Goal: Task Accomplishment & Management: Manage account settings

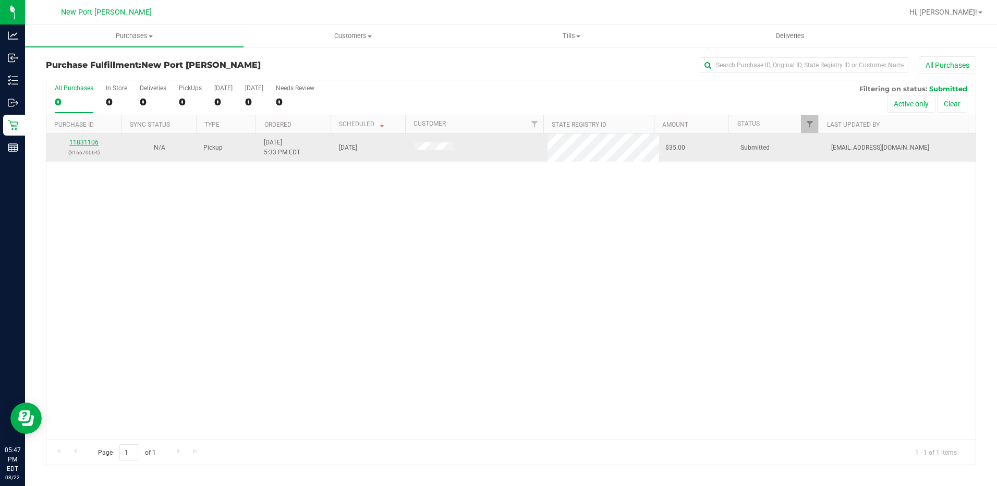
click at [90, 141] on link "11831106" at bounding box center [83, 142] width 29 height 7
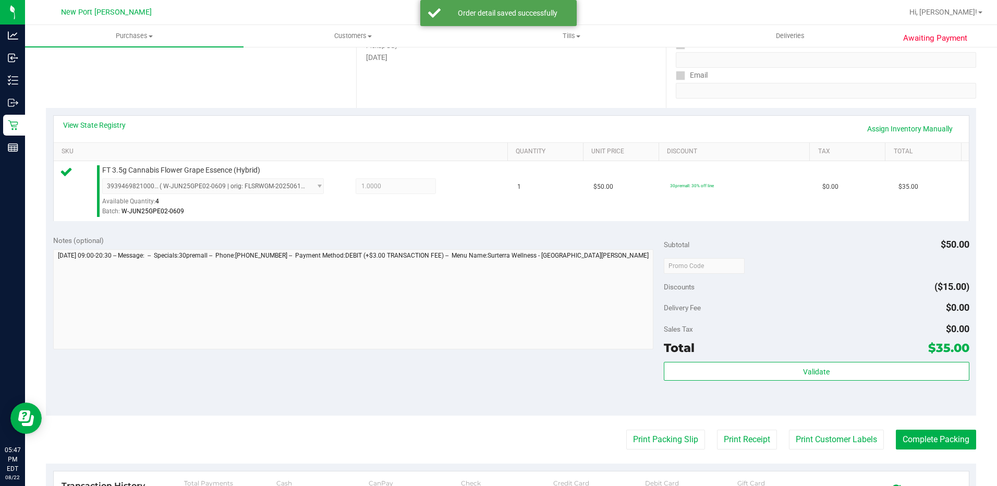
scroll to position [209, 0]
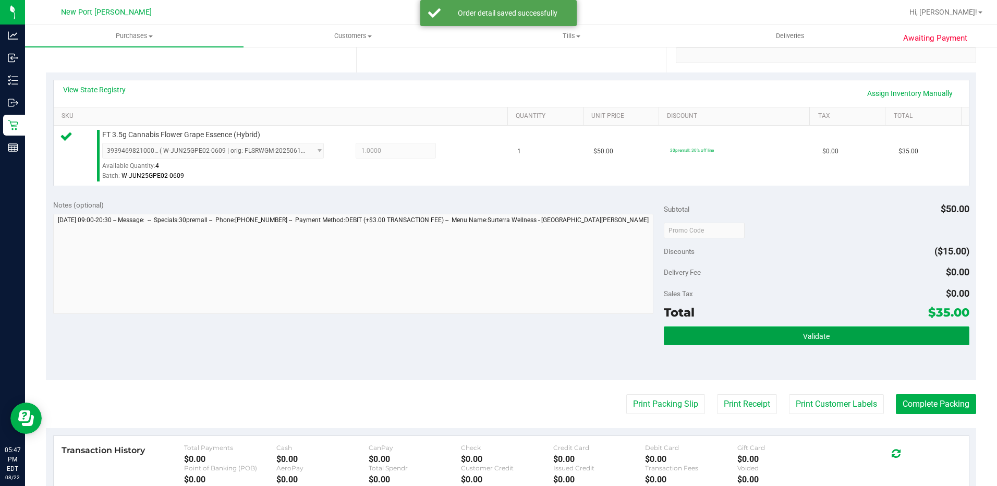
click at [769, 332] on button "Validate" at bounding box center [816, 335] width 305 height 19
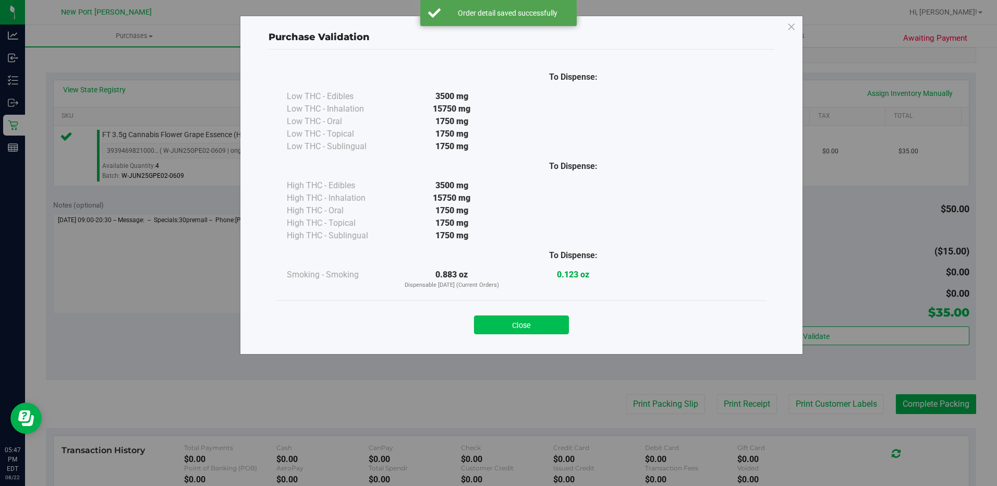
click at [532, 324] on button "Close" at bounding box center [521, 324] width 95 height 19
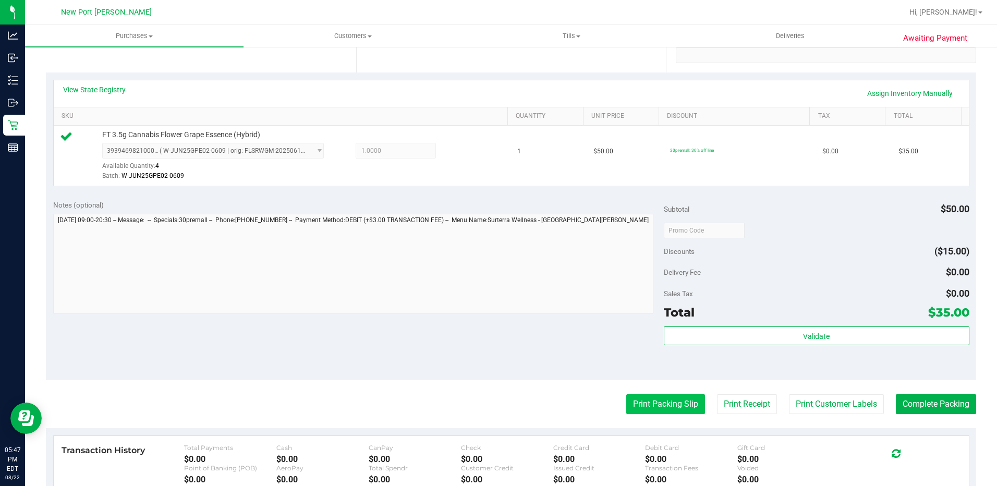
click at [643, 405] on button "Print Packing Slip" at bounding box center [665, 404] width 79 height 20
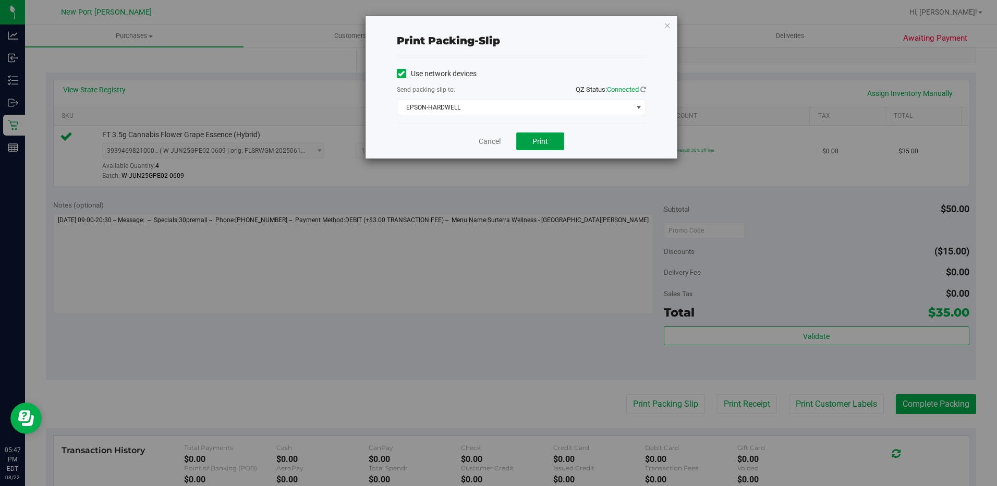
click at [540, 138] on span "Print" at bounding box center [540, 141] width 16 height 8
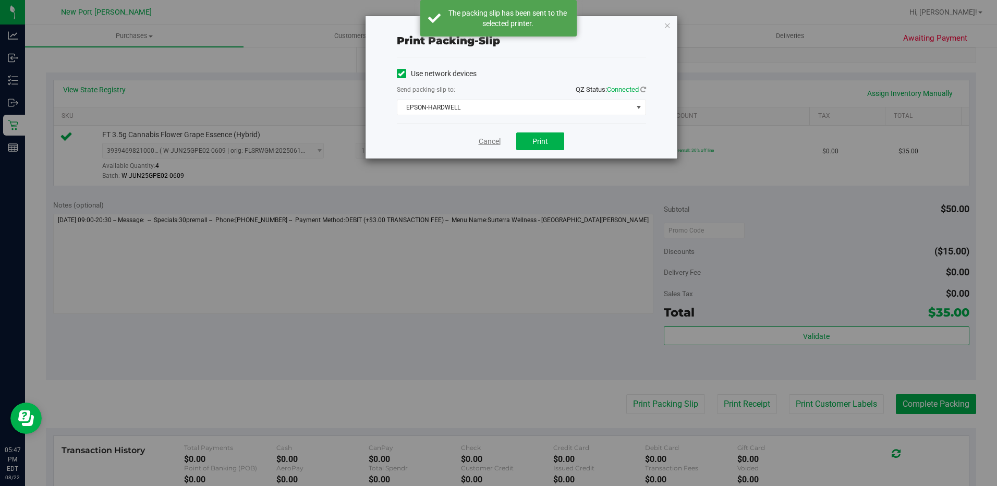
click at [491, 144] on link "Cancel" at bounding box center [490, 141] width 22 height 11
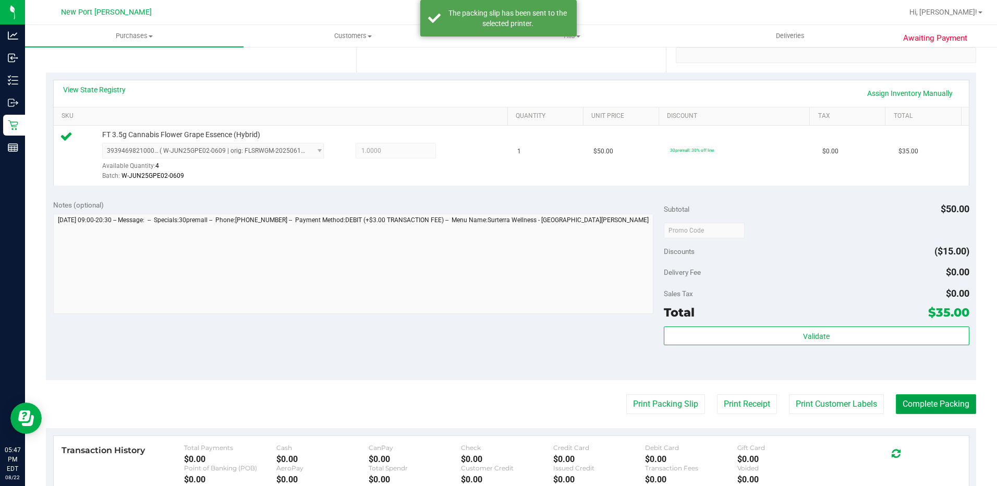
click at [899, 405] on button "Complete Packing" at bounding box center [936, 404] width 80 height 20
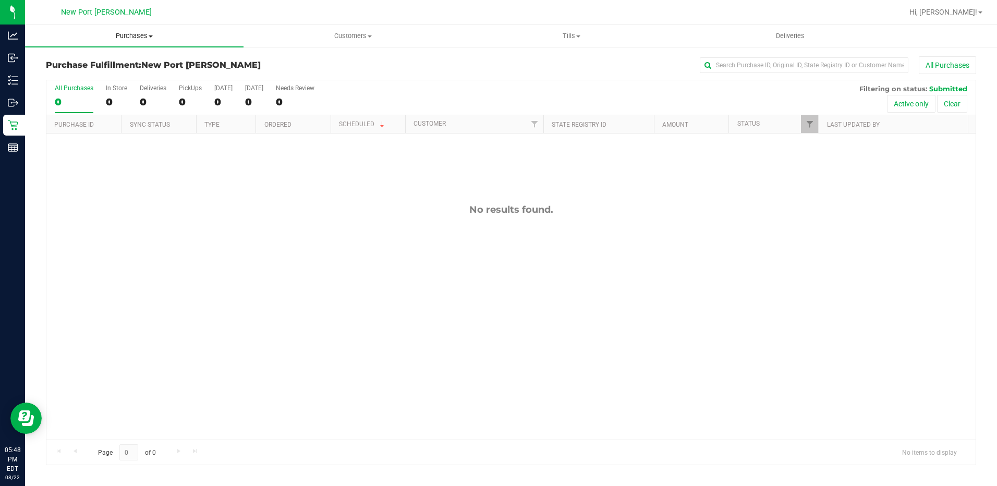
click at [137, 35] on span "Purchases" at bounding box center [134, 35] width 218 height 9
click at [118, 60] on span "Summary of purchases" at bounding box center [78, 62] width 107 height 9
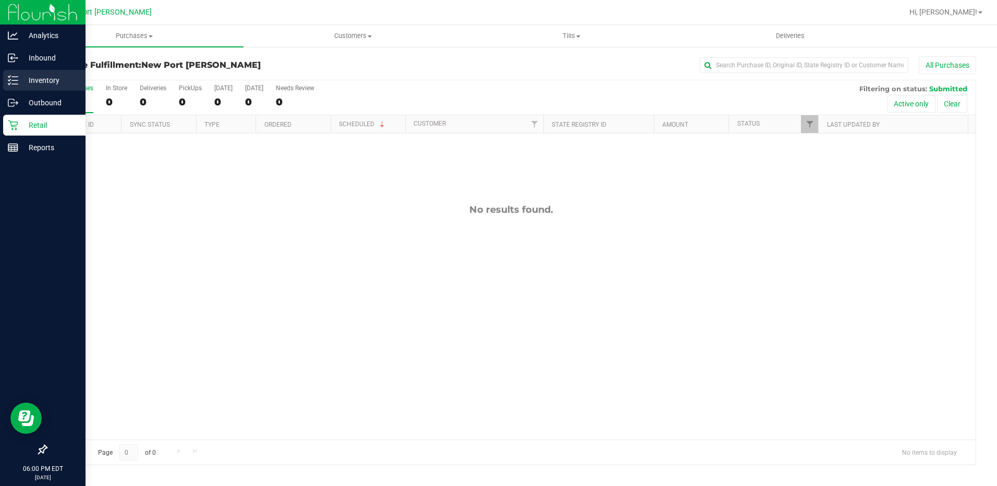
click at [18, 83] on p "Inventory" at bounding box center [49, 80] width 63 height 13
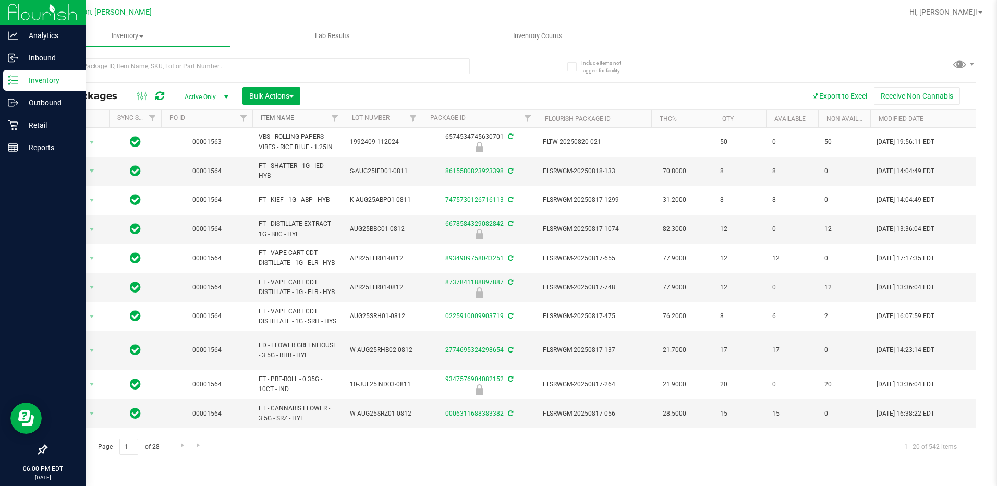
click at [284, 117] on link "Item Name" at bounding box center [277, 117] width 33 height 7
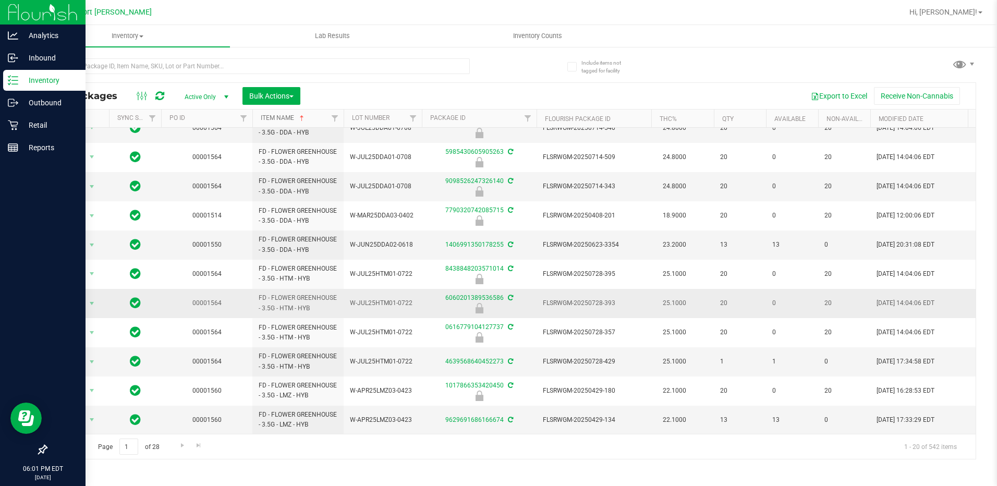
scroll to position [284, 0]
click at [182, 446] on span "Go to the next page" at bounding box center [182, 445] width 8 height 8
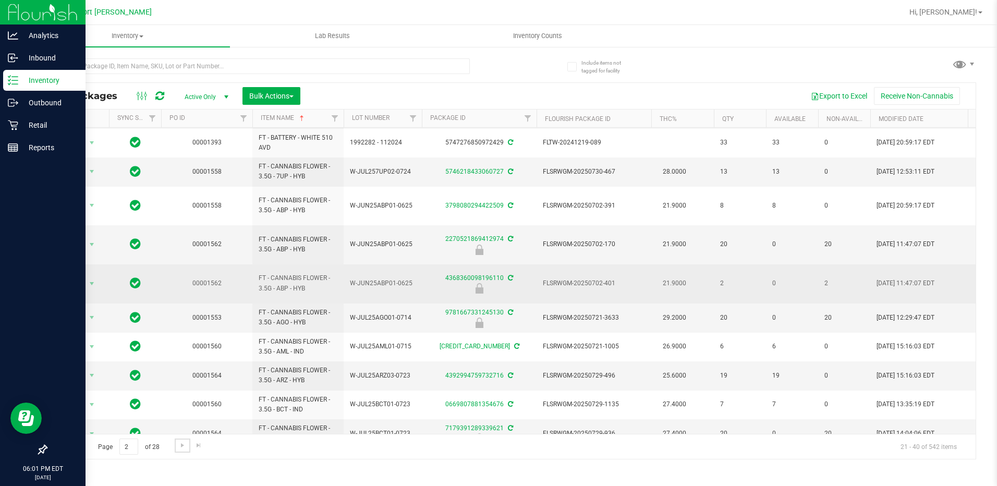
scroll to position [313, 0]
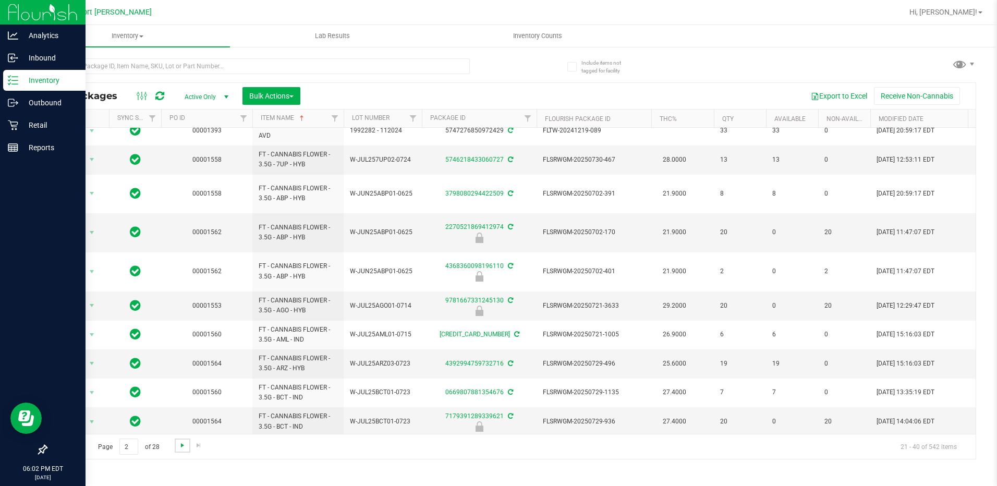
click at [182, 447] on span "Go to the next page" at bounding box center [182, 445] width 8 height 8
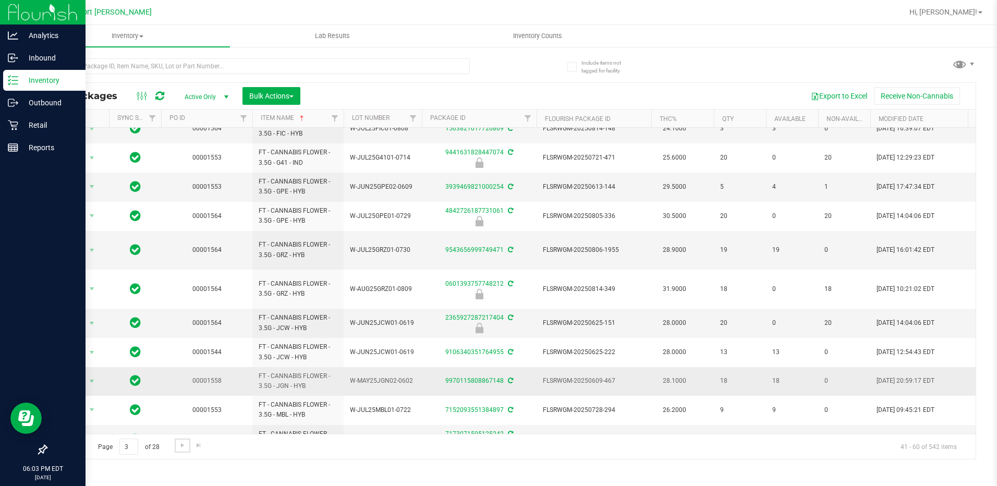
scroll to position [283, 0]
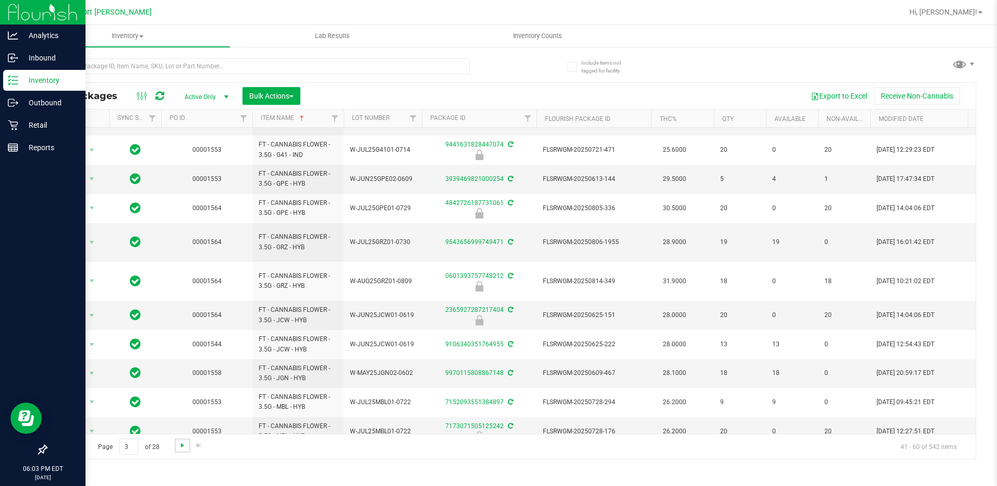
click at [183, 445] on span "Go to the next page" at bounding box center [182, 445] width 8 height 8
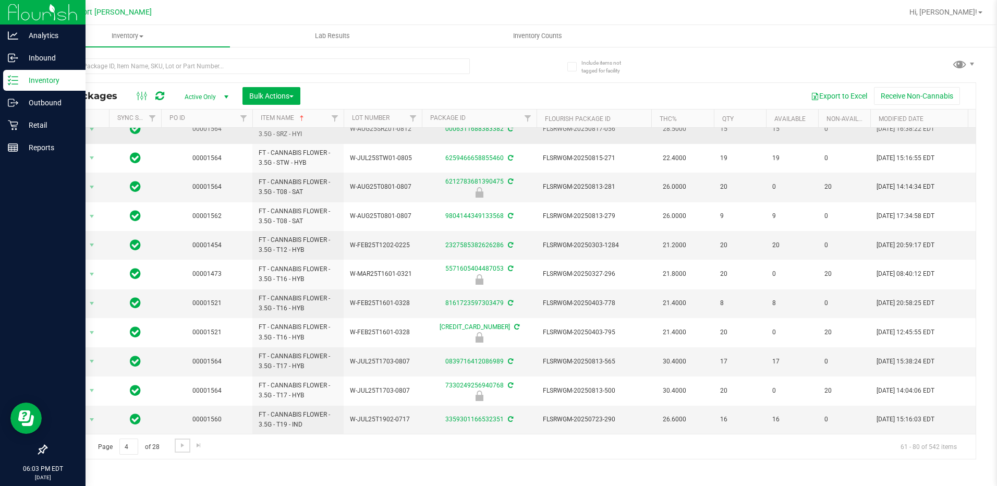
scroll to position [283, 0]
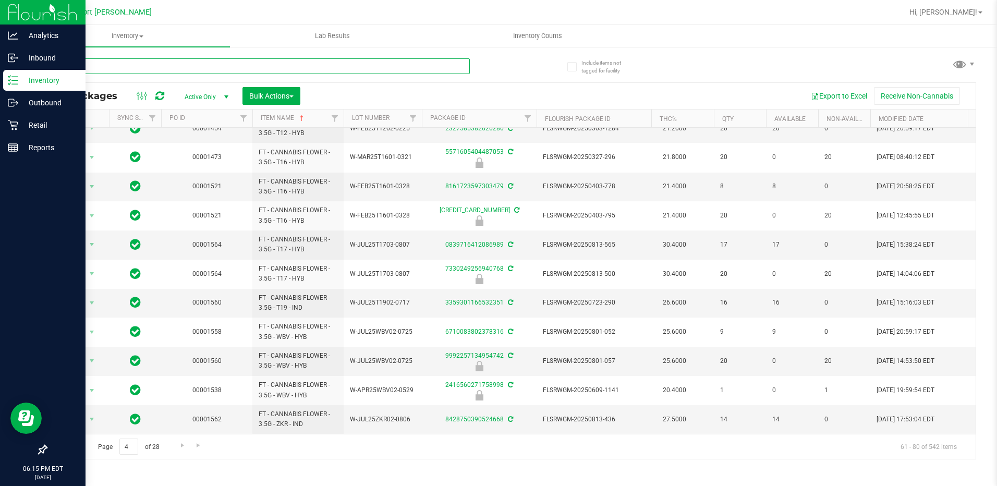
click at [134, 64] on input "text" at bounding box center [258, 66] width 424 height 16
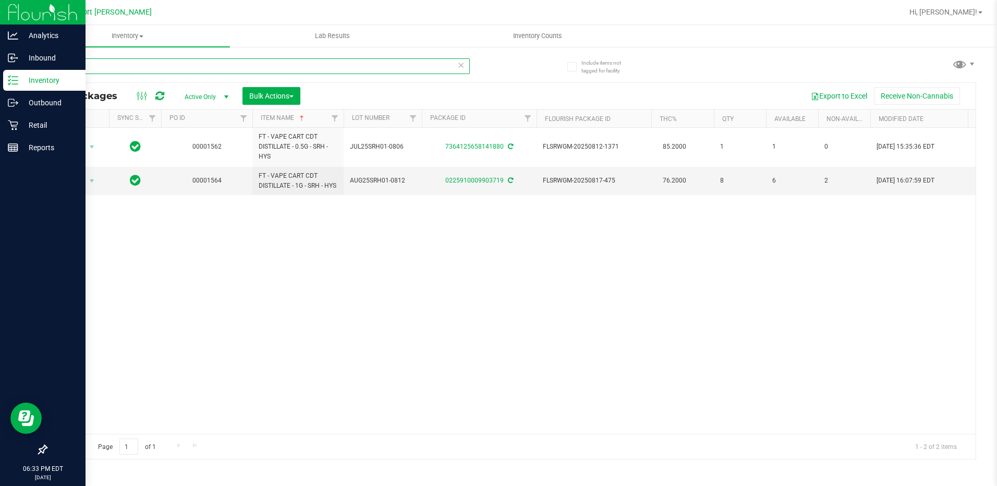
type input "s"
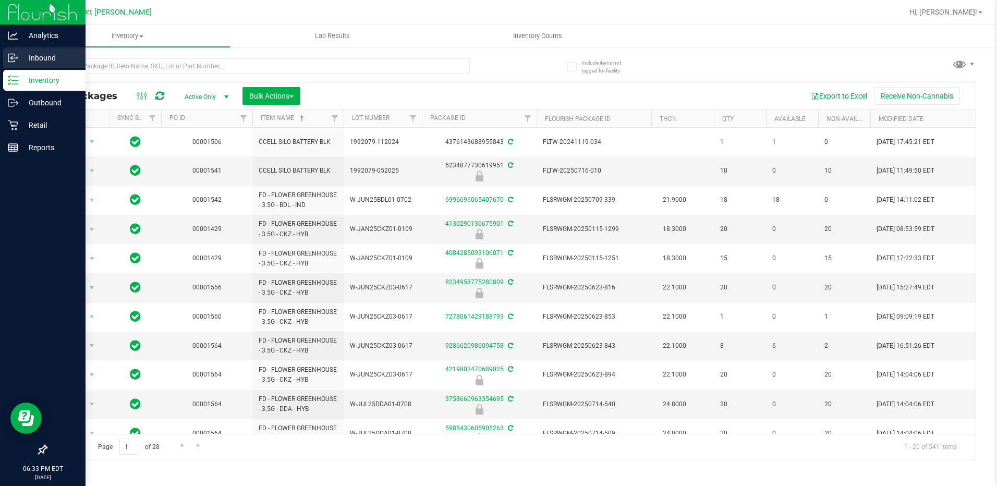
click at [17, 59] on icon at bounding box center [13, 58] width 10 height 10
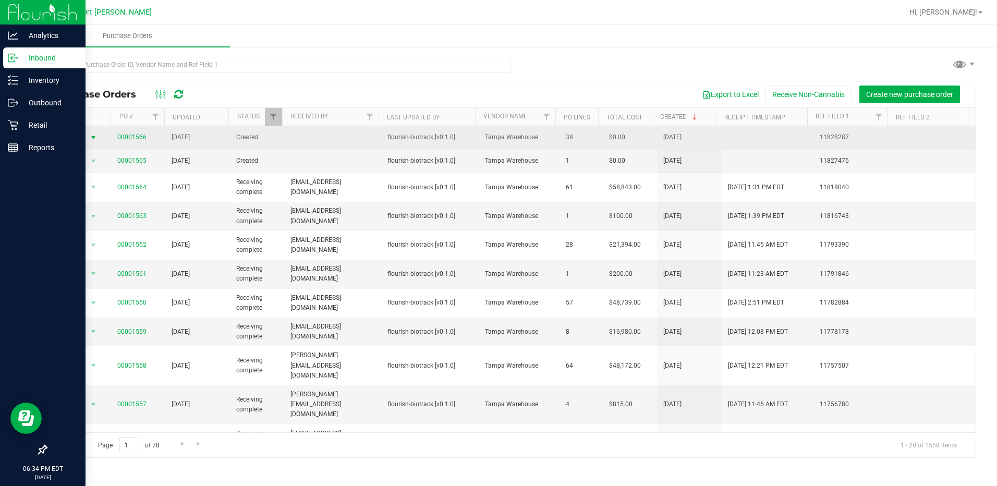
click at [89, 140] on span "select" at bounding box center [93, 137] width 8 height 8
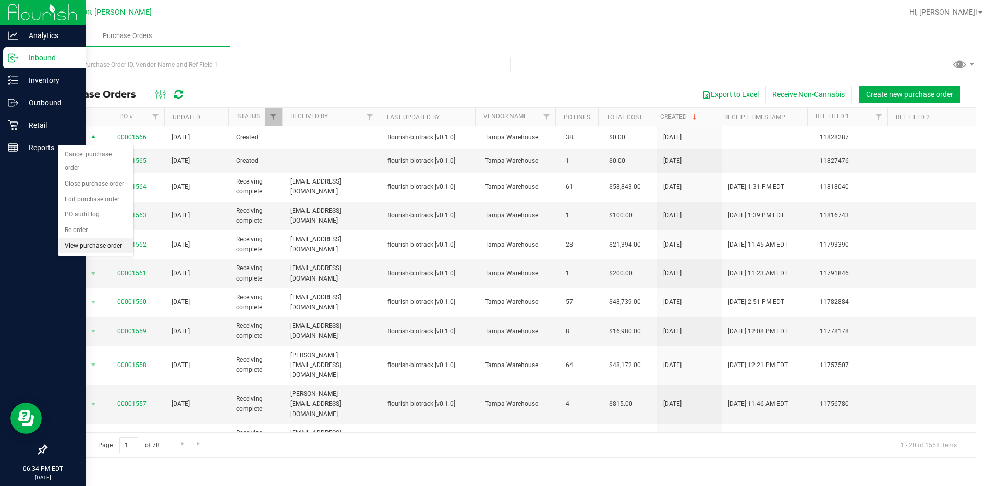
click at [77, 238] on li "View purchase order" at bounding box center [95, 246] width 75 height 16
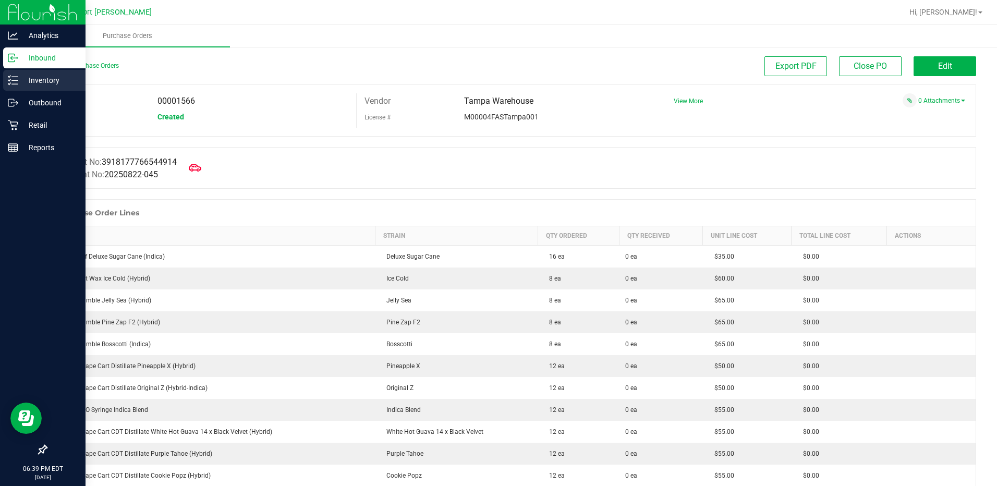
click at [20, 80] on p "Inventory" at bounding box center [49, 80] width 63 height 13
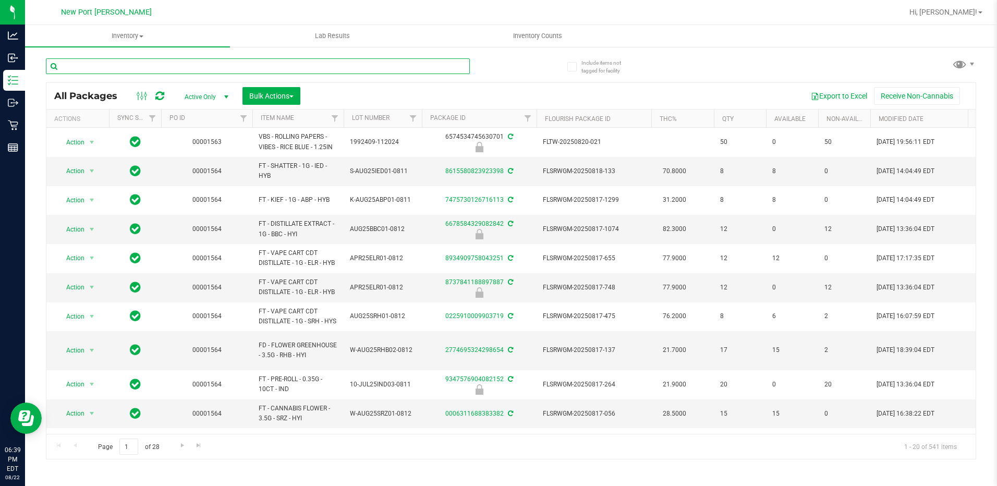
click at [191, 68] on input "text" at bounding box center [258, 66] width 424 height 16
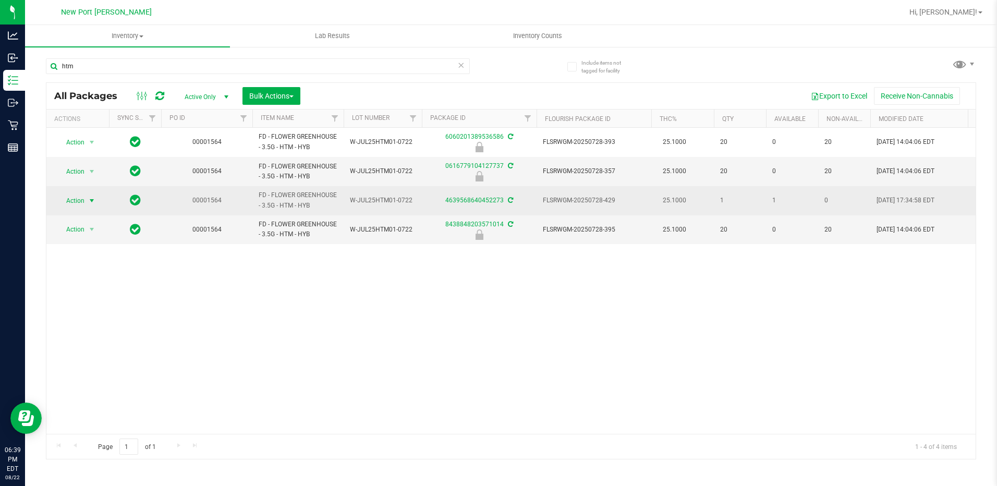
click at [88, 198] on span "select" at bounding box center [92, 201] width 8 height 8
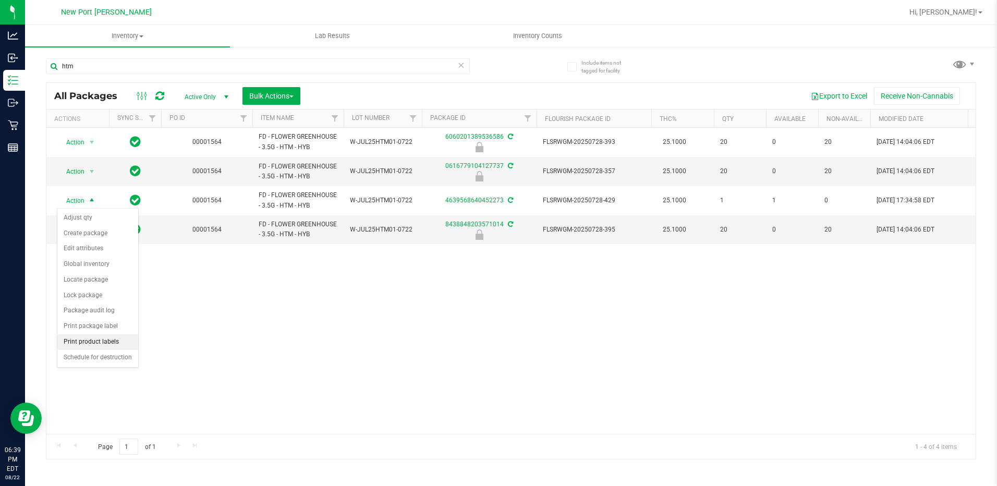
click at [83, 342] on li "Print product labels" at bounding box center [97, 342] width 81 height 16
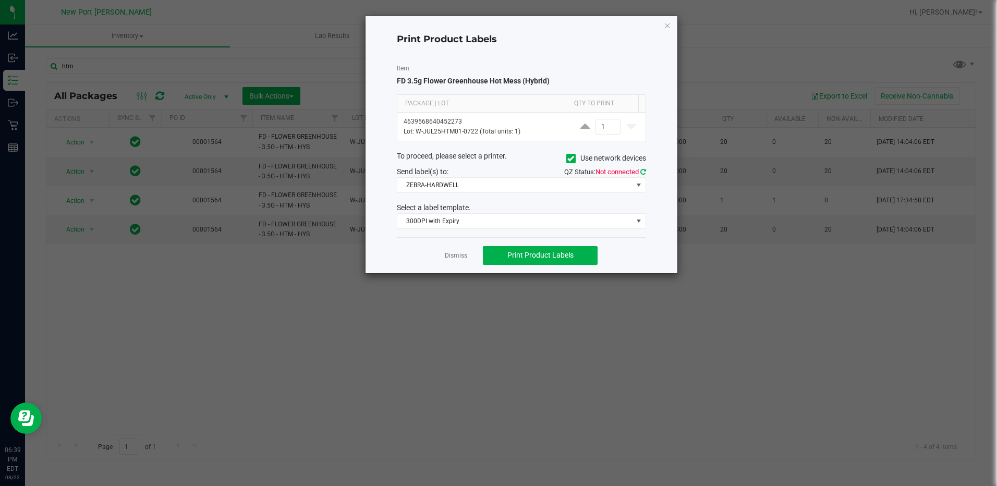
click at [643, 173] on icon at bounding box center [643, 171] width 6 height 7
click at [597, 220] on span "300DPI with Expiry" at bounding box center [514, 221] width 235 height 15
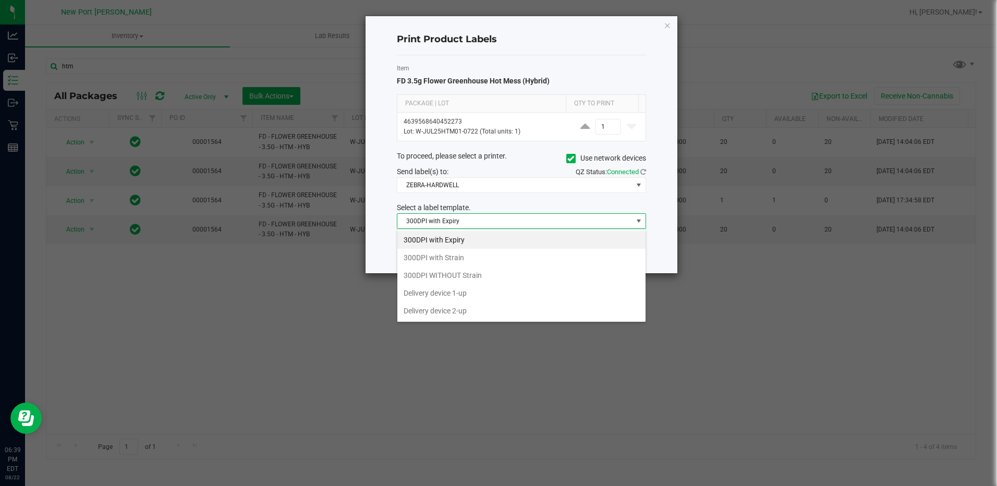
scroll to position [16, 249]
click at [474, 260] on li "300DPI with Strain" at bounding box center [521, 258] width 248 height 18
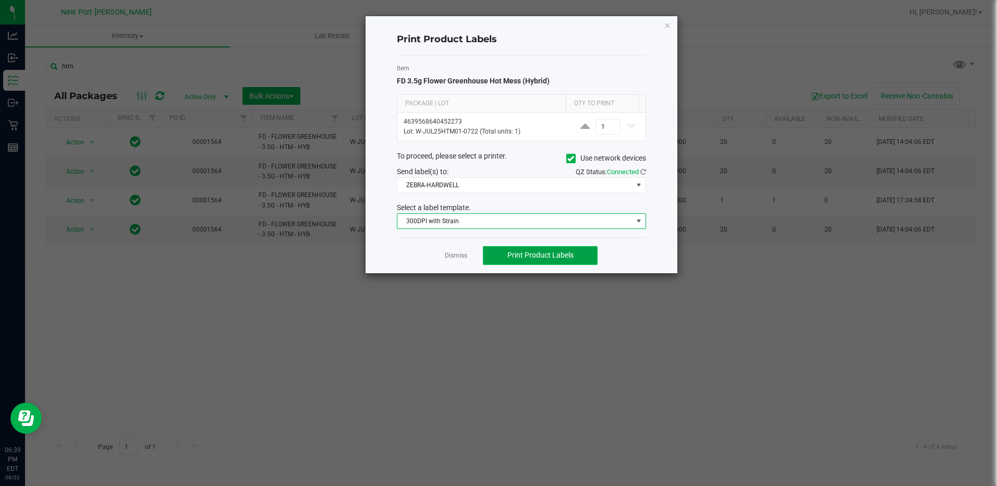
click at [515, 256] on span "Print Product Labels" at bounding box center [540, 255] width 66 height 8
click at [669, 31] on div "Print Product Labels Item FD 3.5g Flower Greenhouse Hot Mess (Hybrid) Package |…" at bounding box center [521, 144] width 312 height 257
click at [665, 27] on icon "button" at bounding box center [667, 25] width 7 height 13
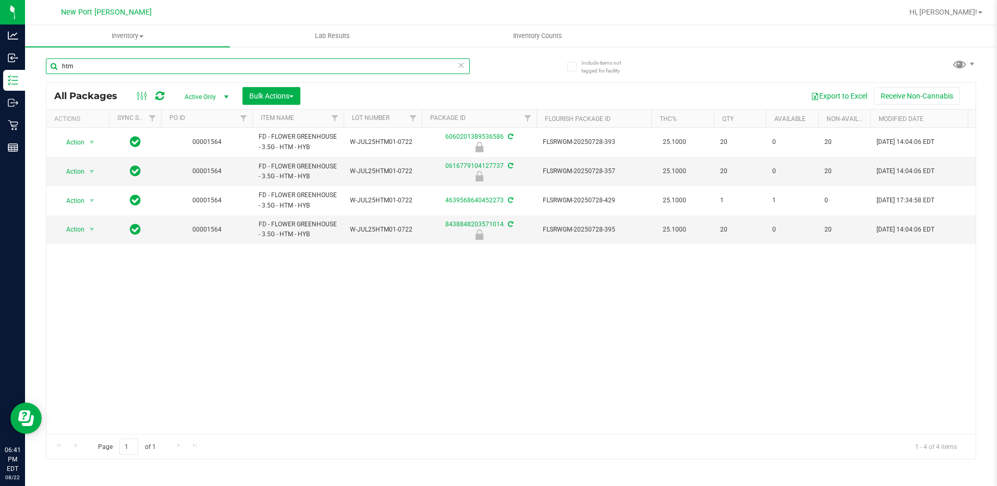
click at [90, 67] on input "htm" at bounding box center [258, 66] width 424 height 16
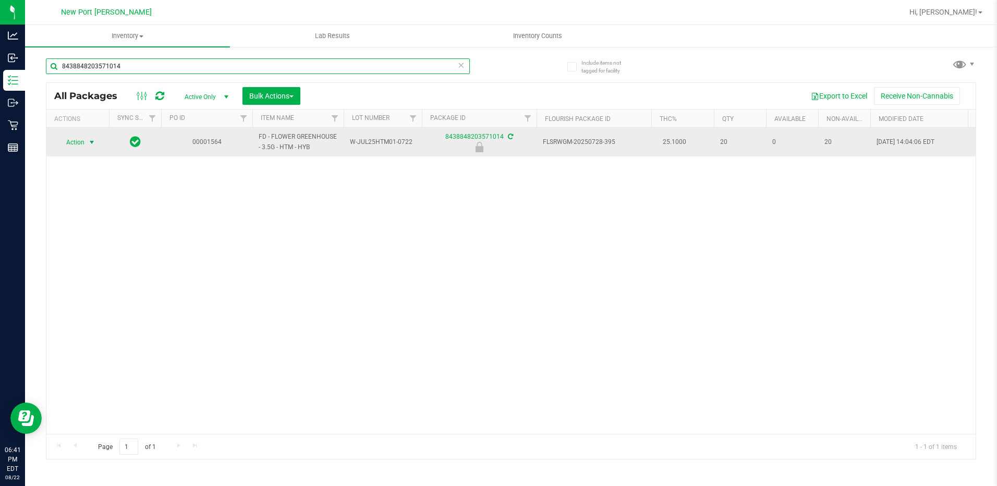
type input "8438848203571014"
click at [83, 142] on span "Action" at bounding box center [71, 142] width 28 height 15
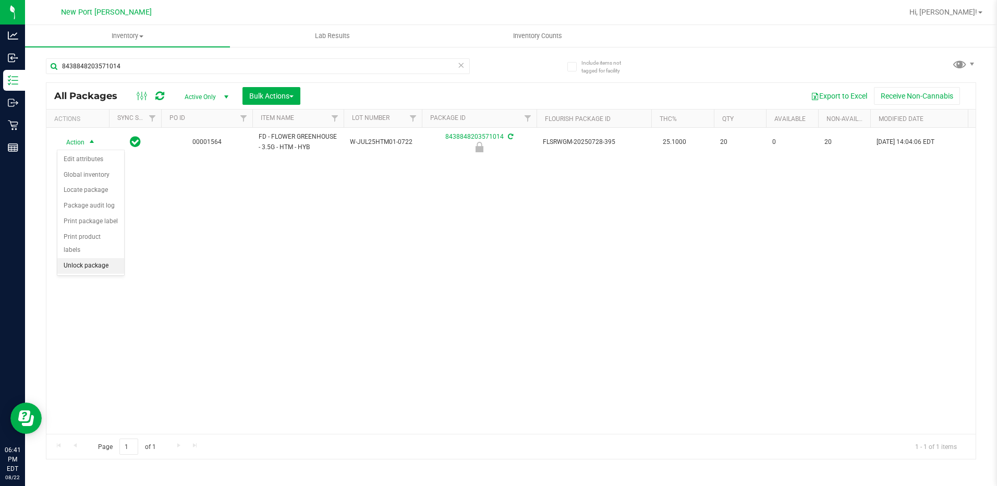
click at [87, 258] on li "Unlock package" at bounding box center [90, 266] width 67 height 16
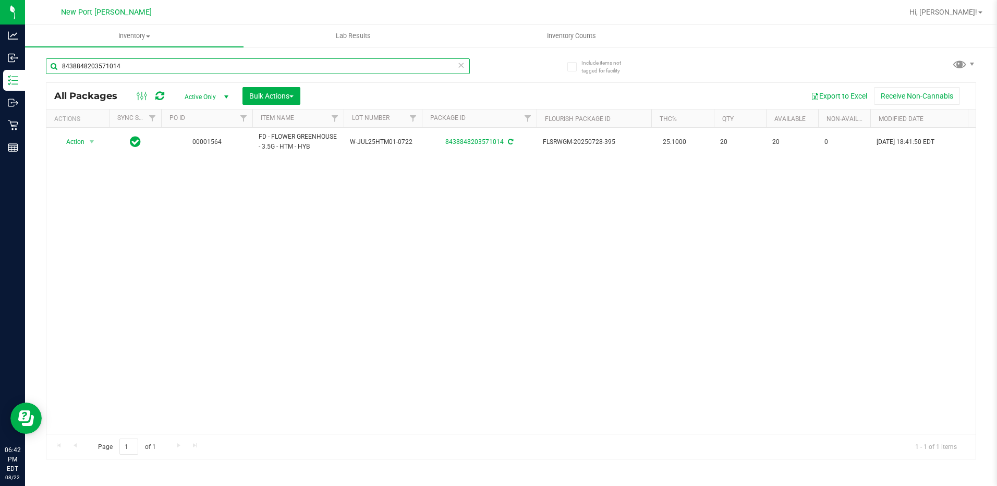
click at [148, 65] on input "8438848203571014" at bounding box center [258, 66] width 424 height 16
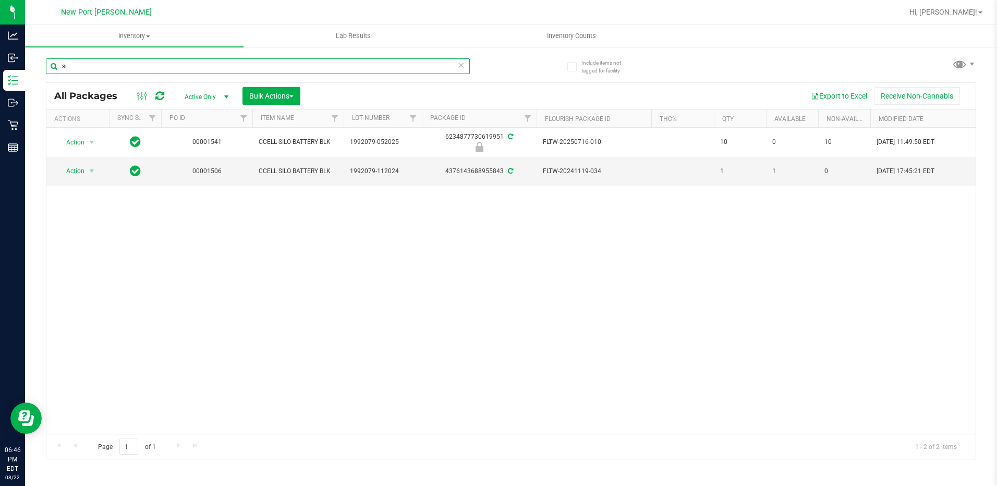
type input "s"
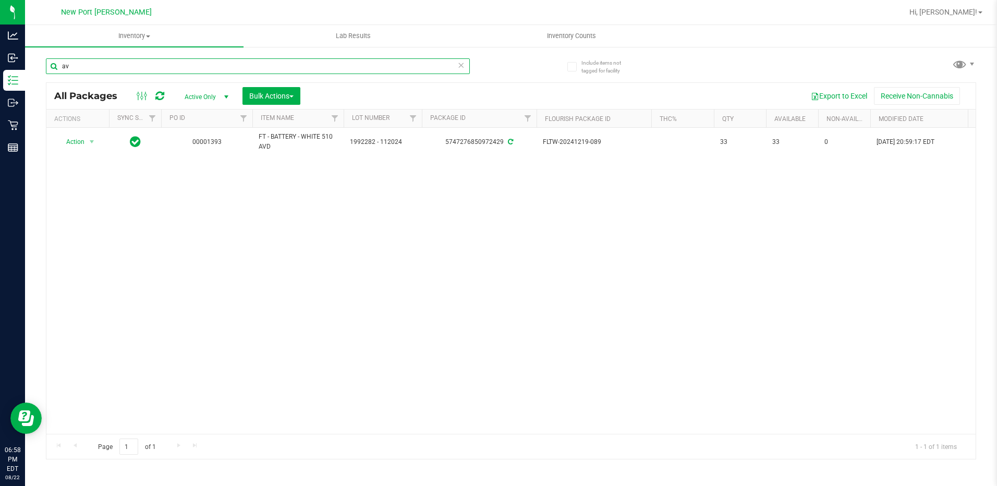
type input "a"
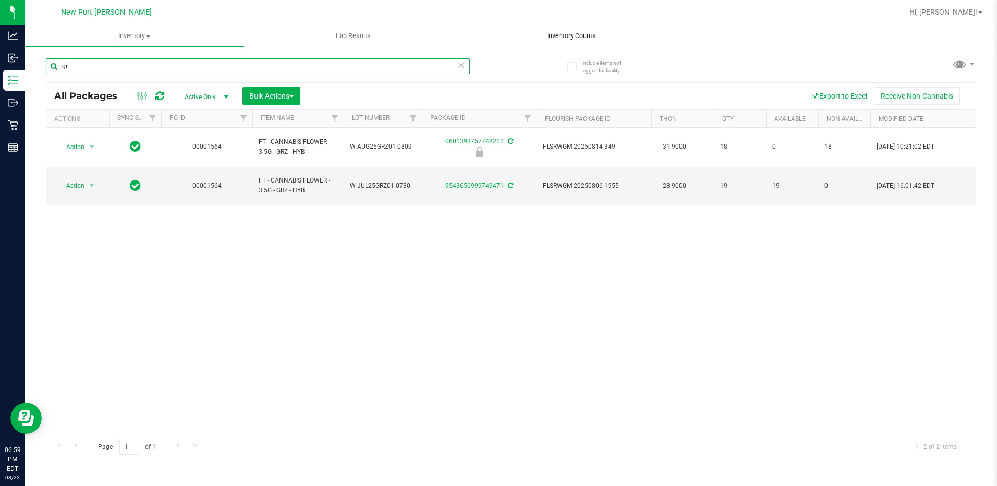
type input "g"
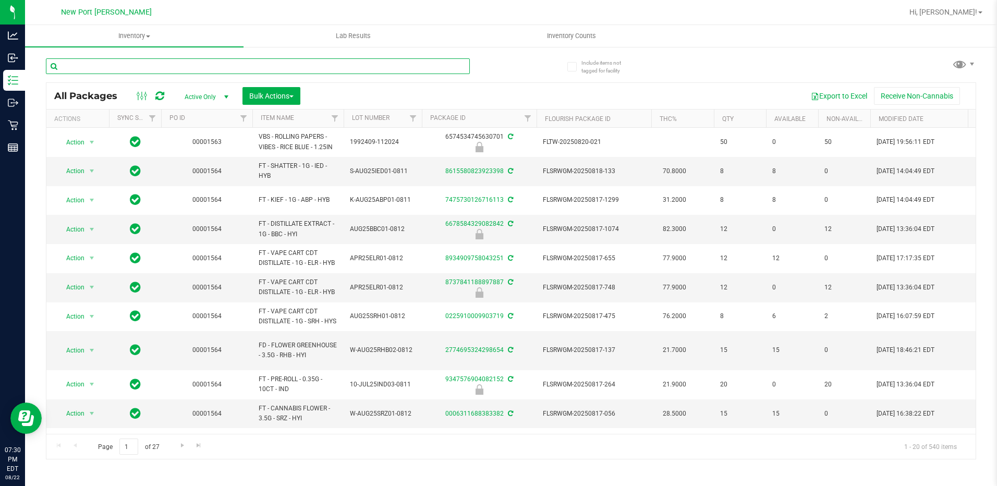
click at [120, 66] on input "text" at bounding box center [258, 66] width 424 height 16
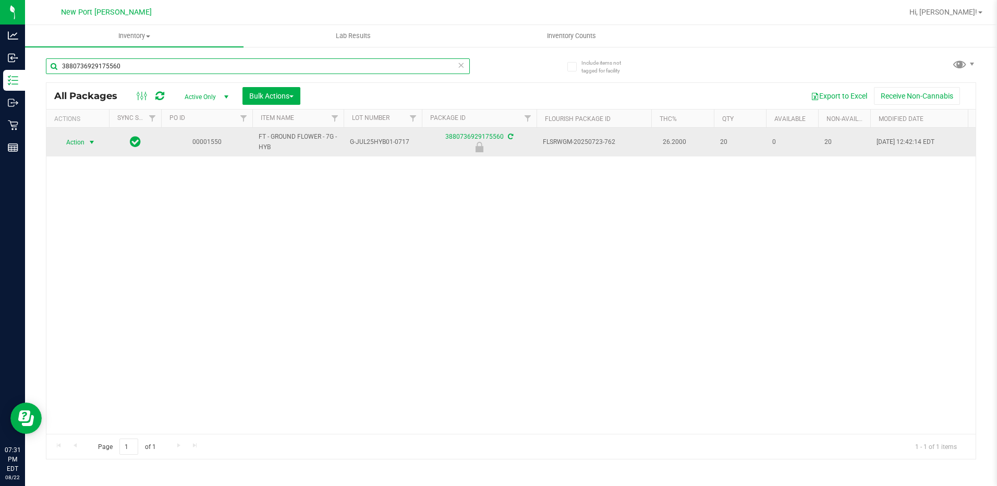
type input "3880736929175560"
click at [81, 144] on span "Action" at bounding box center [71, 142] width 28 height 15
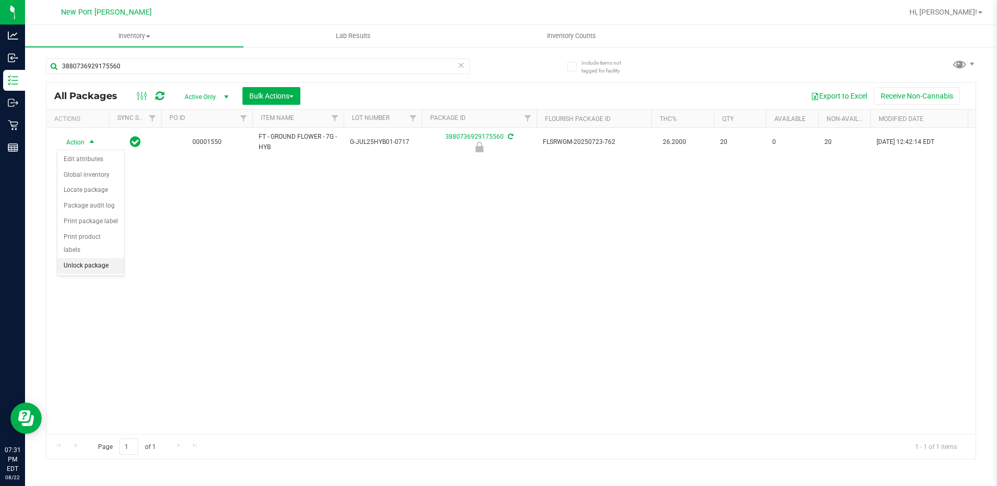
click at [91, 258] on li "Unlock package" at bounding box center [90, 266] width 67 height 16
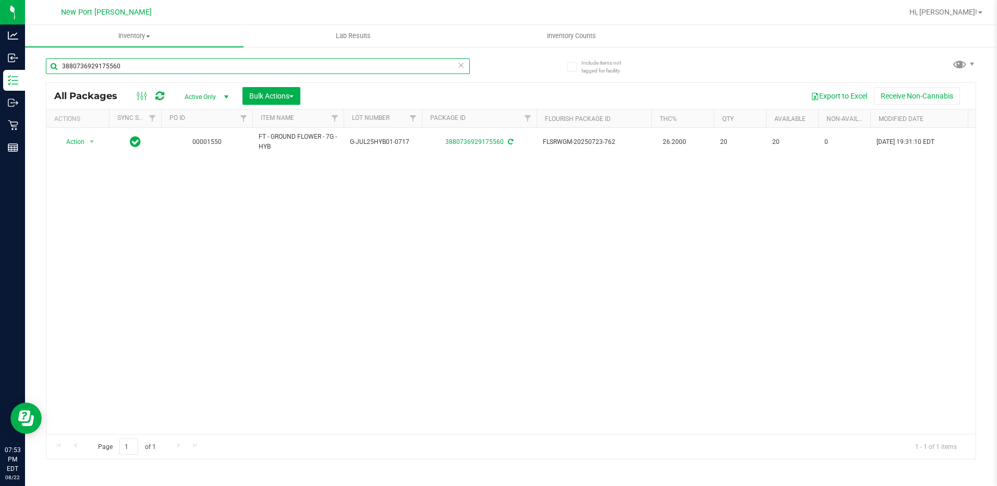
click at [150, 68] on input "3880736929175560" at bounding box center [258, 66] width 424 height 16
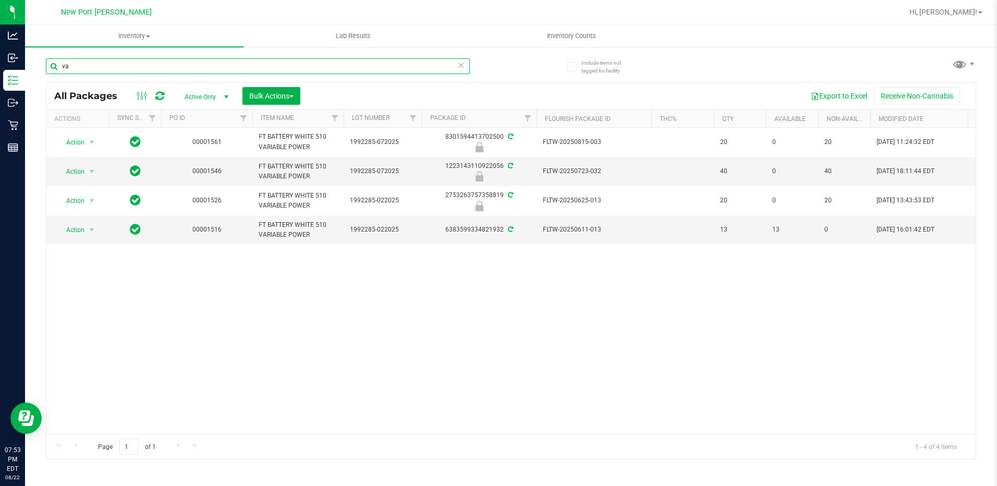
type input "v"
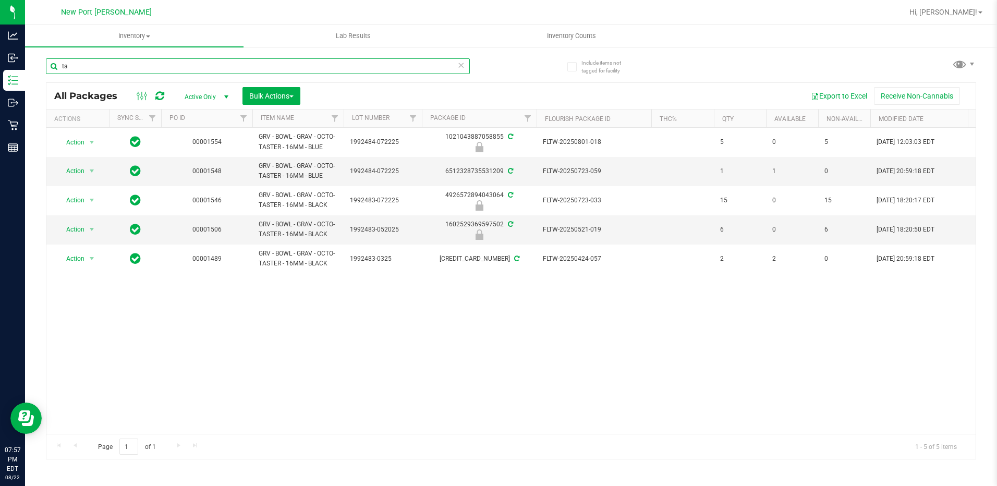
type input "t"
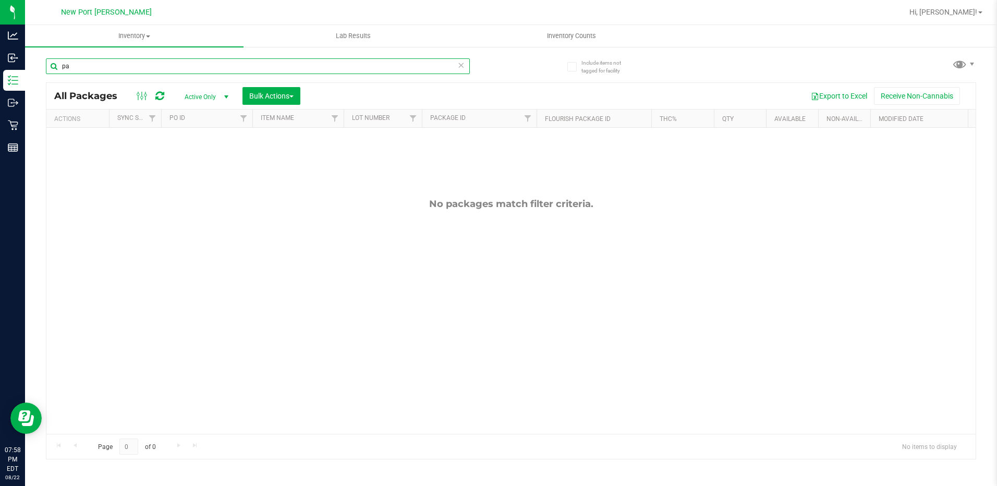
type input "p"
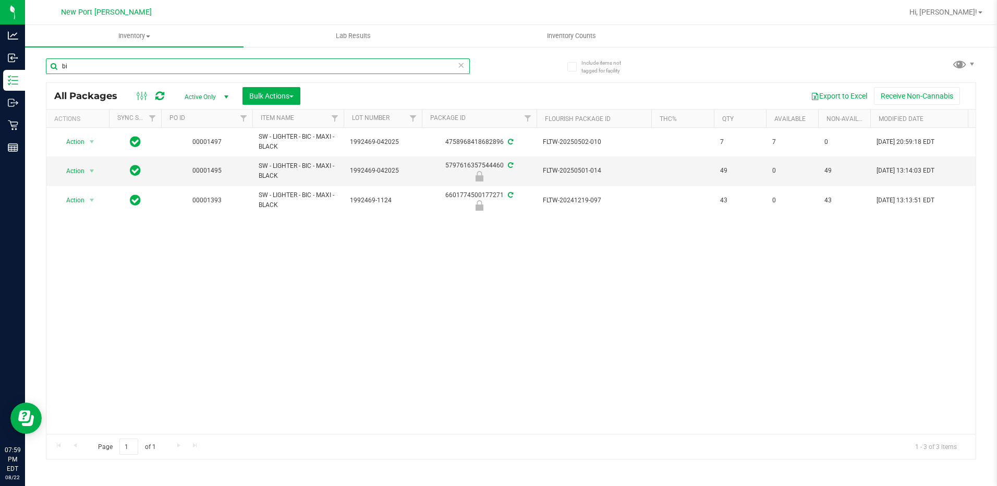
type input "b"
type input "rice"
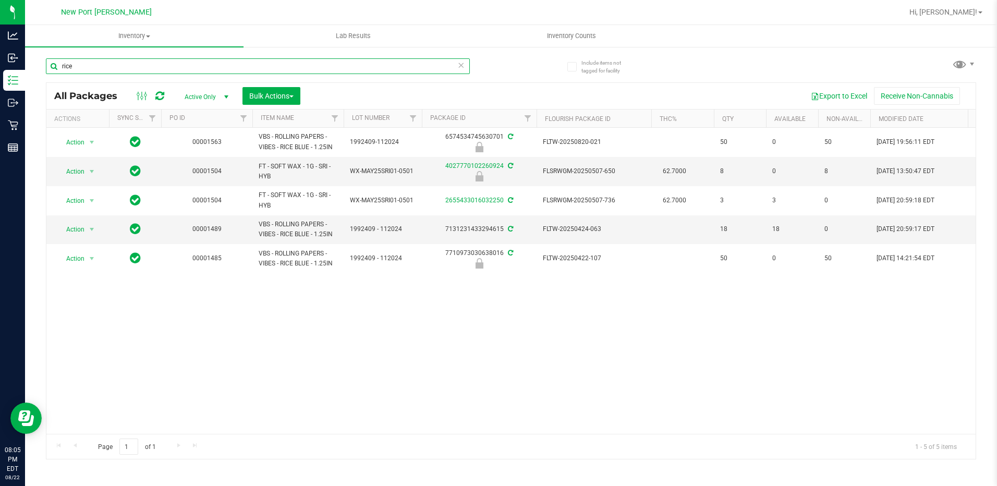
click at [187, 70] on input "rice" at bounding box center [258, 66] width 424 height 16
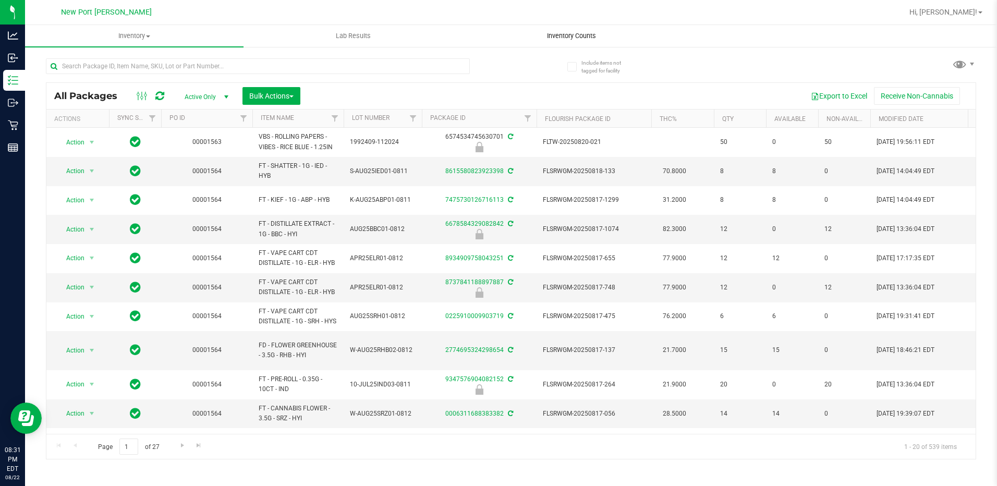
click at [582, 32] on span "Inventory Counts" at bounding box center [571, 35] width 77 height 9
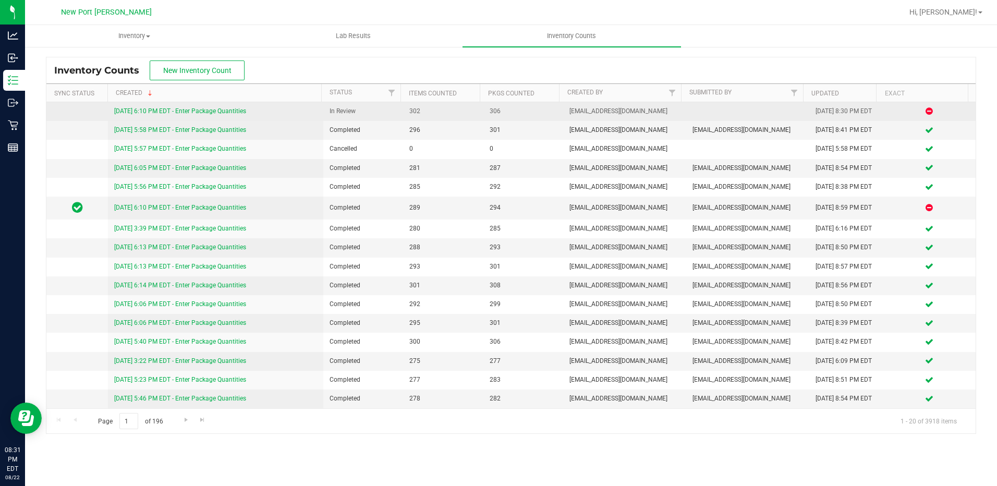
click at [194, 108] on link "8/22/25 6:10 PM EDT - Enter Package Quantities" at bounding box center [180, 110] width 132 height 7
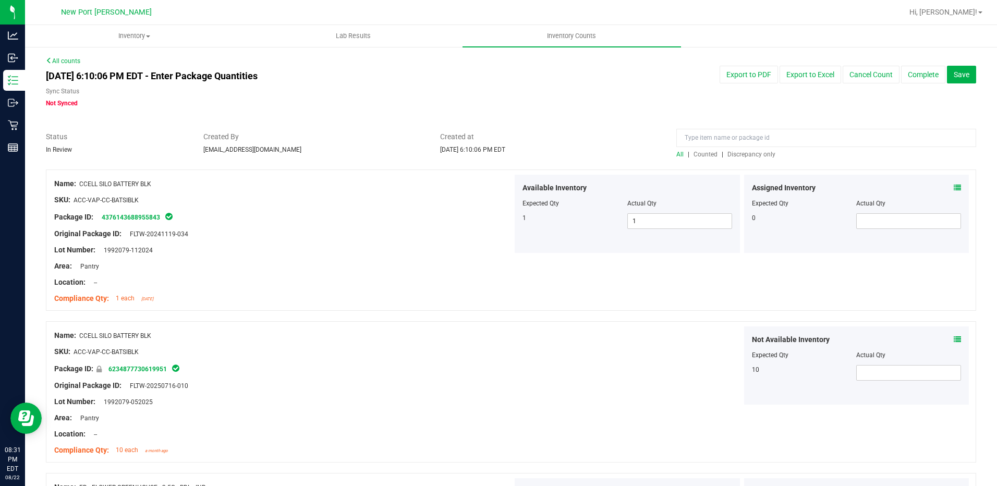
click at [746, 155] on span "Discrepancy only" at bounding box center [751, 154] width 48 height 7
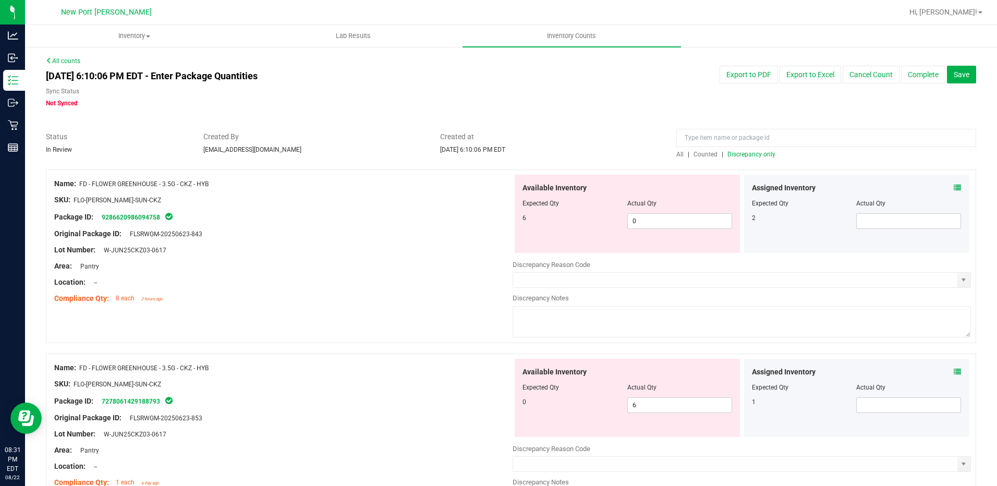
click at [953, 189] on icon at bounding box center [956, 187] width 7 height 7
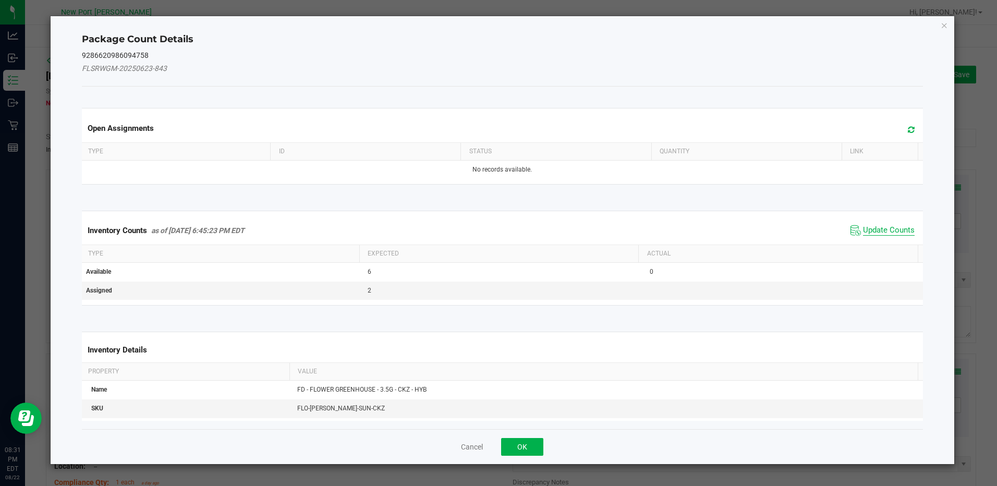
click at [884, 232] on span "Update Counts" at bounding box center [889, 230] width 52 height 10
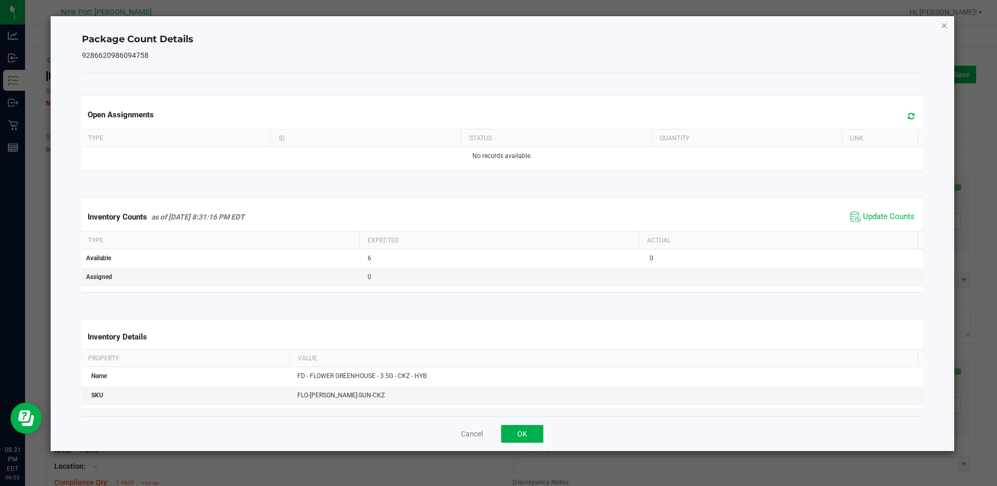
click at [942, 23] on icon "Close" at bounding box center [943, 25] width 7 height 13
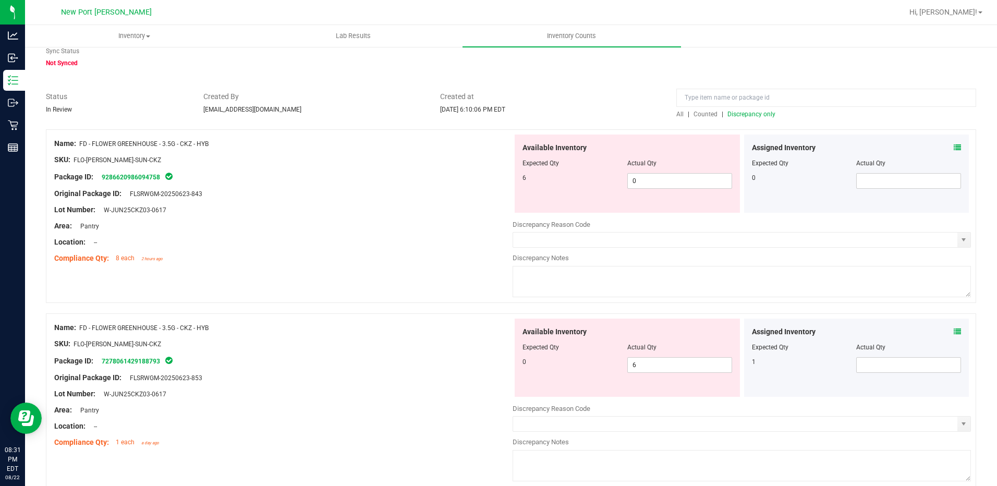
scroll to position [52, 0]
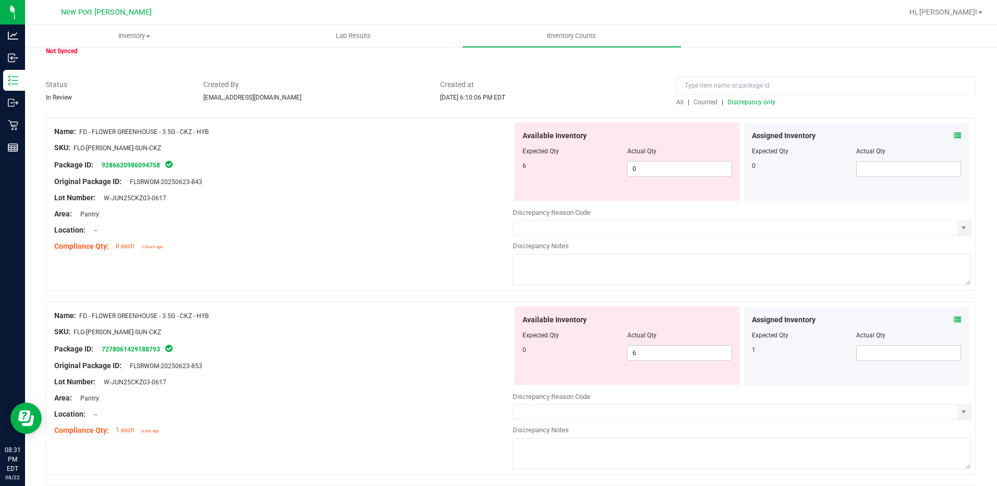
click at [953, 319] on icon at bounding box center [956, 319] width 7 height 7
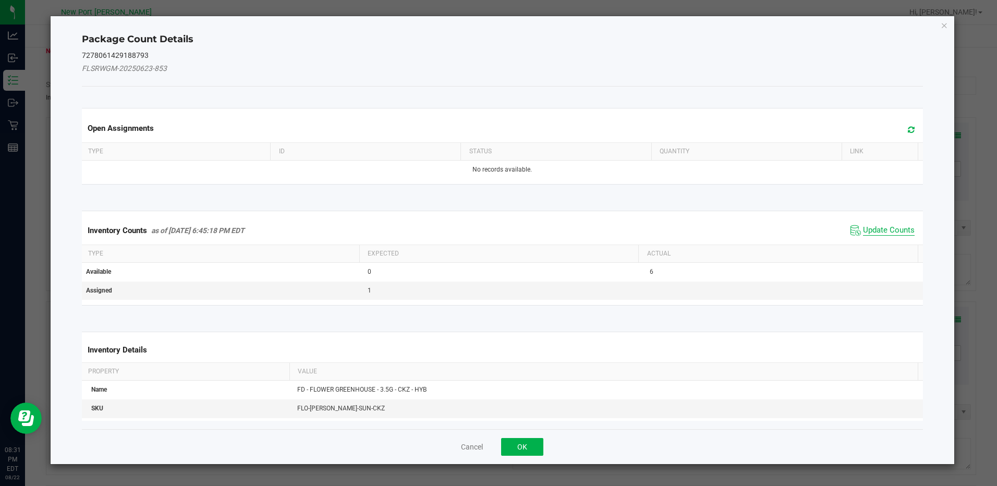
click at [893, 230] on span "Update Counts" at bounding box center [889, 230] width 52 height 10
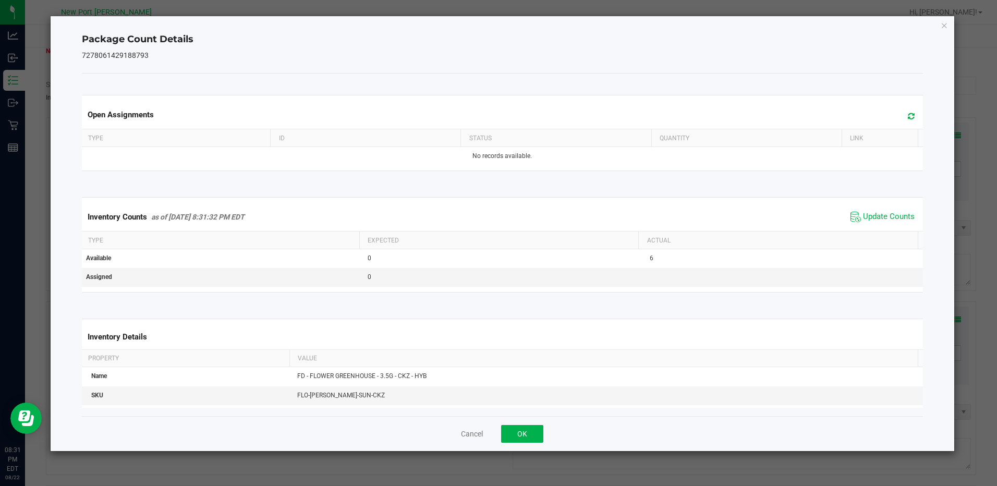
click at [943, 17] on div "Package Count Details 7278061429188793 Open Assignments Type ID Status Quantity…" at bounding box center [502, 233] width 903 height 435
click at [942, 23] on icon "Close" at bounding box center [943, 25] width 7 height 13
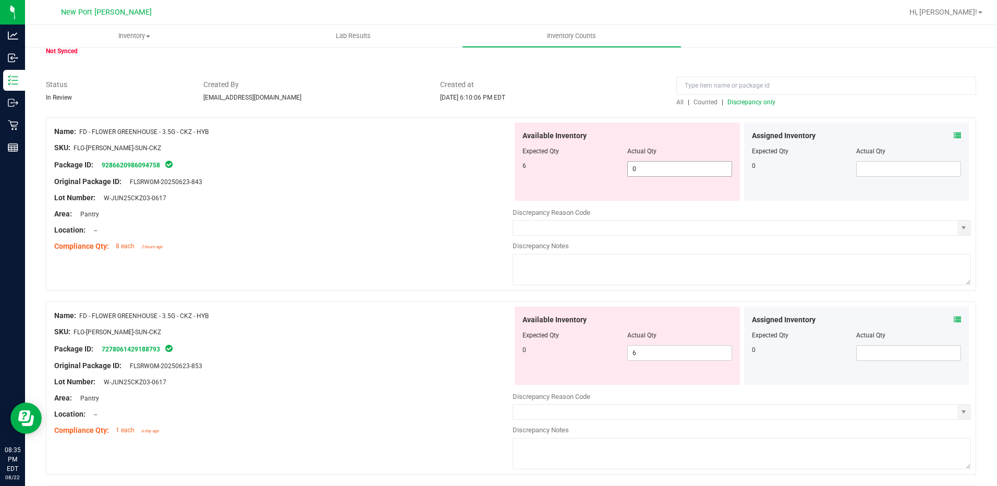
click at [642, 169] on span "0 0" at bounding box center [679, 169] width 105 height 16
type input "6"
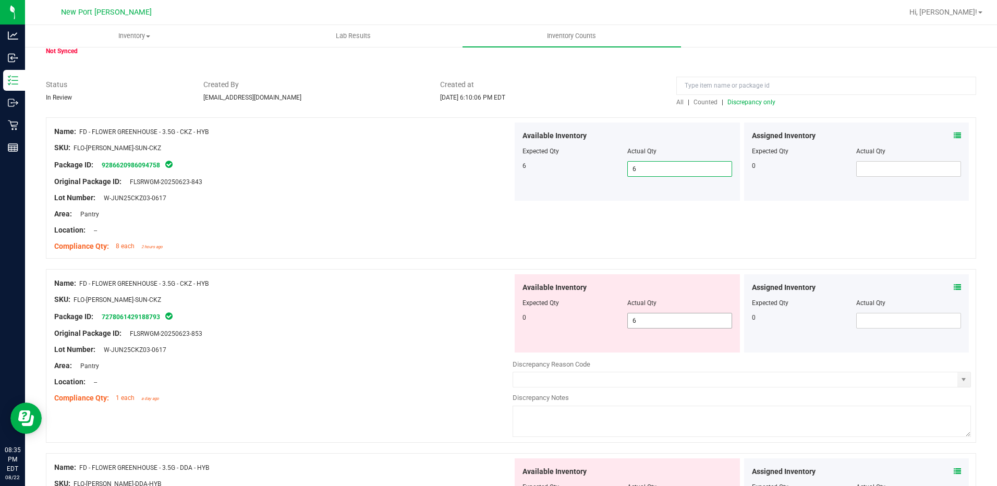
click at [650, 317] on span "6 6" at bounding box center [679, 321] width 105 height 16
click at [650, 317] on input "6" at bounding box center [680, 320] width 104 height 15
type input "0"
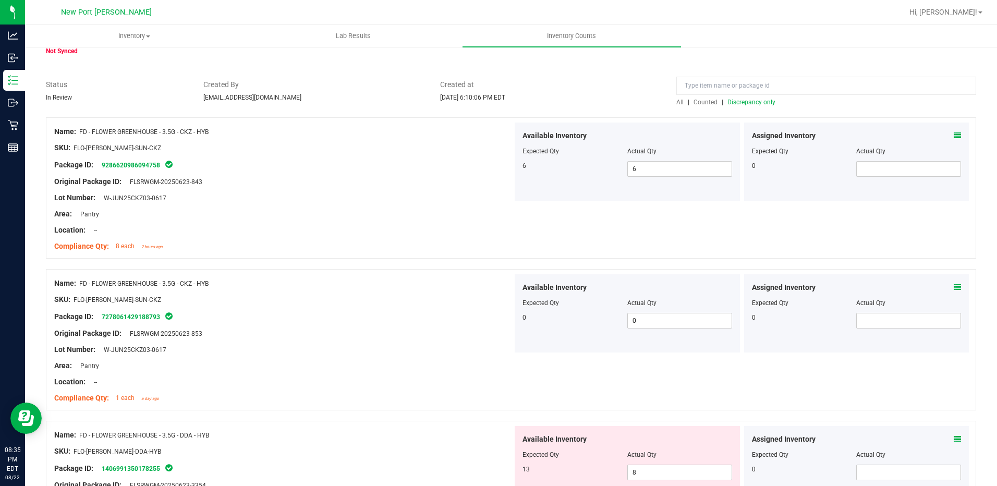
click at [756, 102] on span "Discrepancy only" at bounding box center [751, 102] width 48 height 7
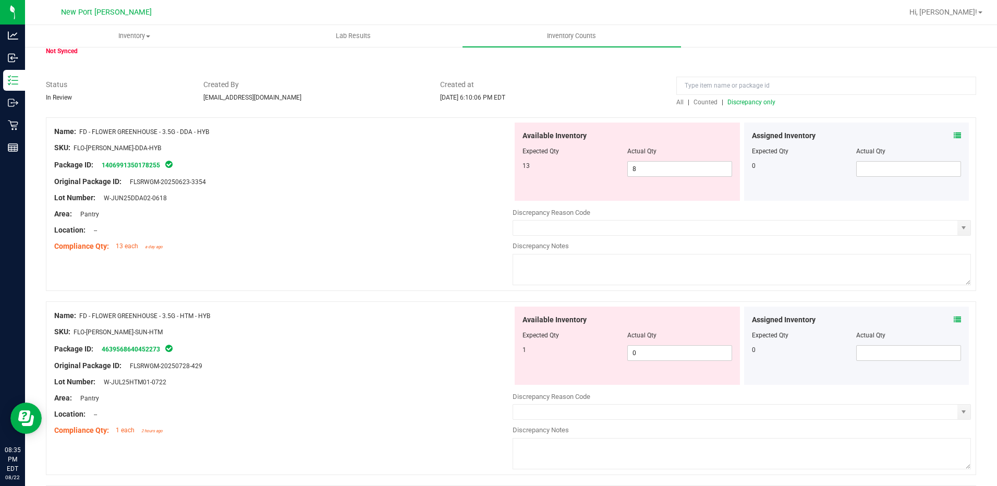
scroll to position [0, 0]
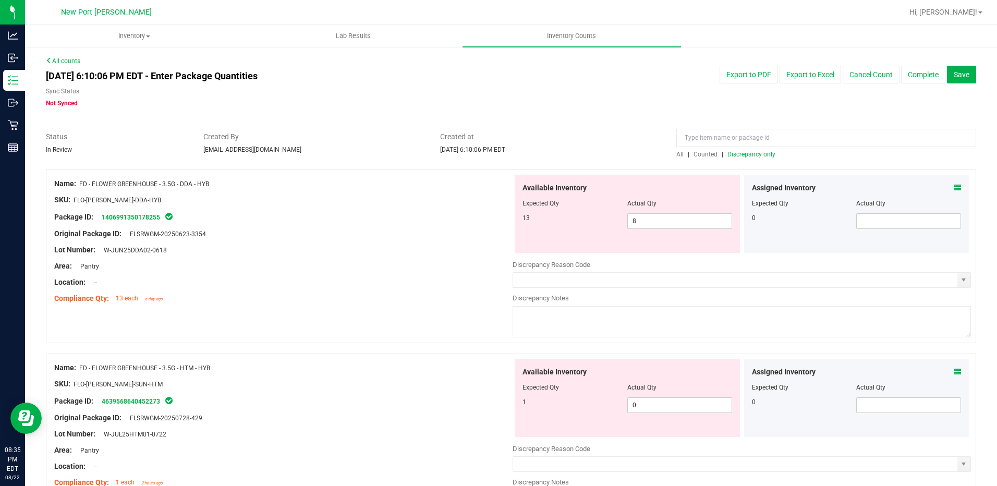
click at [953, 187] on icon at bounding box center [956, 187] width 7 height 7
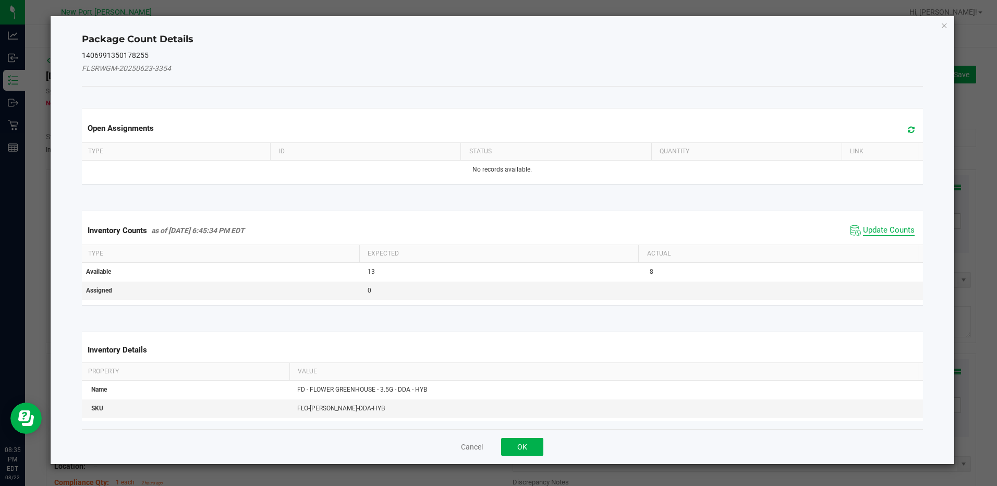
click at [875, 229] on span "Update Counts" at bounding box center [889, 230] width 52 height 10
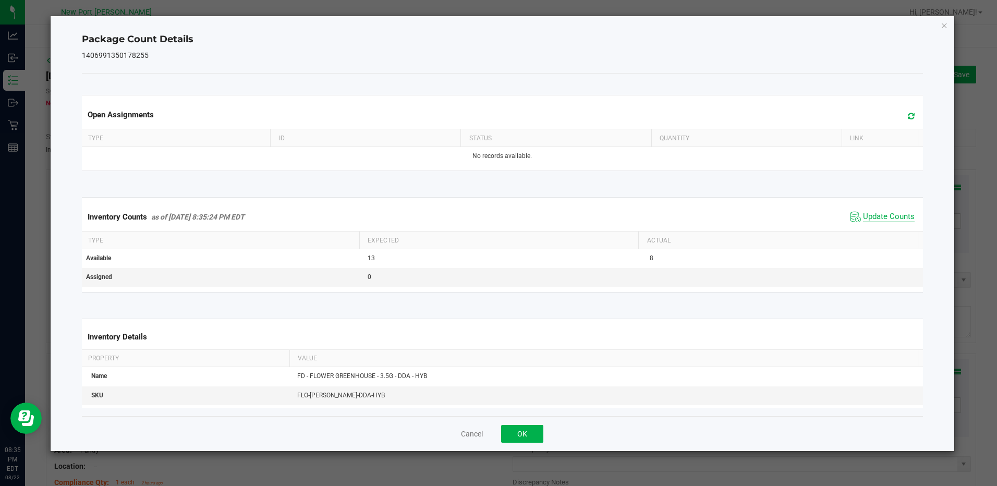
click at [877, 217] on span "Update Counts" at bounding box center [889, 217] width 52 height 10
click at [944, 23] on icon "Close" at bounding box center [943, 25] width 7 height 13
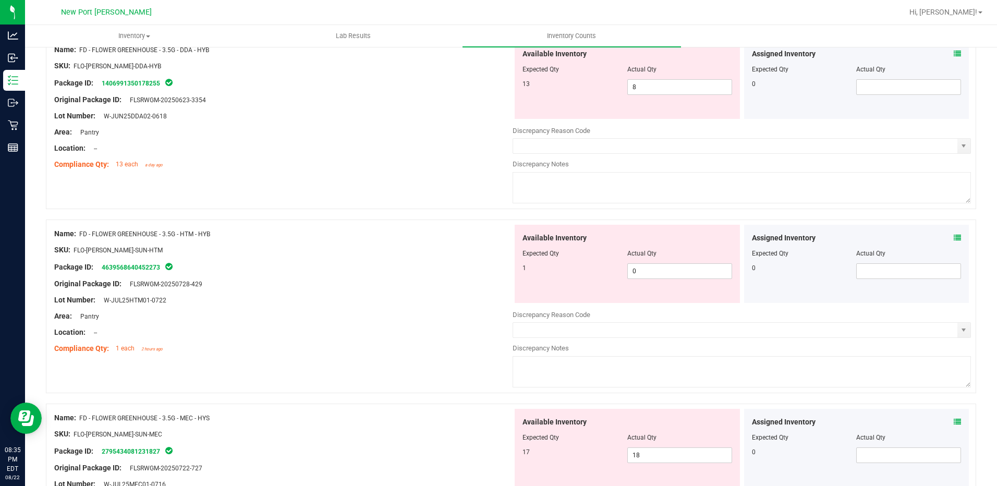
scroll to position [156, 0]
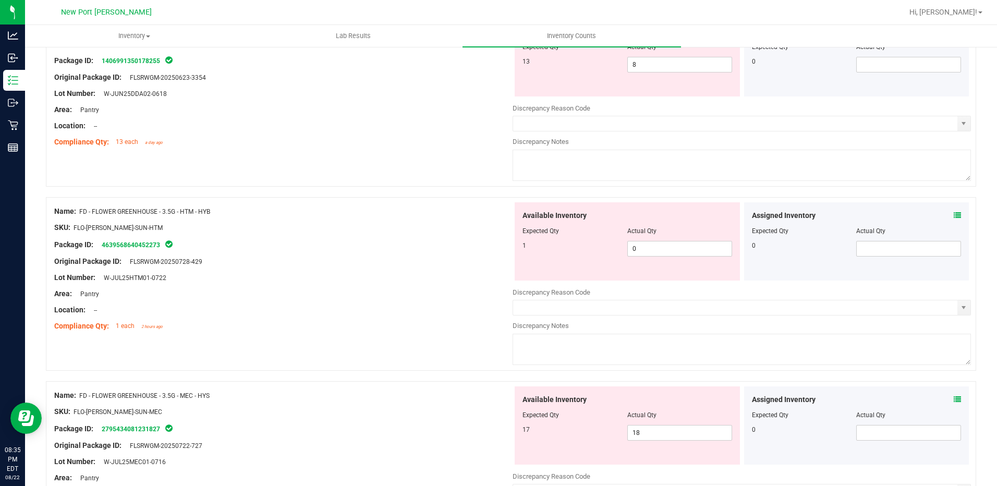
click at [953, 212] on icon at bounding box center [956, 215] width 7 height 7
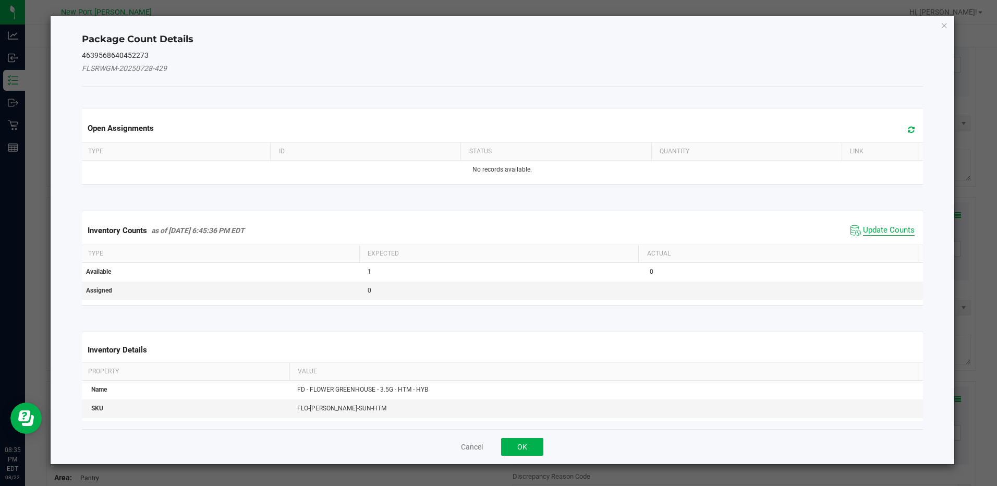
click at [890, 232] on span "Update Counts" at bounding box center [889, 230] width 52 height 10
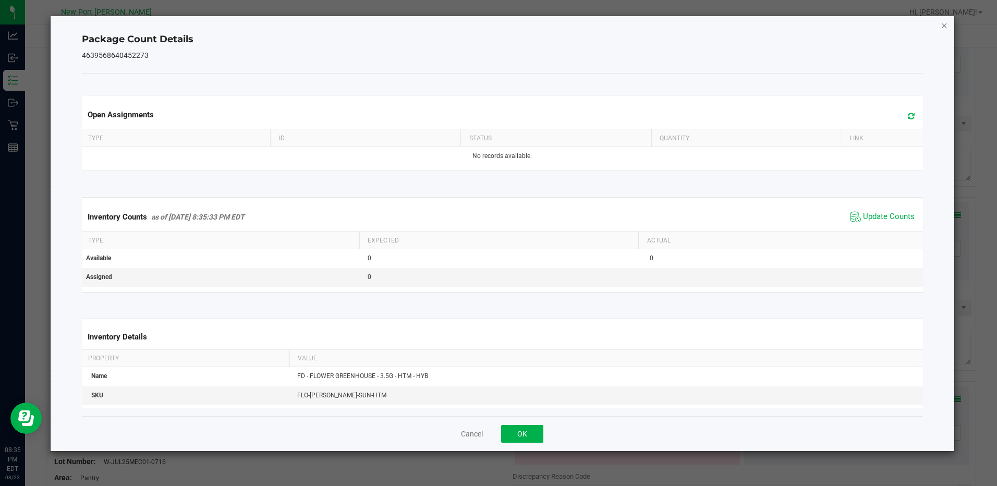
click at [943, 25] on icon "Close" at bounding box center [943, 25] width 7 height 13
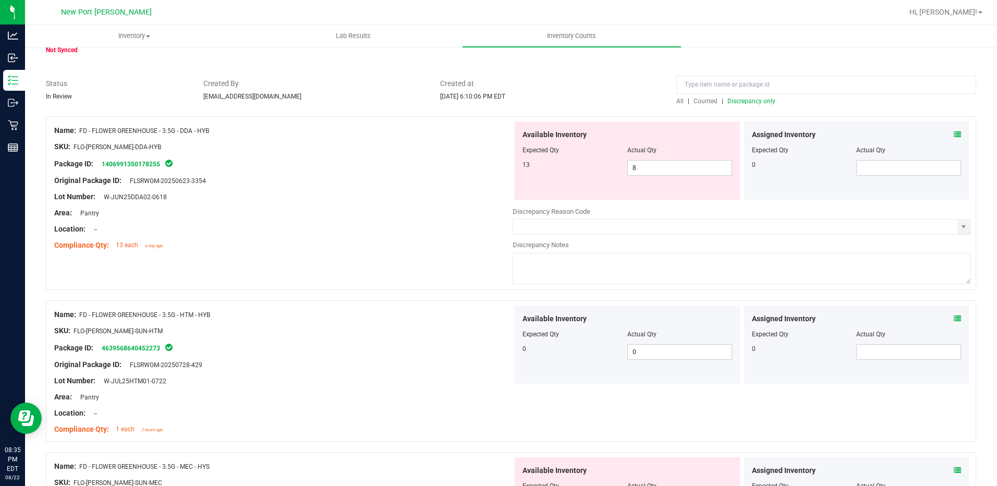
scroll to position [0, 0]
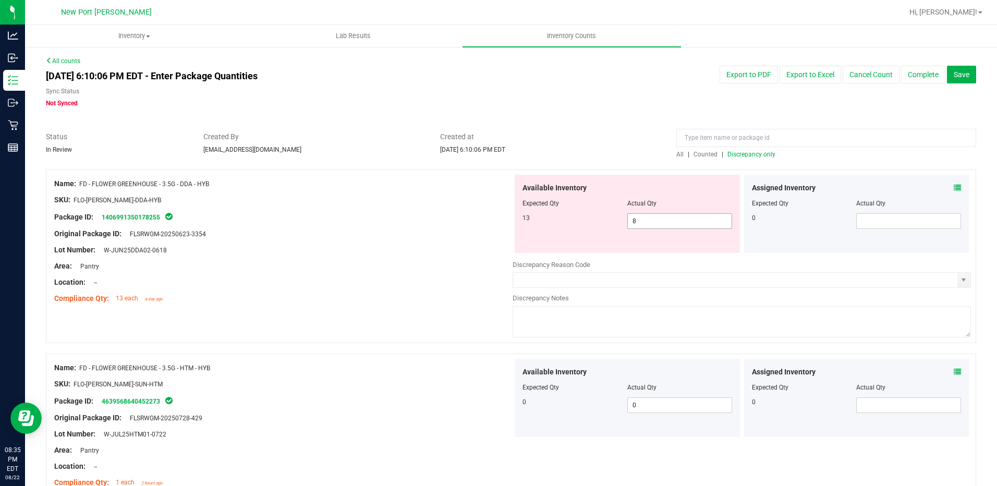
click at [659, 222] on span "8 8" at bounding box center [679, 221] width 105 height 16
type input "13"
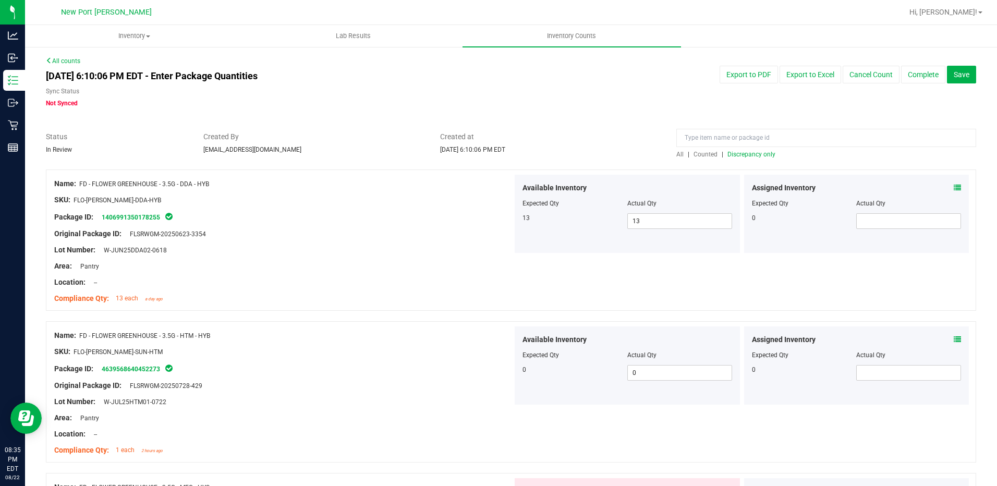
click at [731, 156] on span "Discrepancy only" at bounding box center [751, 154] width 48 height 7
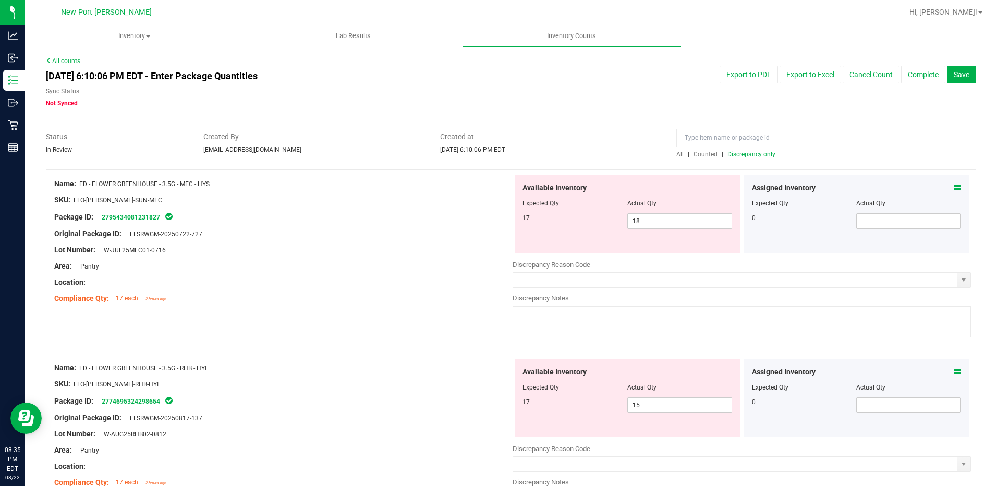
click at [953, 187] on icon at bounding box center [956, 187] width 7 height 7
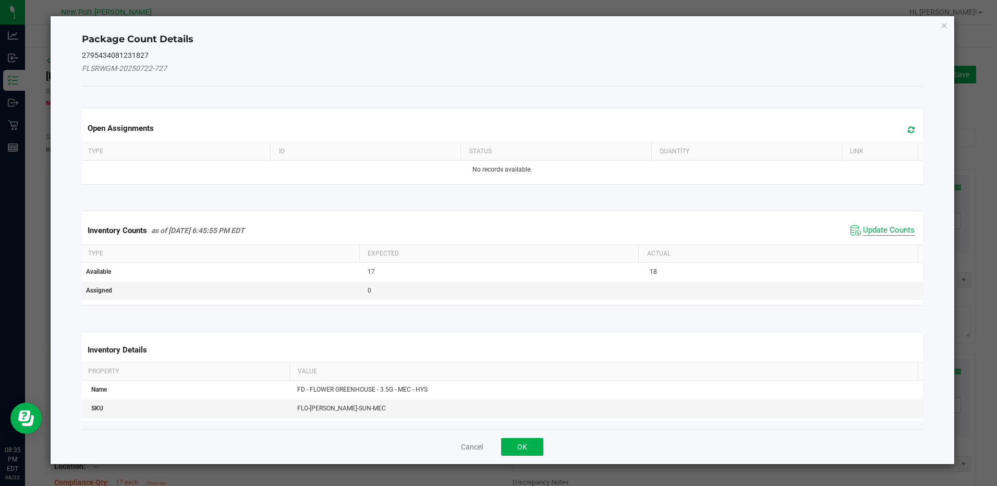
click at [886, 226] on span "Update Counts" at bounding box center [889, 230] width 52 height 10
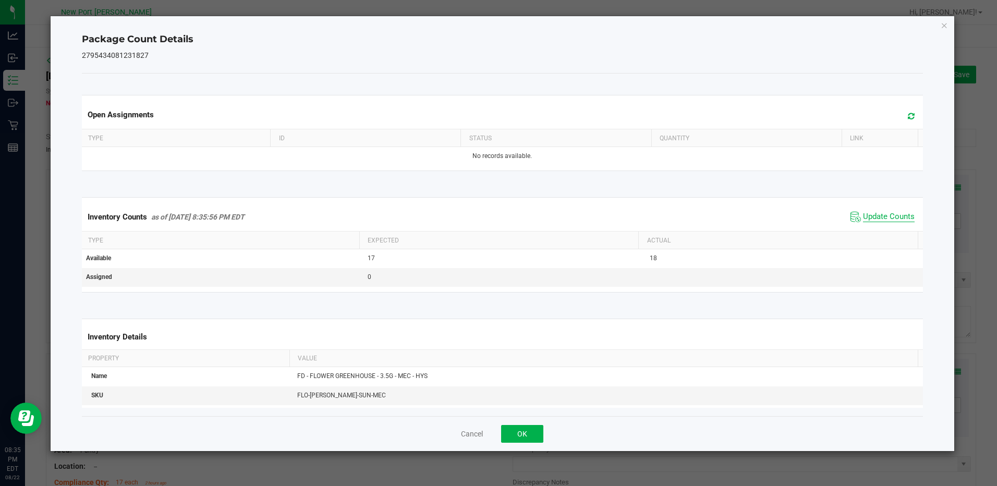
click at [879, 218] on span "Update Counts" at bounding box center [889, 217] width 52 height 10
click at [945, 22] on icon "Close" at bounding box center [943, 25] width 7 height 13
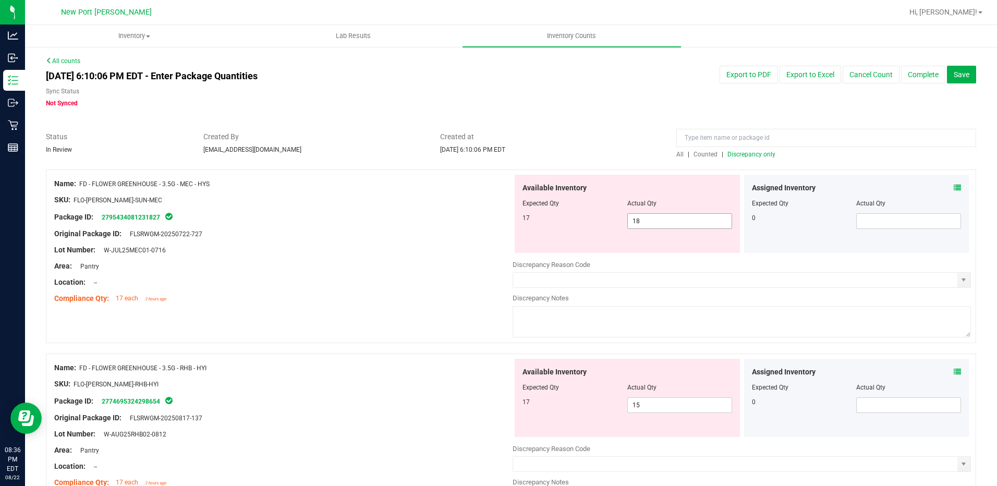
click at [638, 218] on input "18" at bounding box center [680, 221] width 104 height 15
type input "17"
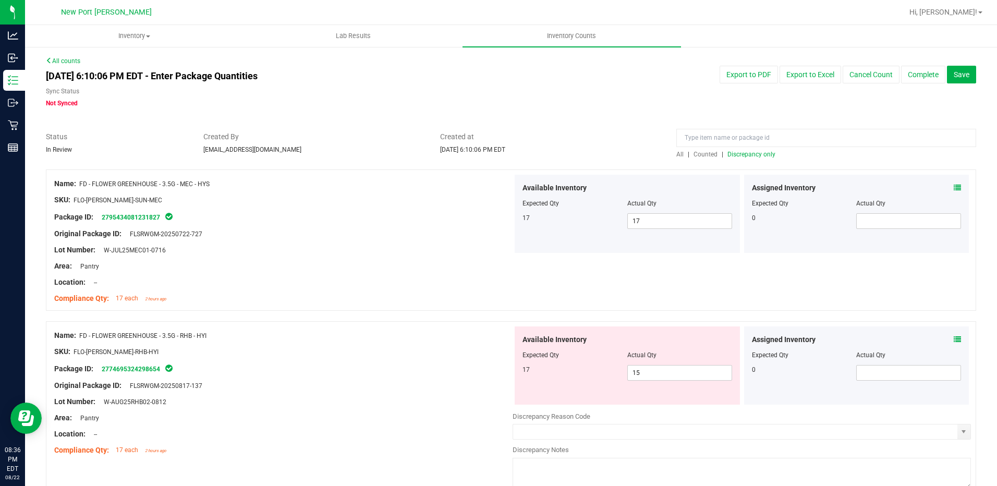
click at [745, 154] on span "Discrepancy only" at bounding box center [751, 154] width 48 height 7
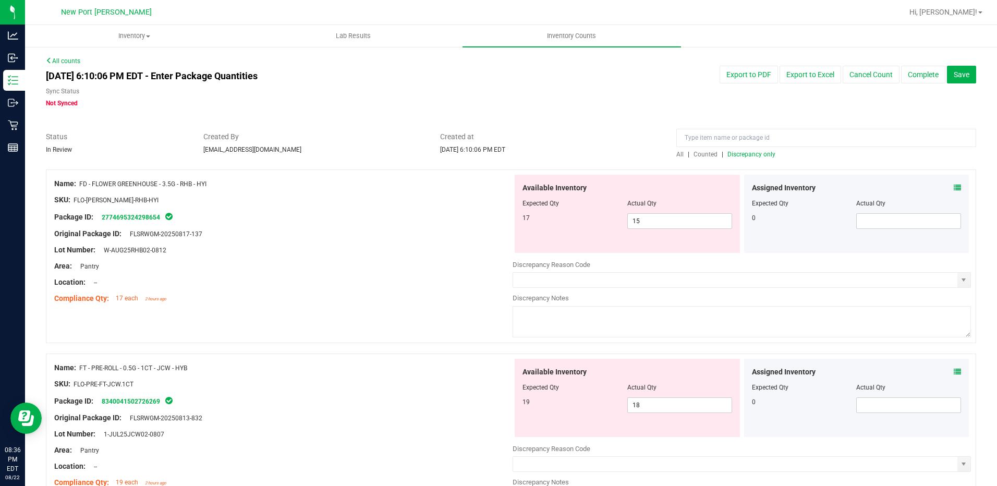
click at [953, 190] on icon at bounding box center [956, 187] width 7 height 7
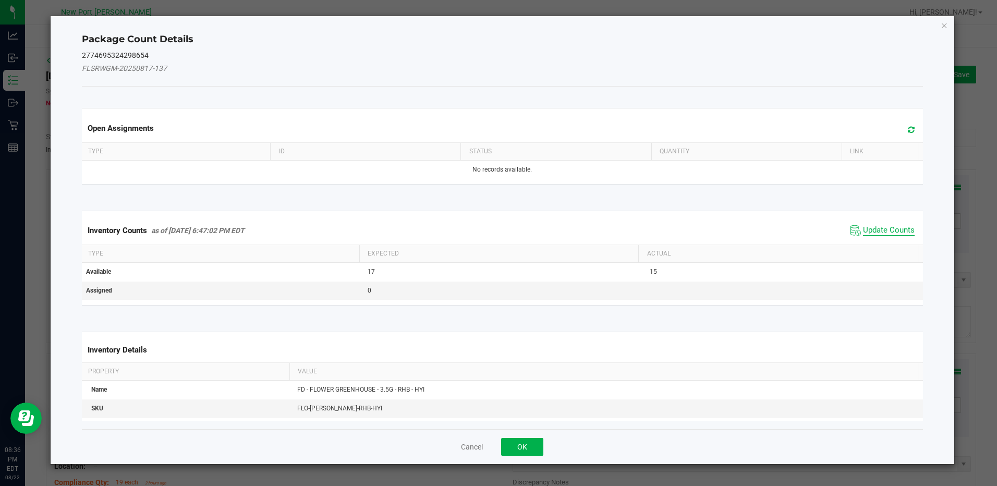
click at [873, 229] on span "Update Counts" at bounding box center [889, 230] width 52 height 10
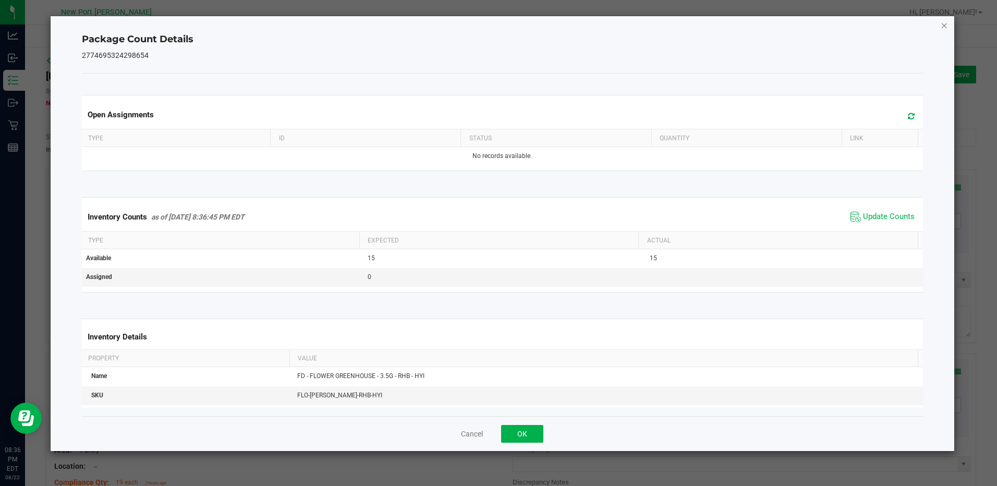
click at [944, 23] on icon "Close" at bounding box center [943, 25] width 7 height 13
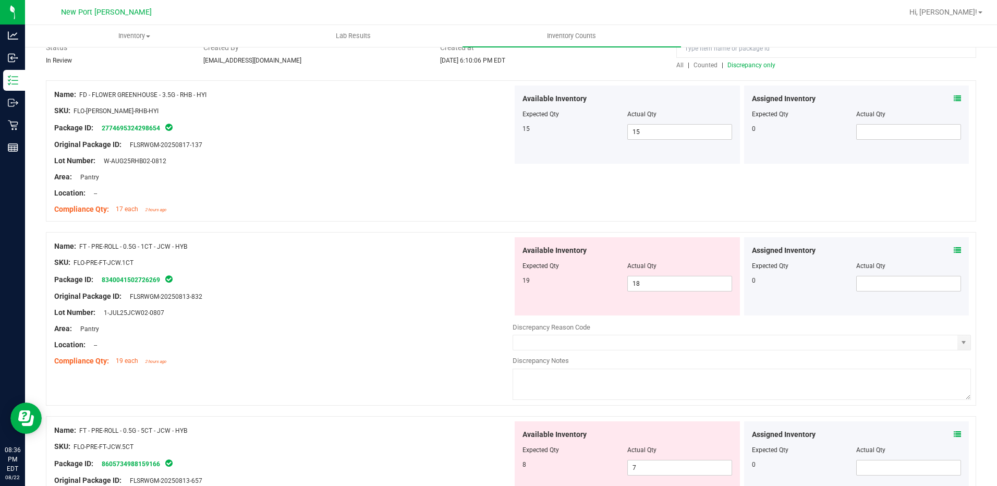
scroll to position [104, 0]
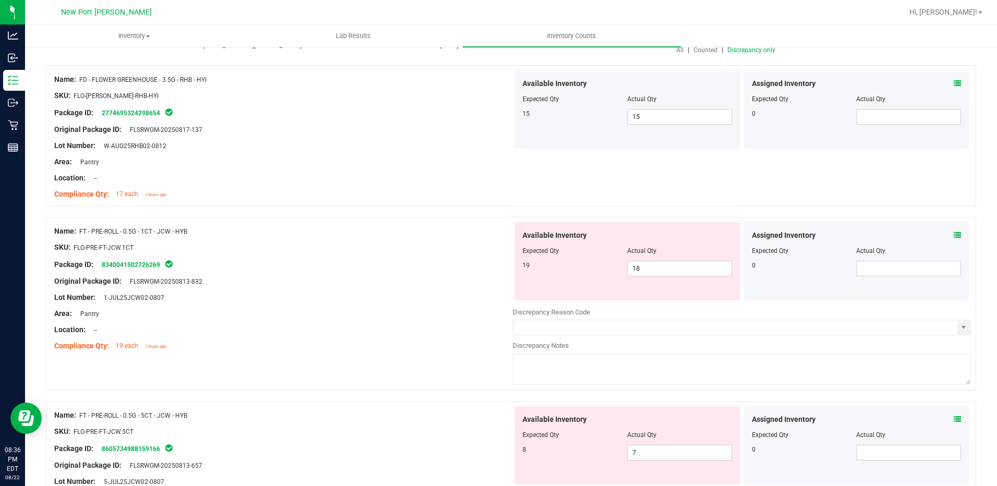
click at [953, 231] on icon at bounding box center [956, 234] width 7 height 7
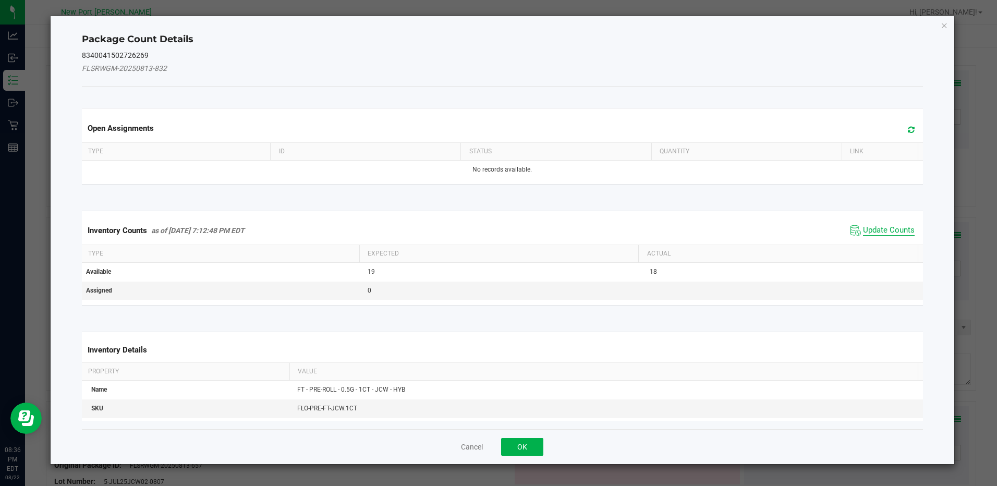
click at [874, 228] on span "Update Counts" at bounding box center [889, 230] width 52 height 10
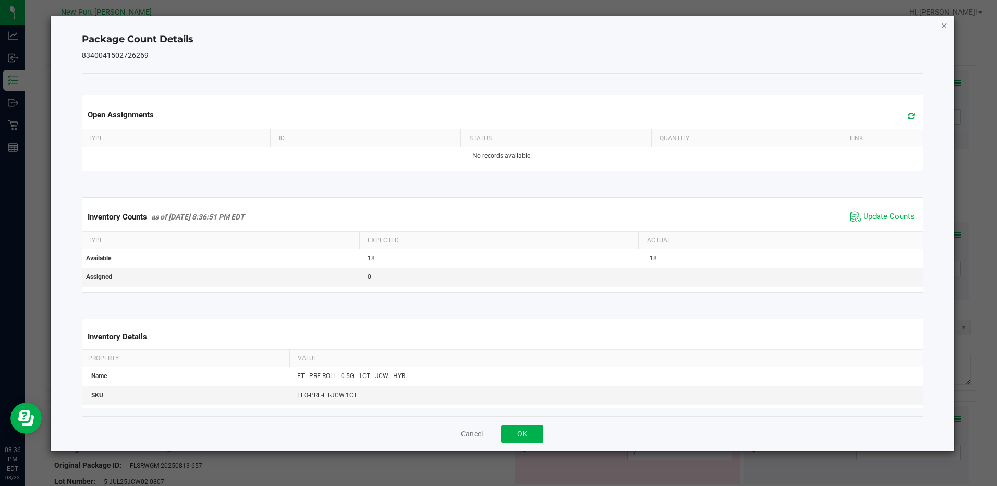
click at [942, 25] on icon "Close" at bounding box center [943, 25] width 7 height 13
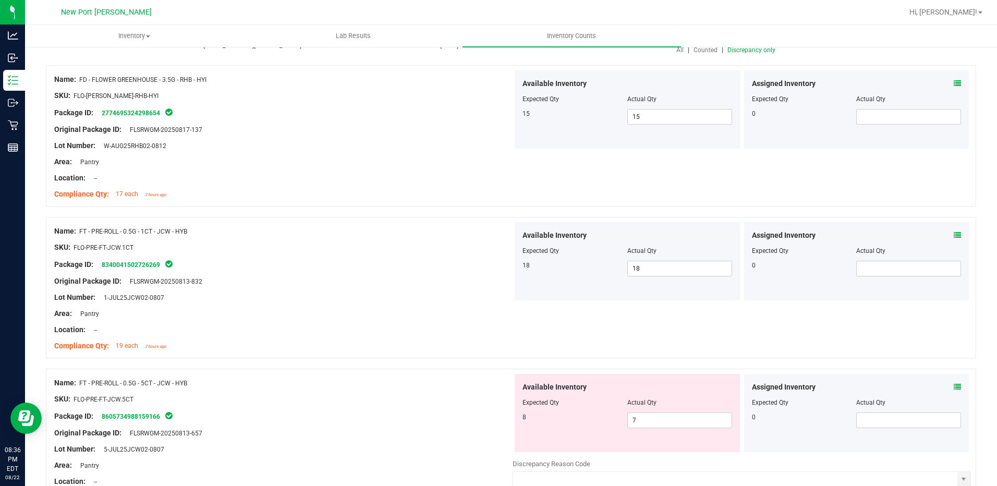
scroll to position [0, 0]
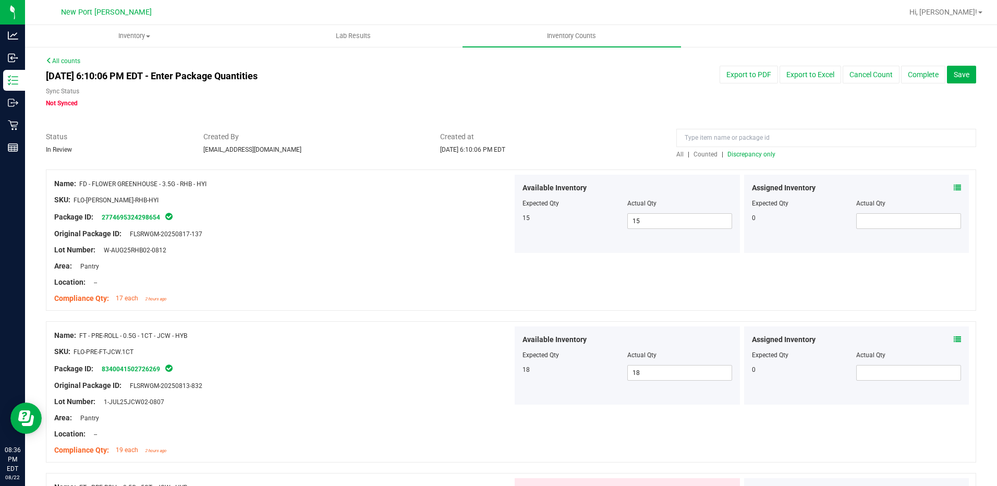
click at [743, 152] on span "Discrepancy only" at bounding box center [751, 154] width 48 height 7
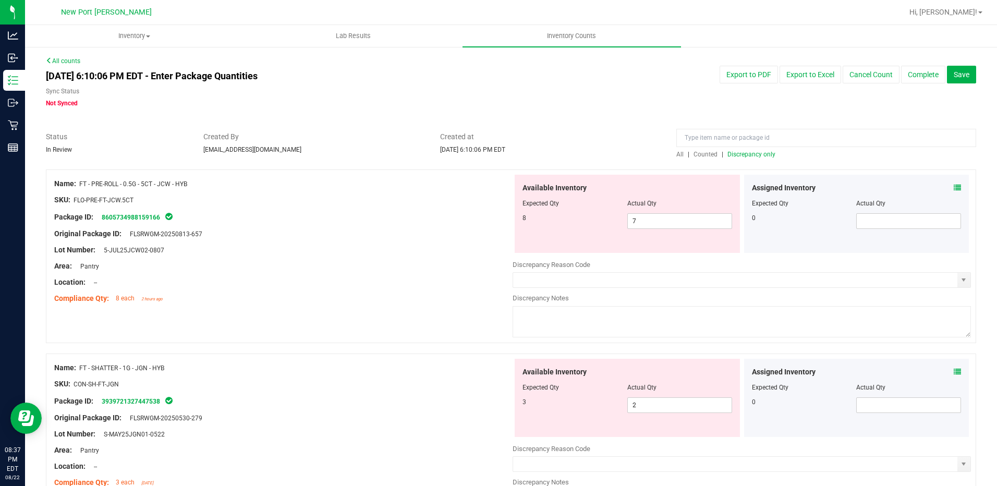
click at [953, 186] on icon at bounding box center [956, 187] width 7 height 7
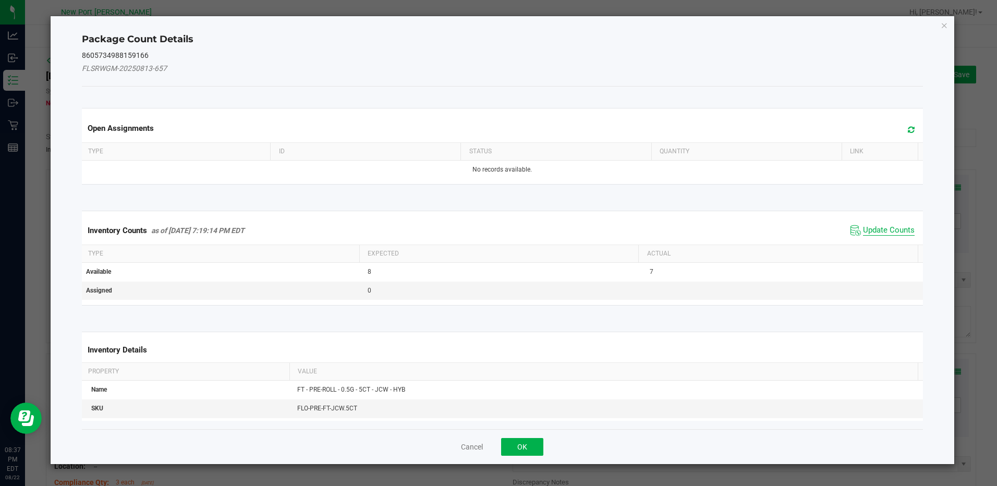
click at [885, 228] on span "Update Counts" at bounding box center [889, 230] width 52 height 10
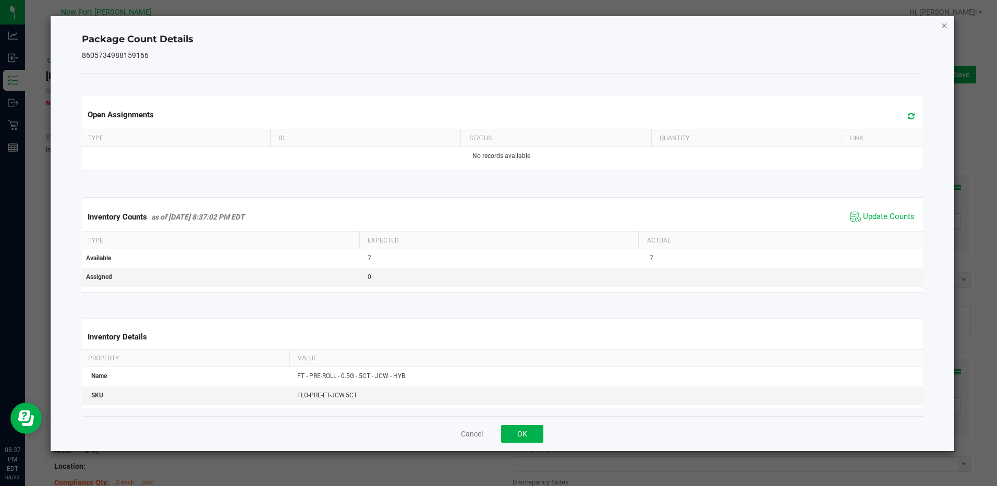
click at [945, 27] on icon "Close" at bounding box center [943, 25] width 7 height 13
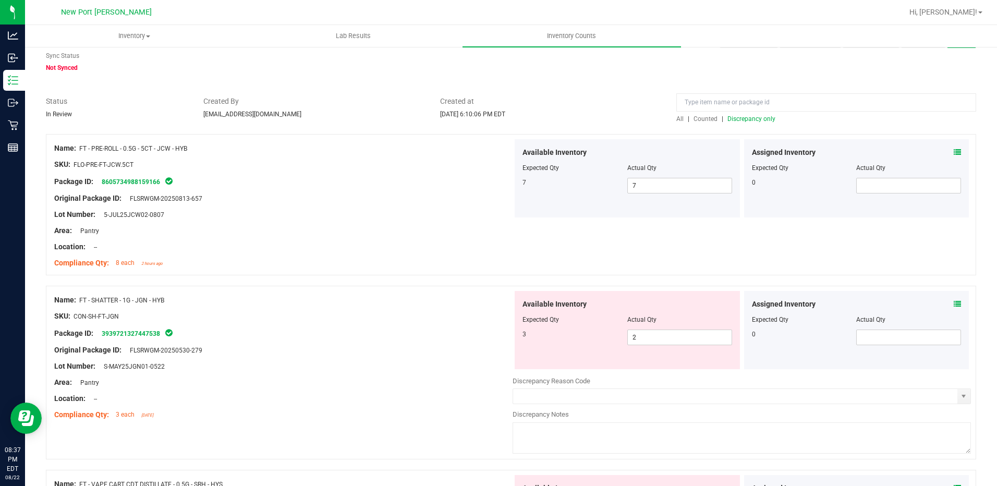
scroll to position [52, 0]
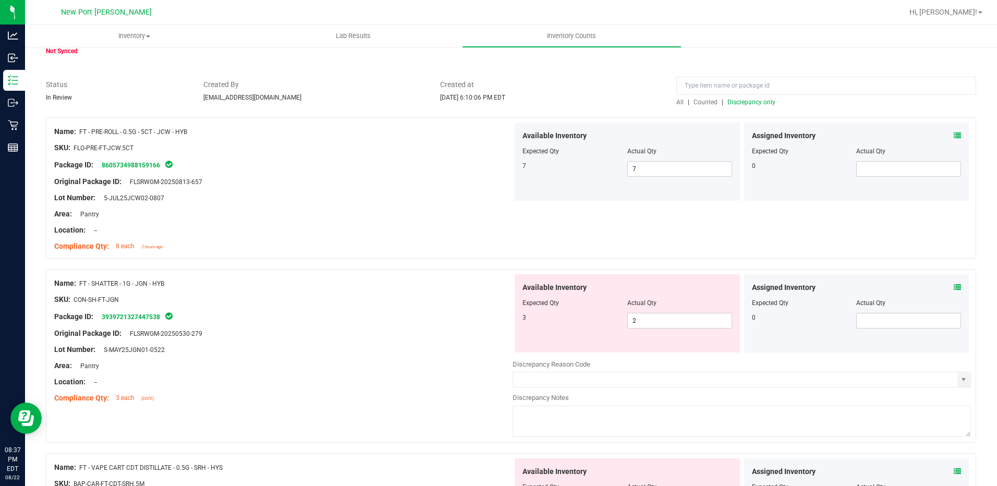
click at [953, 284] on icon at bounding box center [956, 287] width 7 height 7
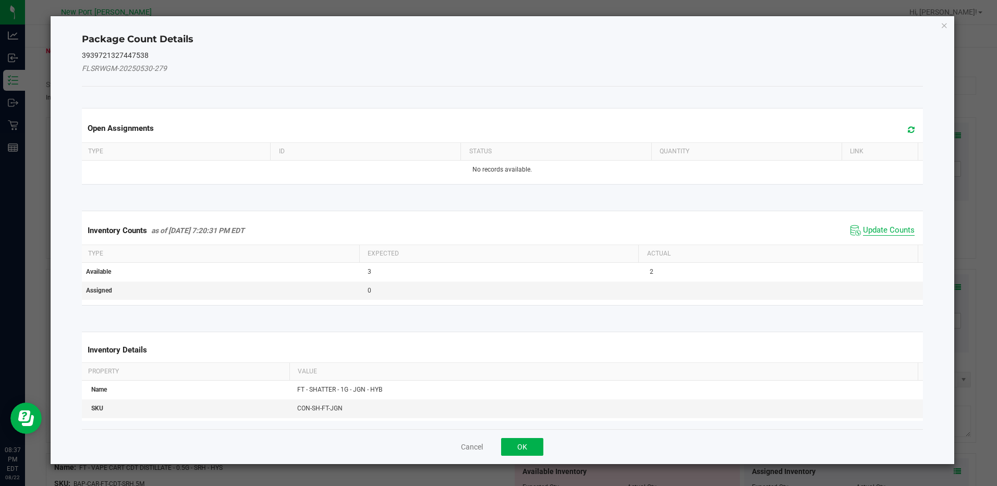
click at [885, 227] on span "Update Counts" at bounding box center [889, 230] width 52 height 10
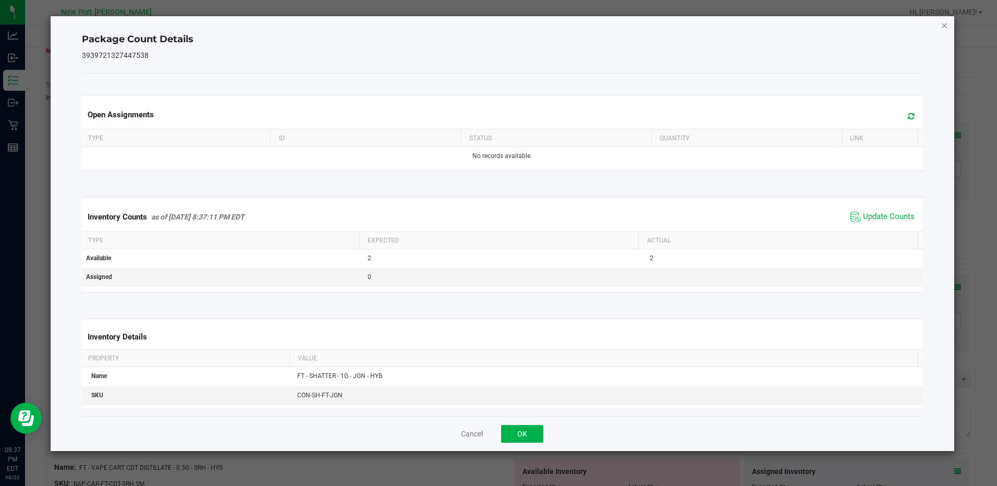
click at [946, 21] on icon "Close" at bounding box center [943, 25] width 7 height 13
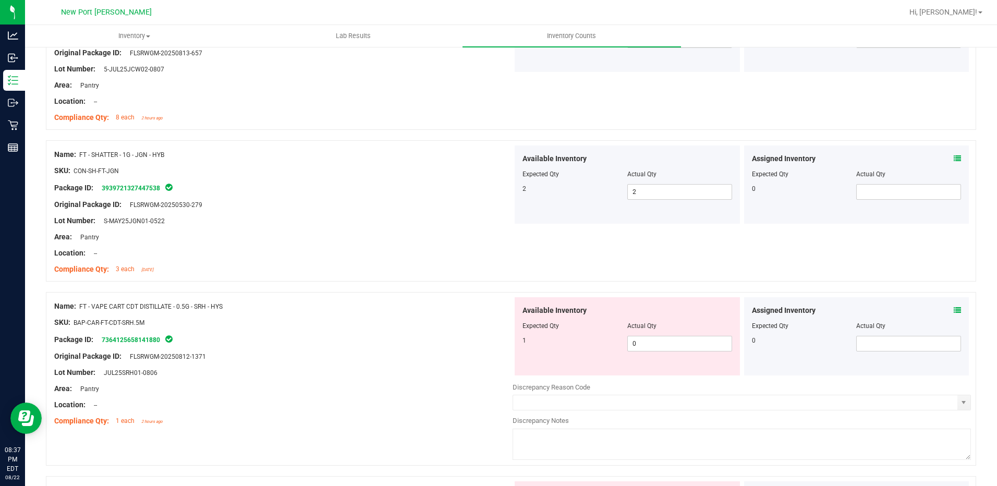
scroll to position [209, 0]
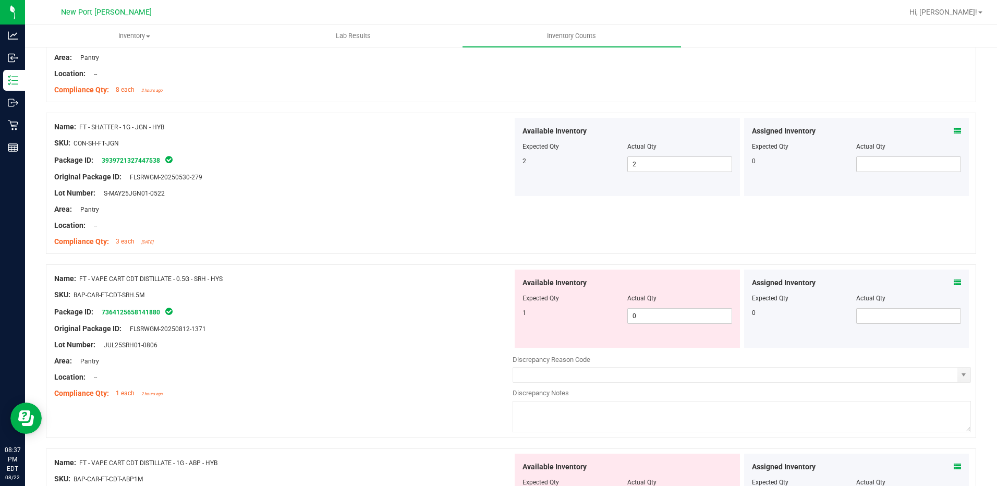
click at [953, 279] on icon at bounding box center [956, 282] width 7 height 7
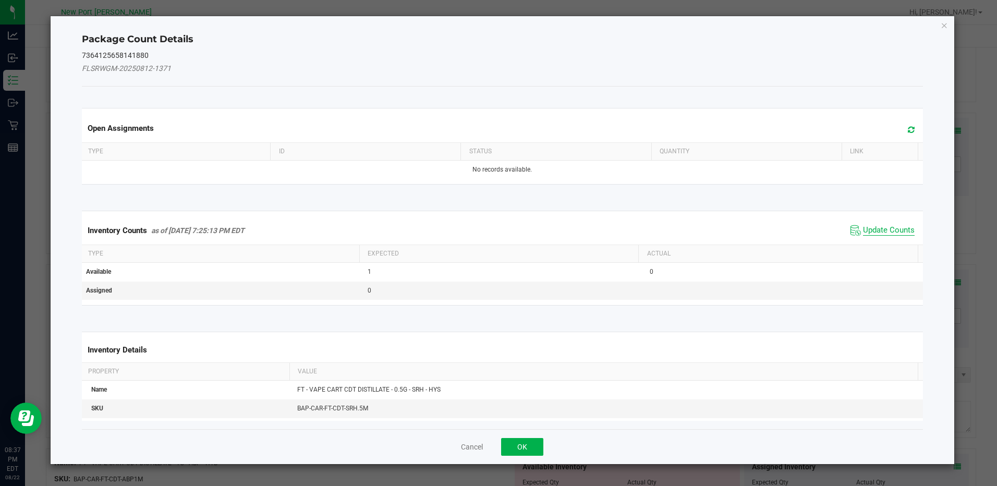
click at [893, 230] on span "Update Counts" at bounding box center [889, 230] width 52 height 10
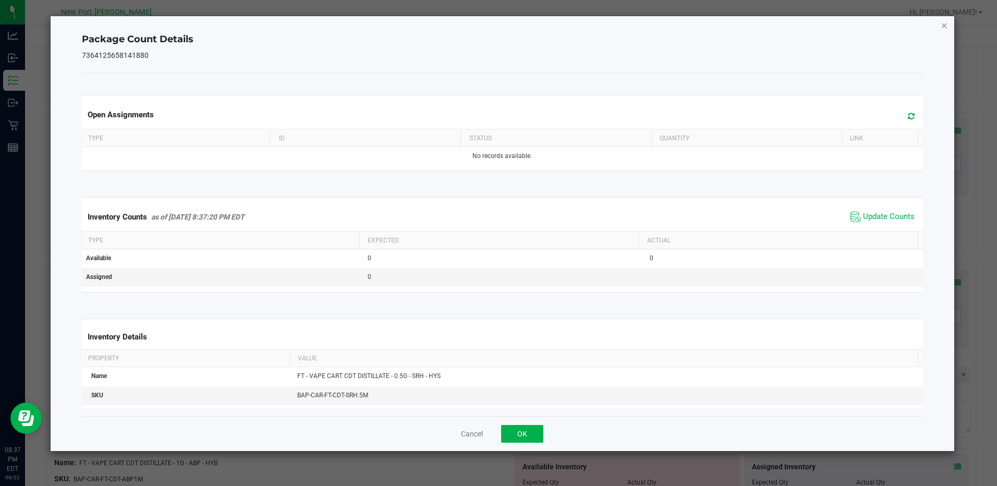
click at [941, 23] on icon "Close" at bounding box center [943, 25] width 7 height 13
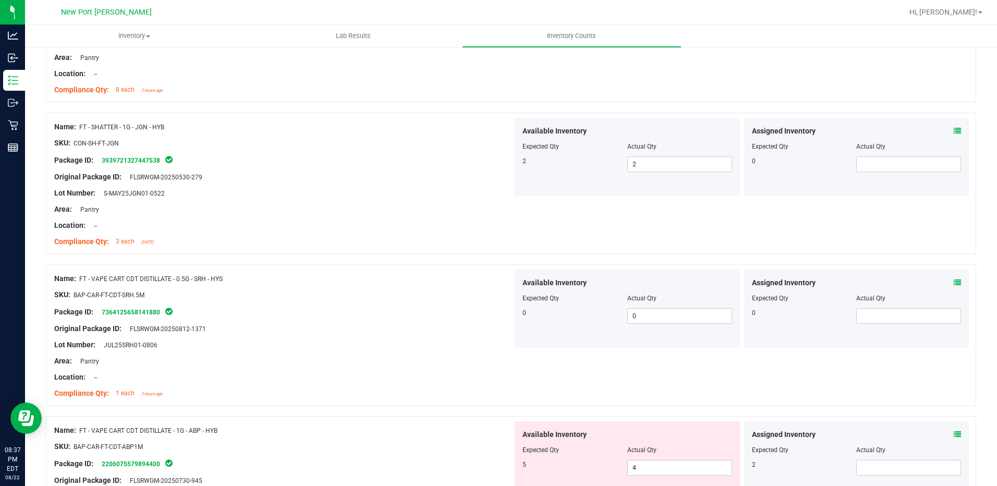
scroll to position [0, 0]
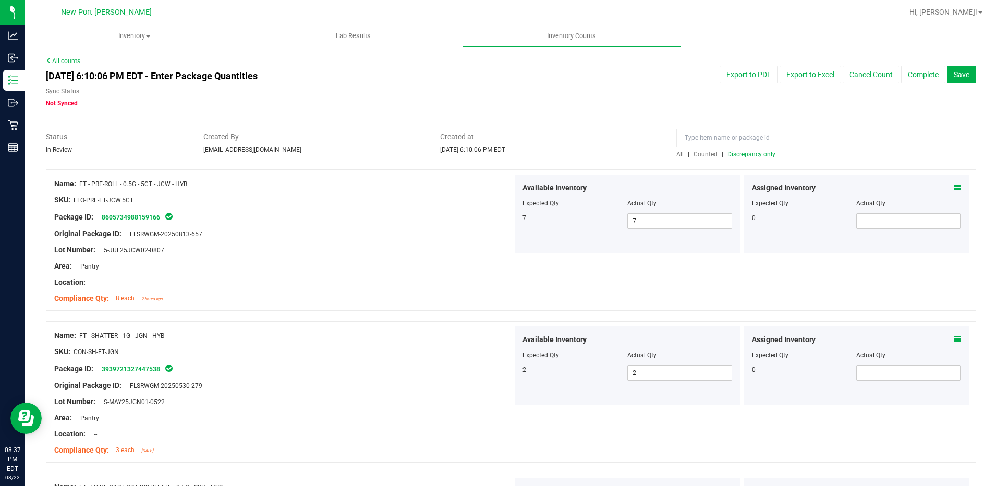
click at [741, 149] on div at bounding box center [826, 140] width 300 height 18
click at [741, 151] on span "Discrepancy only" at bounding box center [751, 154] width 48 height 7
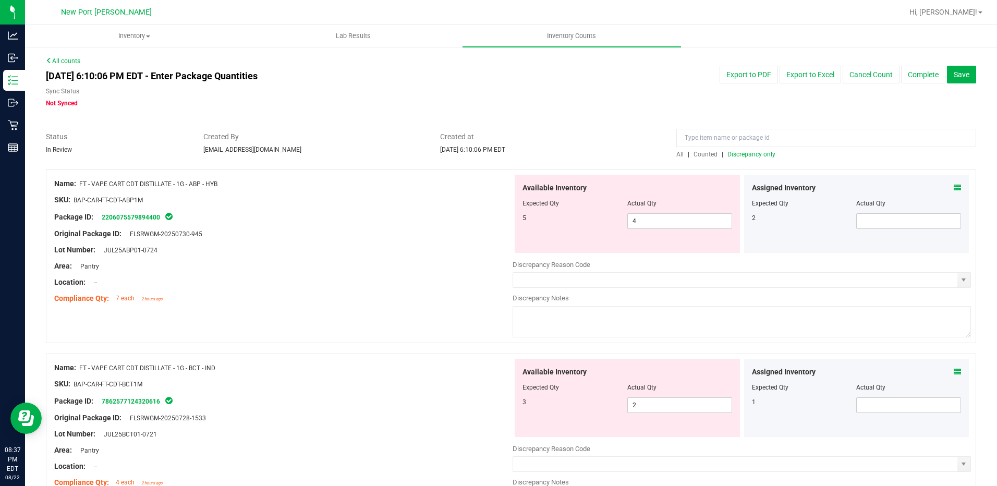
click at [953, 187] on icon at bounding box center [956, 187] width 7 height 7
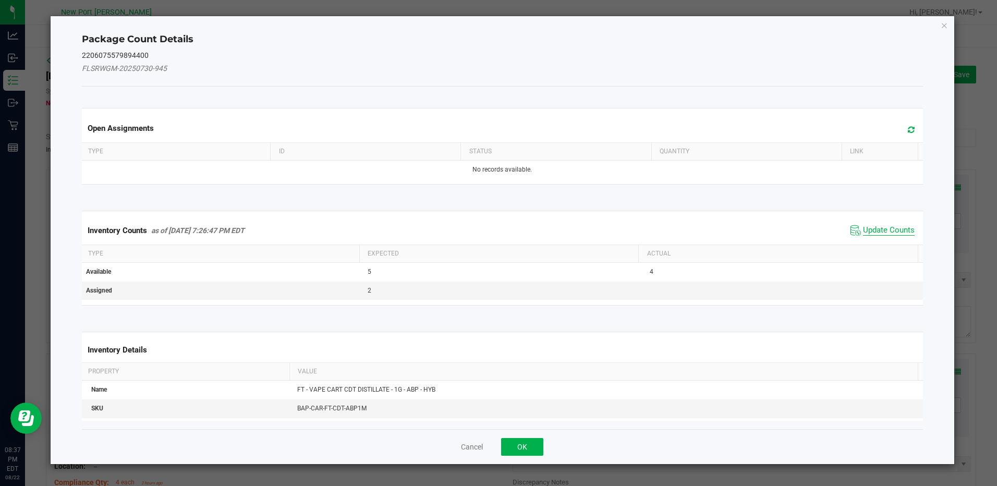
click at [876, 232] on span "Update Counts" at bounding box center [889, 230] width 52 height 10
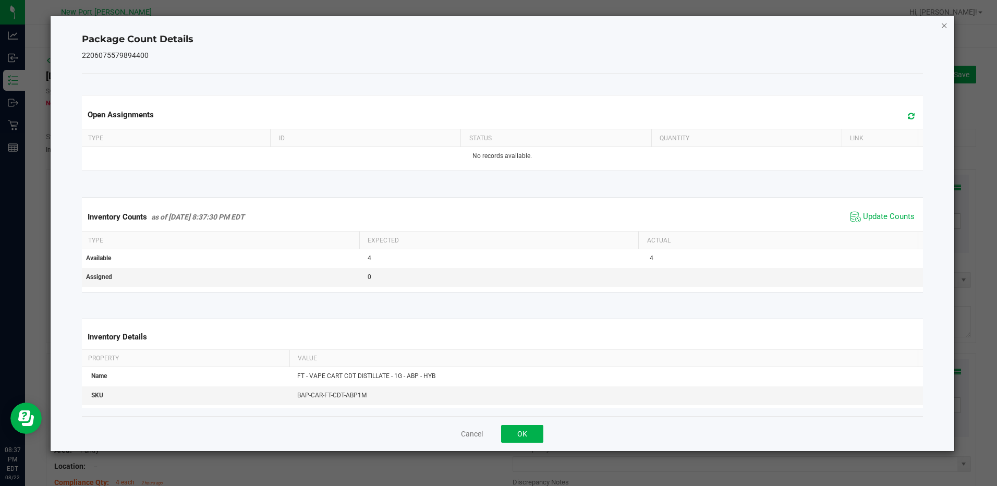
click at [944, 24] on icon "Close" at bounding box center [943, 25] width 7 height 13
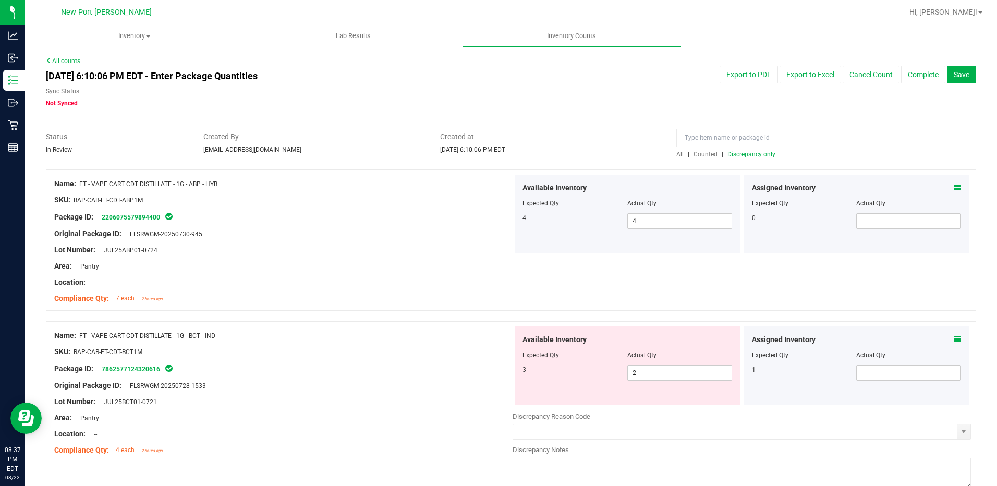
scroll to position [52, 0]
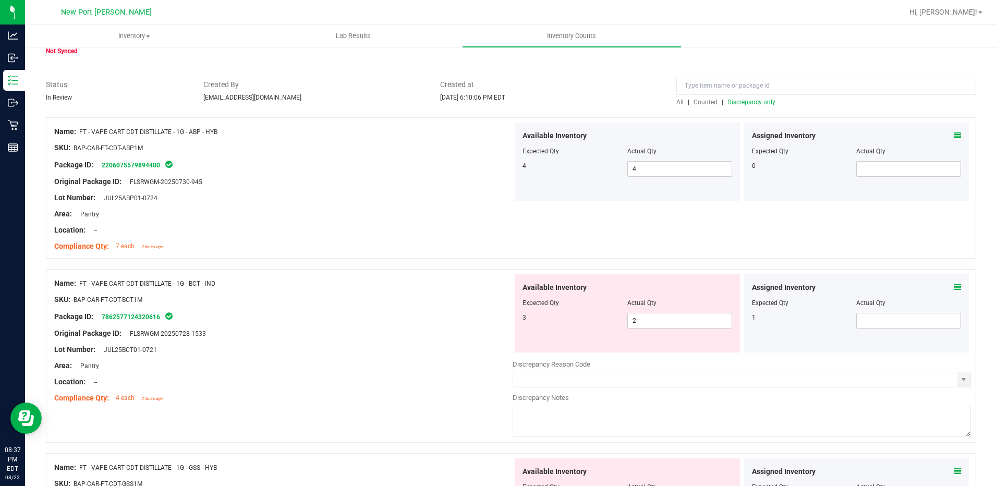
click at [953, 289] on icon at bounding box center [956, 287] width 7 height 7
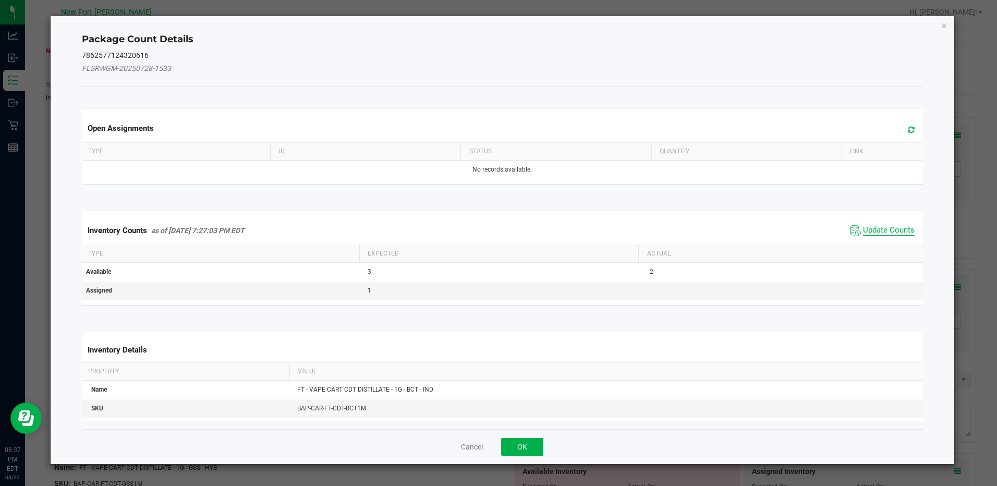
click at [889, 227] on span "Update Counts" at bounding box center [889, 230] width 52 height 10
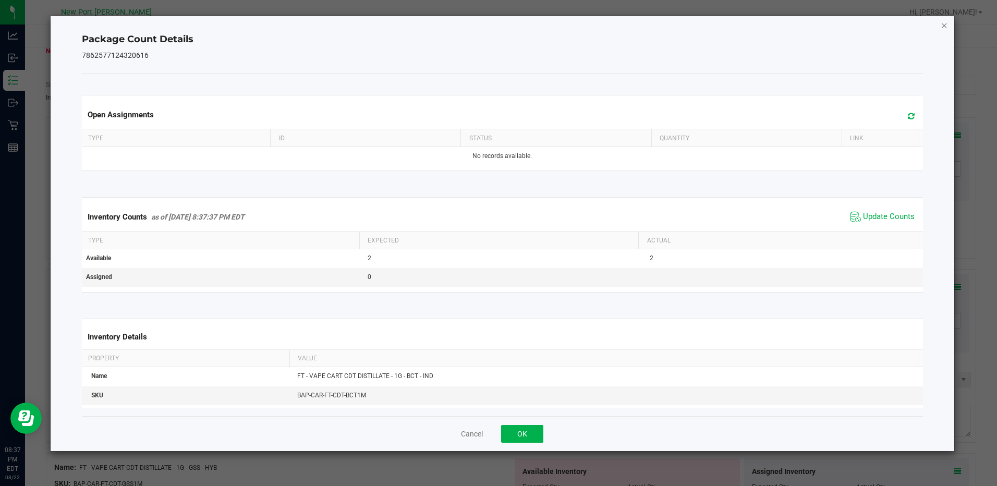
click at [945, 23] on icon "Close" at bounding box center [943, 25] width 7 height 13
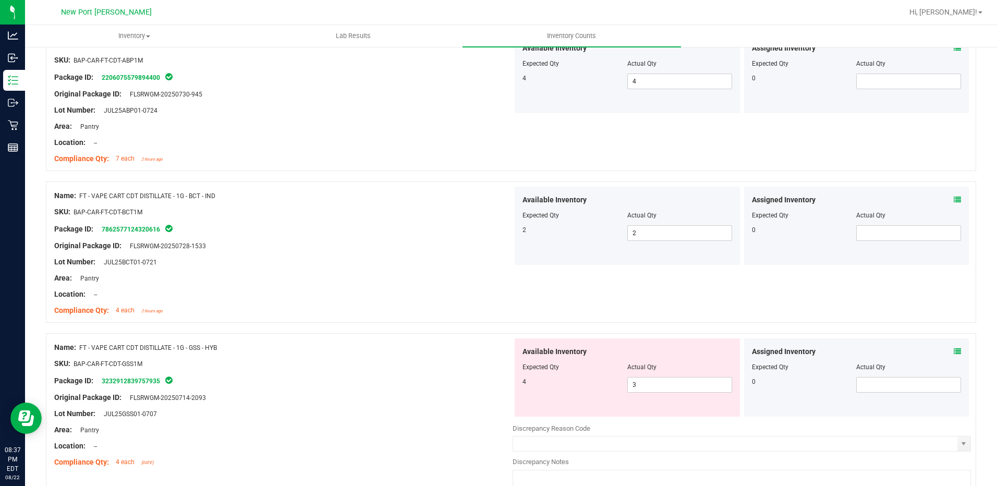
scroll to position [156, 0]
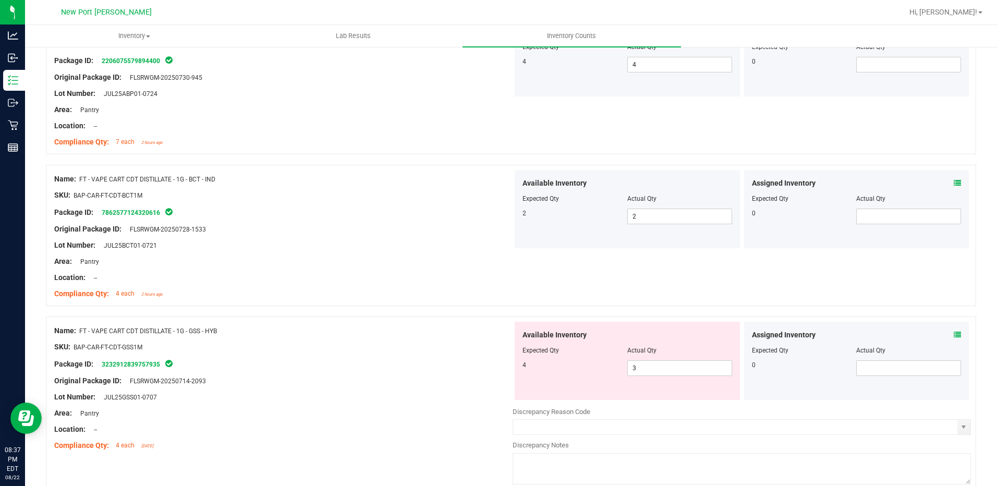
click at [953, 334] on icon at bounding box center [956, 334] width 7 height 7
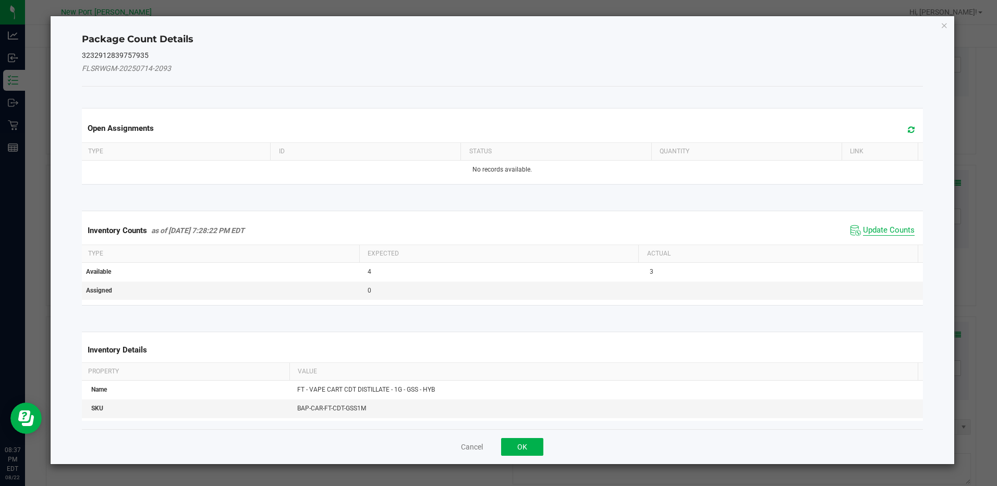
click at [887, 229] on span "Update Counts" at bounding box center [889, 230] width 52 height 10
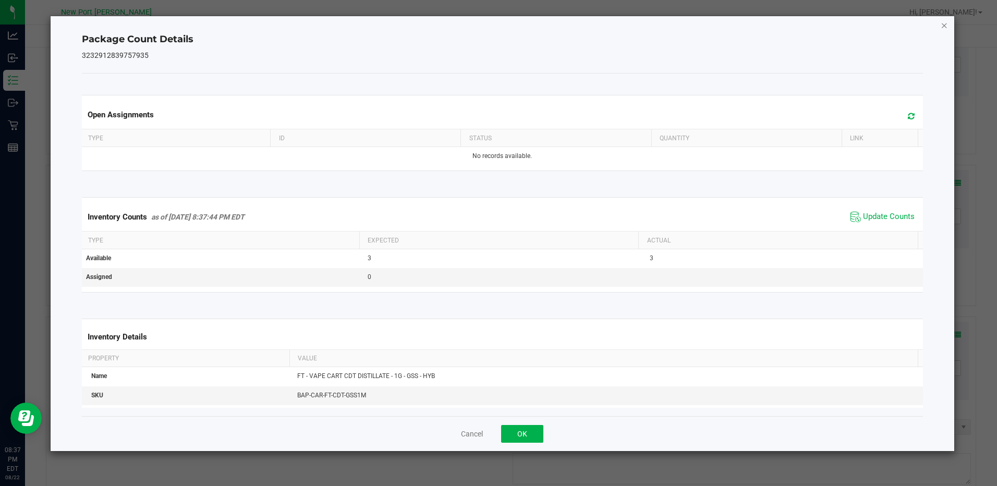
click at [945, 26] on icon "Close" at bounding box center [943, 25] width 7 height 13
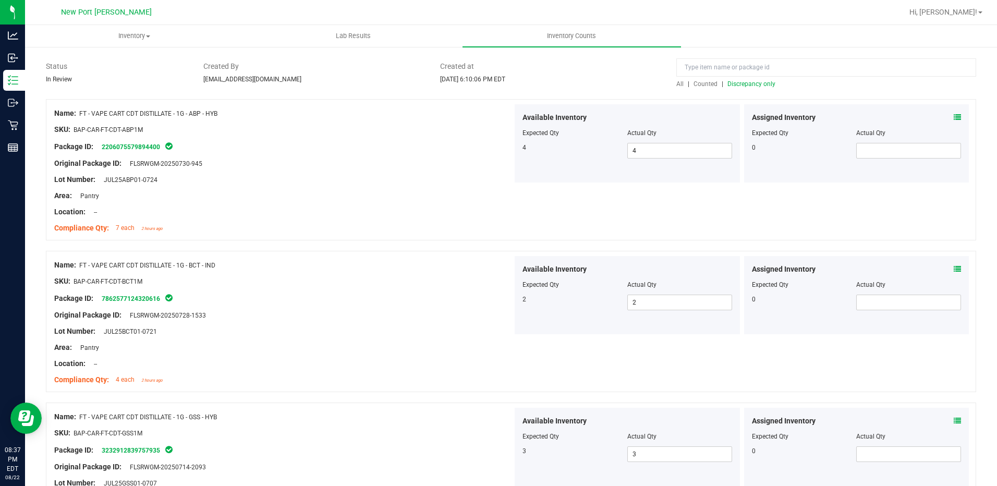
scroll to position [0, 0]
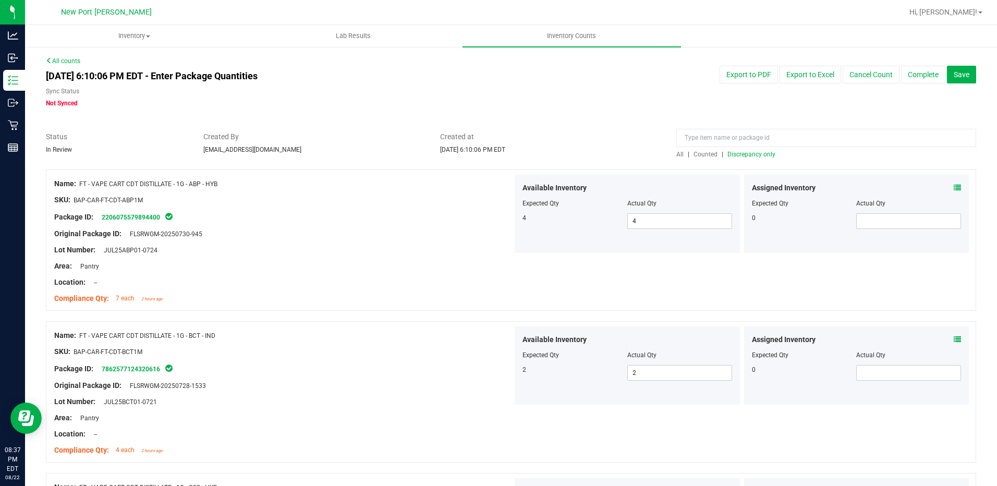
click at [752, 152] on span "Discrepancy only" at bounding box center [751, 154] width 48 height 7
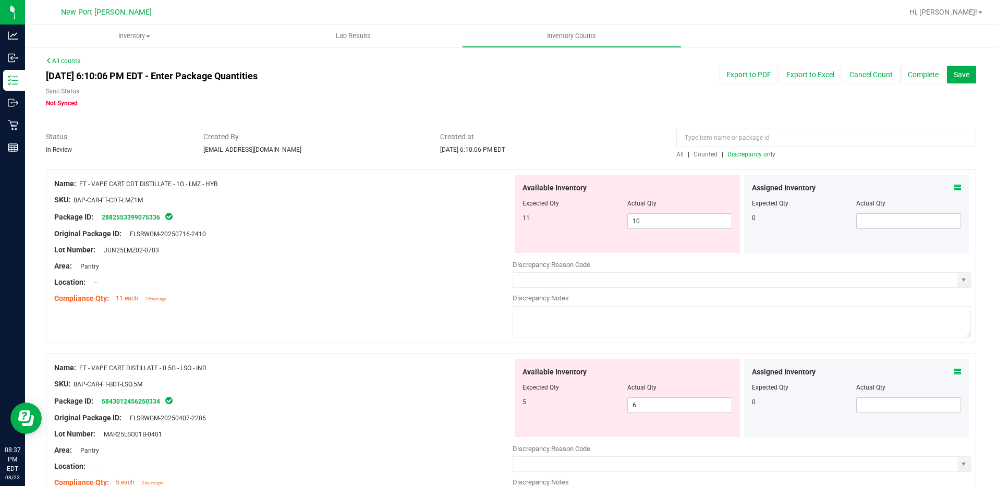
click at [953, 187] on icon at bounding box center [956, 187] width 7 height 7
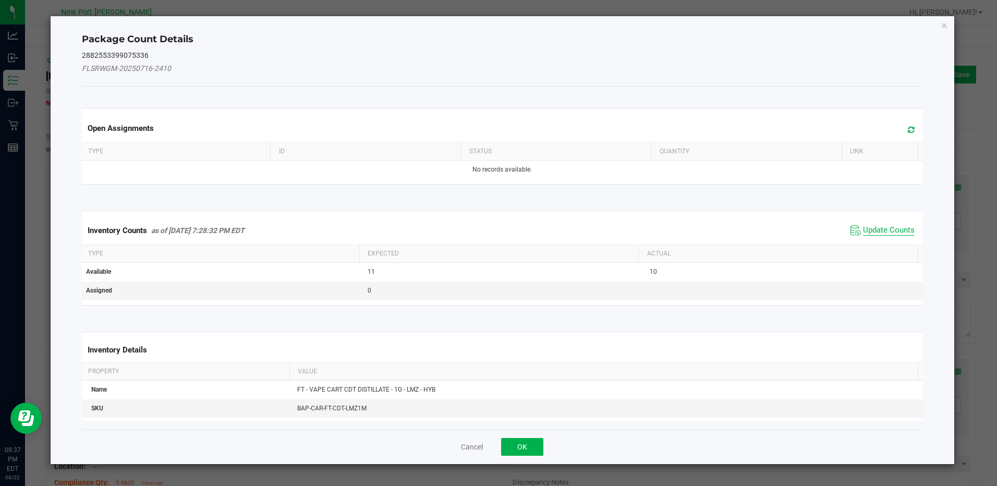
click at [867, 234] on span "Update Counts" at bounding box center [889, 230] width 52 height 10
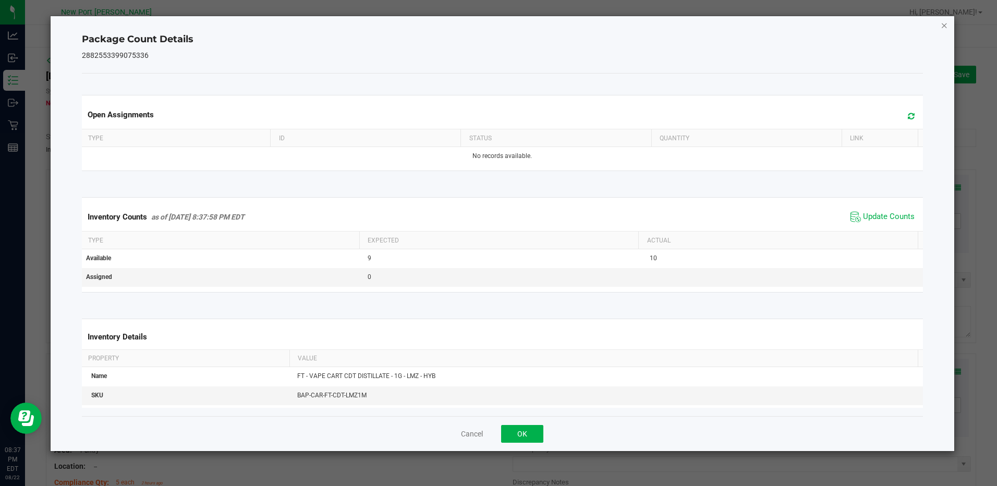
click at [941, 23] on icon "Close" at bounding box center [943, 25] width 7 height 13
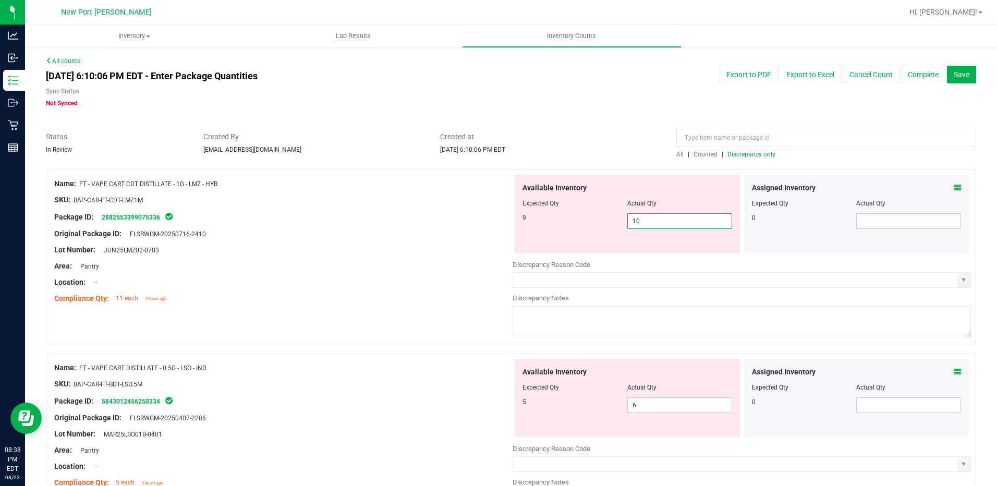
click at [650, 221] on span "10 10" at bounding box center [679, 221] width 105 height 16
click at [650, 221] on input "10" at bounding box center [680, 221] width 104 height 15
type input "9"
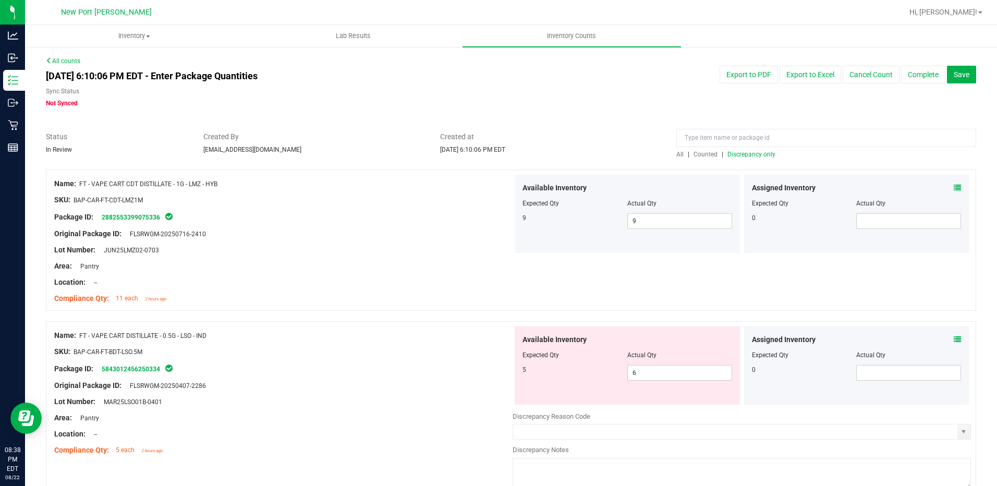
click at [744, 155] on span "Discrepancy only" at bounding box center [751, 154] width 48 height 7
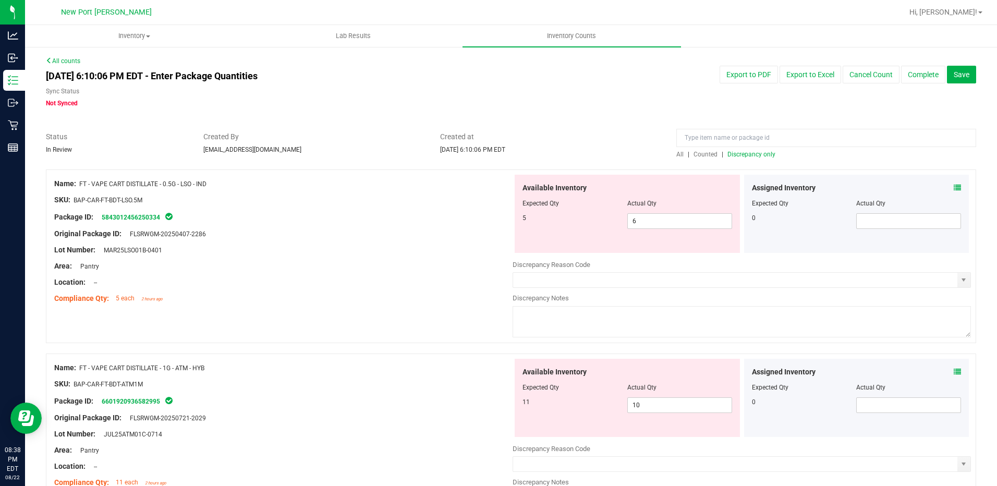
click at [953, 186] on icon at bounding box center [956, 187] width 7 height 7
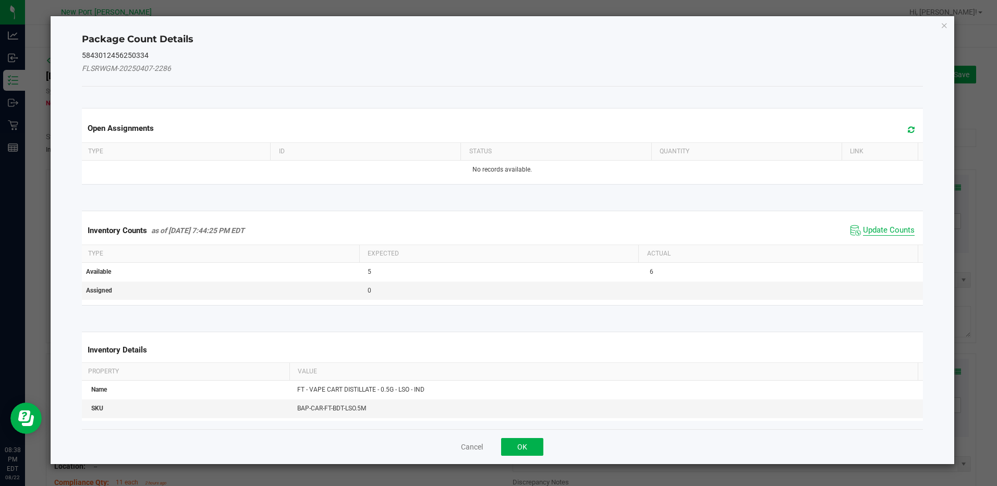
click at [891, 229] on span "Update Counts" at bounding box center [889, 230] width 52 height 10
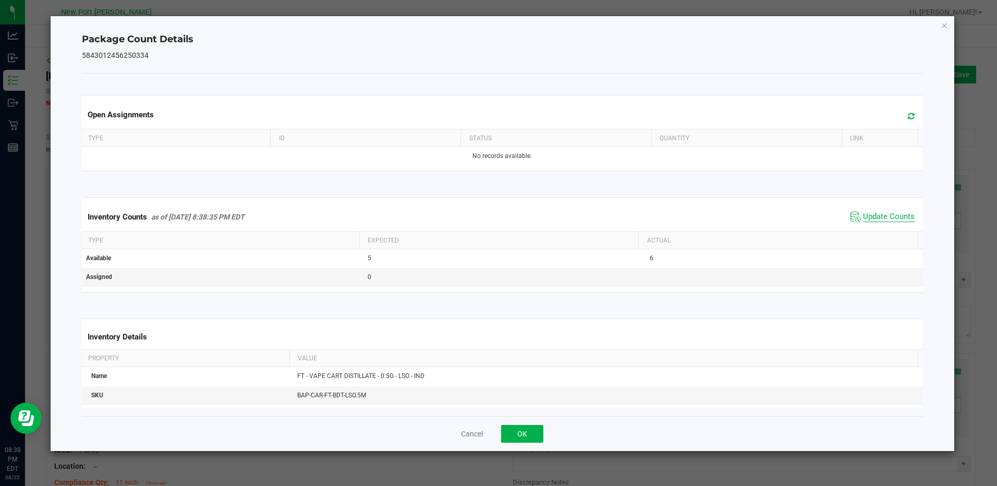
click at [886, 213] on span "Update Counts" at bounding box center [889, 217] width 52 height 10
click at [941, 25] on icon "Close" at bounding box center [943, 25] width 7 height 13
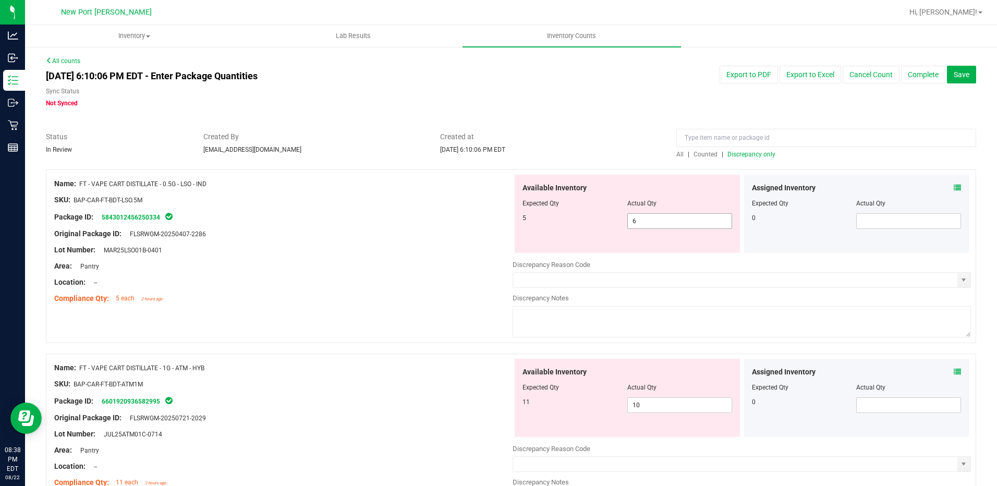
click at [647, 222] on input "6" at bounding box center [680, 221] width 104 height 15
type input "5"
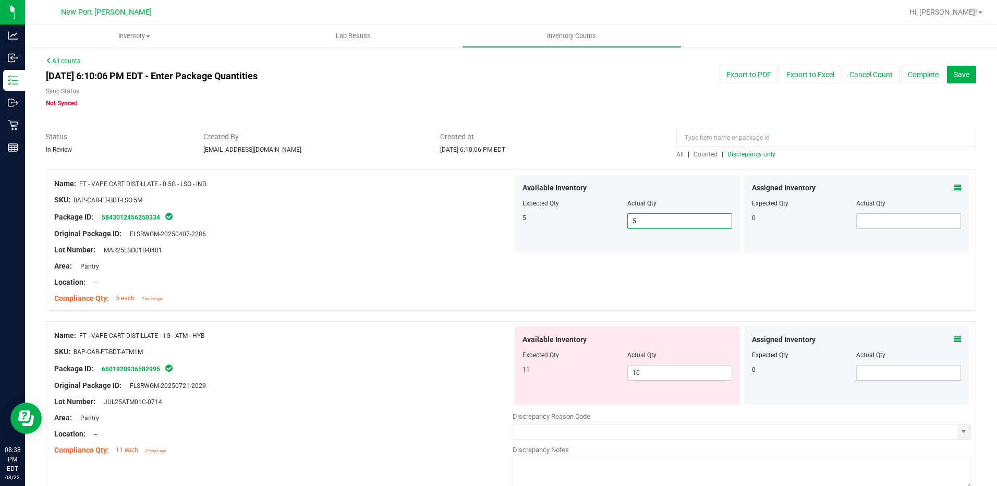
click at [734, 153] on span "Discrepancy only" at bounding box center [751, 154] width 48 height 7
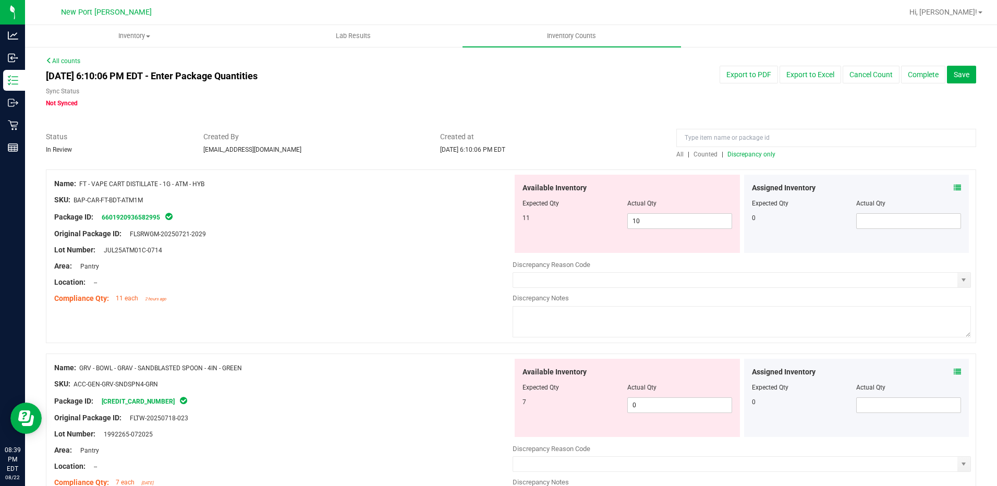
click at [953, 188] on icon at bounding box center [956, 187] width 7 height 7
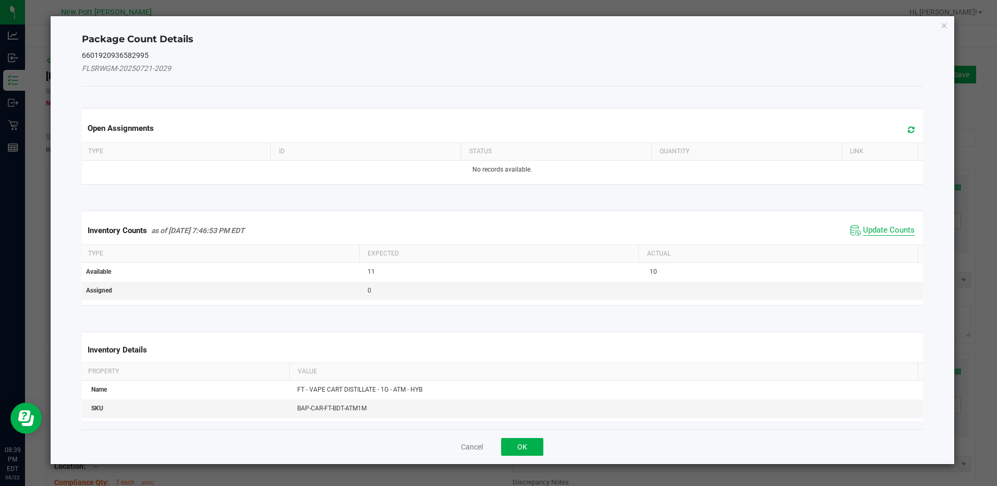
click at [890, 228] on span "Update Counts" at bounding box center [889, 230] width 52 height 10
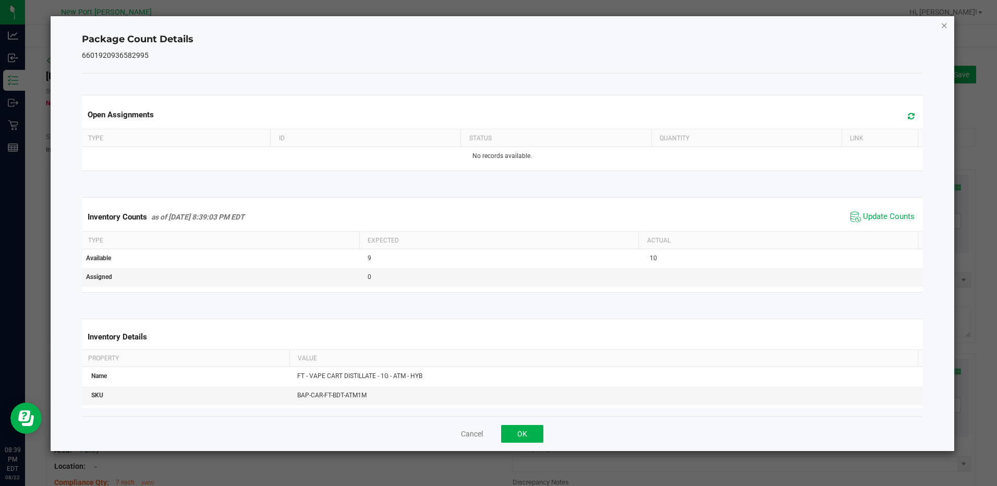
click at [944, 27] on icon "Close" at bounding box center [943, 25] width 7 height 13
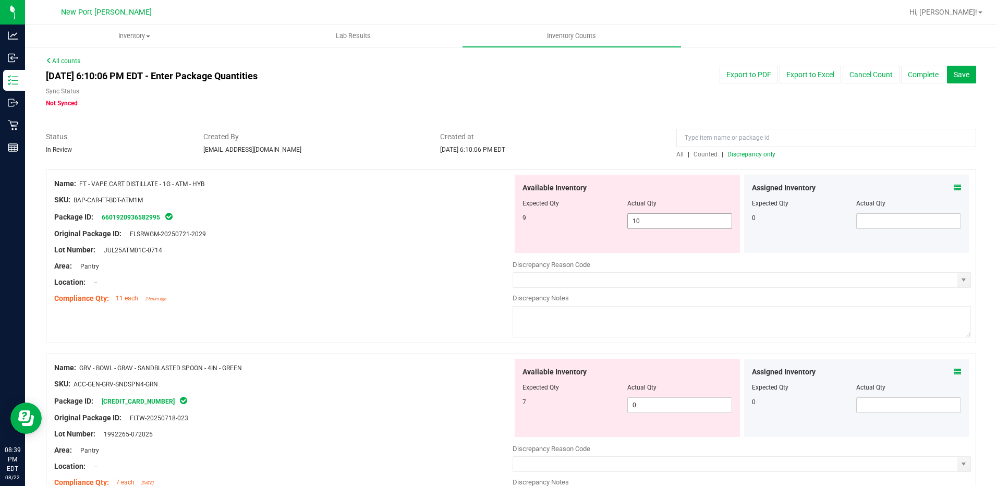
click at [652, 223] on input "10" at bounding box center [680, 221] width 104 height 15
type input "1"
type input "9"
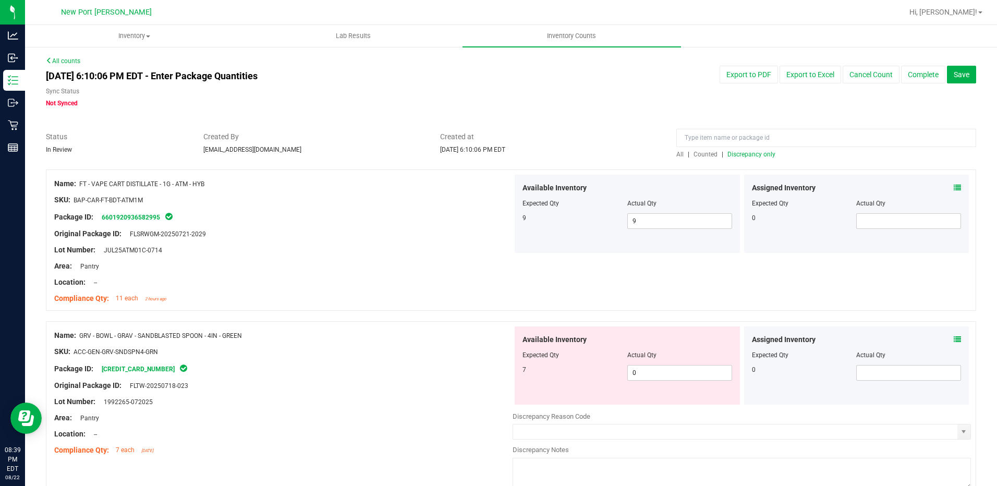
click at [742, 153] on span "Discrepancy only" at bounding box center [751, 154] width 48 height 7
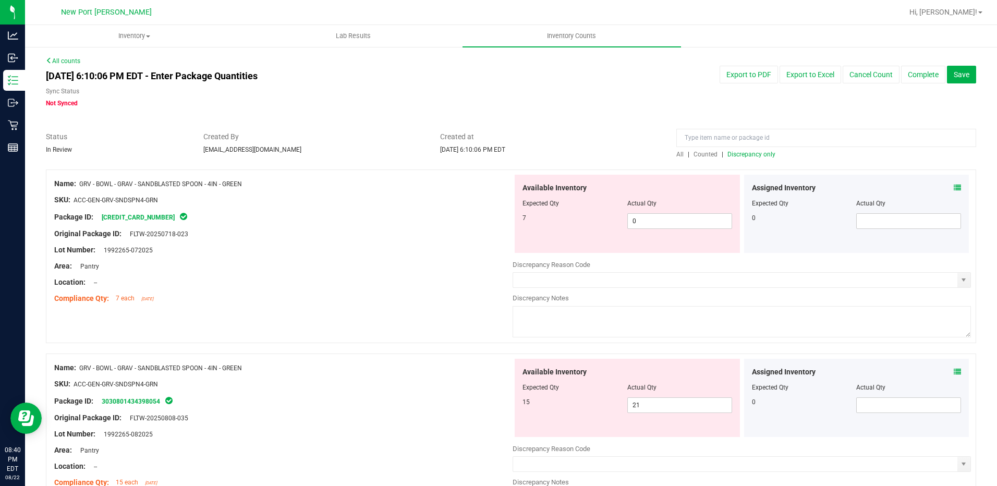
click at [953, 187] on icon at bounding box center [956, 187] width 7 height 7
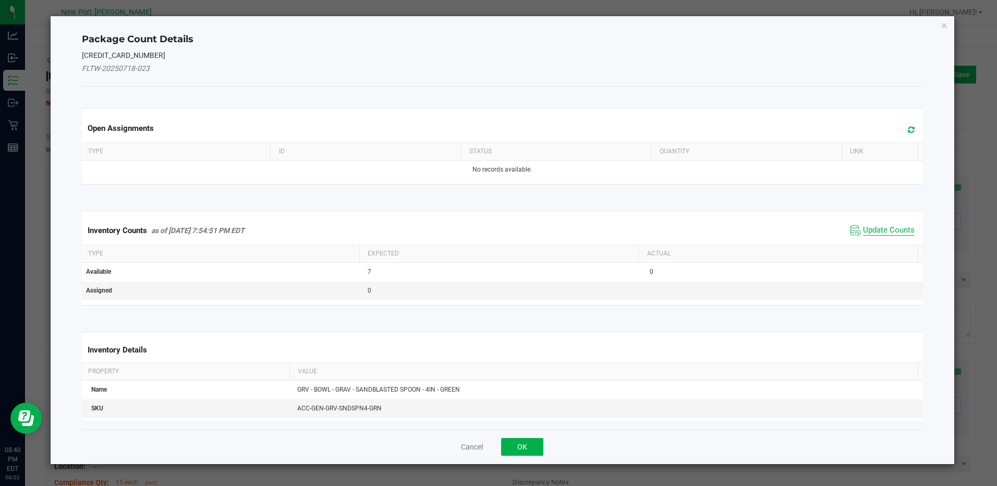
click at [889, 230] on span "Update Counts" at bounding box center [889, 230] width 52 height 10
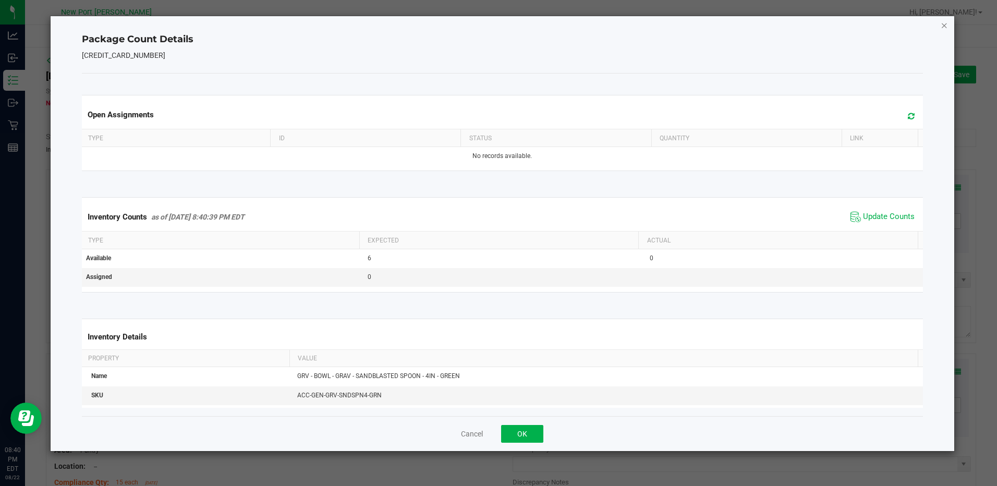
click at [941, 26] on icon "Close" at bounding box center [943, 25] width 7 height 13
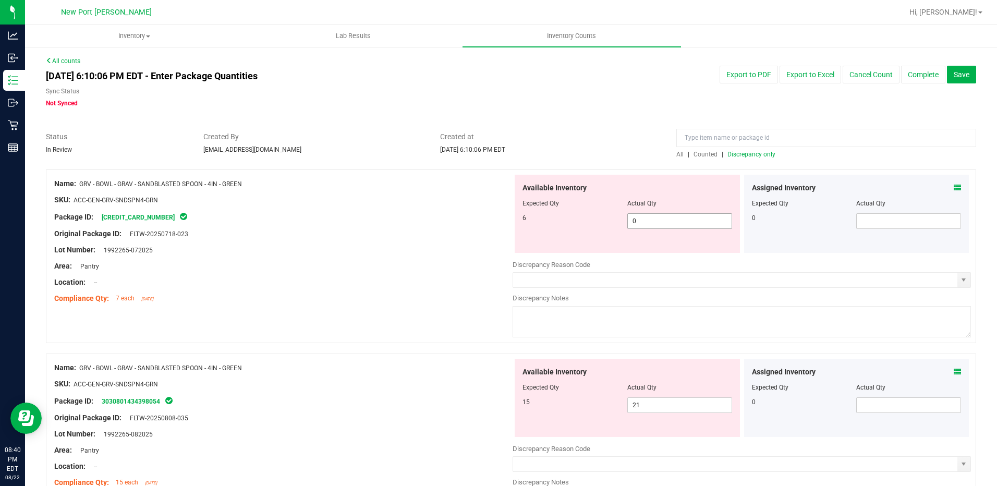
click at [649, 223] on span "0 0" at bounding box center [679, 221] width 105 height 16
type input "6"
click at [653, 403] on div "Available Inventory Expected Qty Actual Qty 15 21 21" at bounding box center [627, 398] width 225 height 78
type input "6"
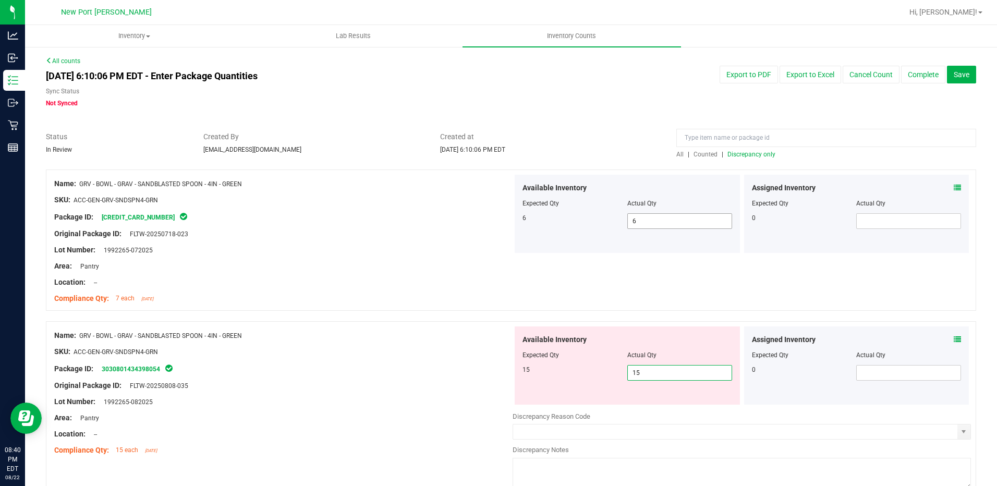
type input "15"
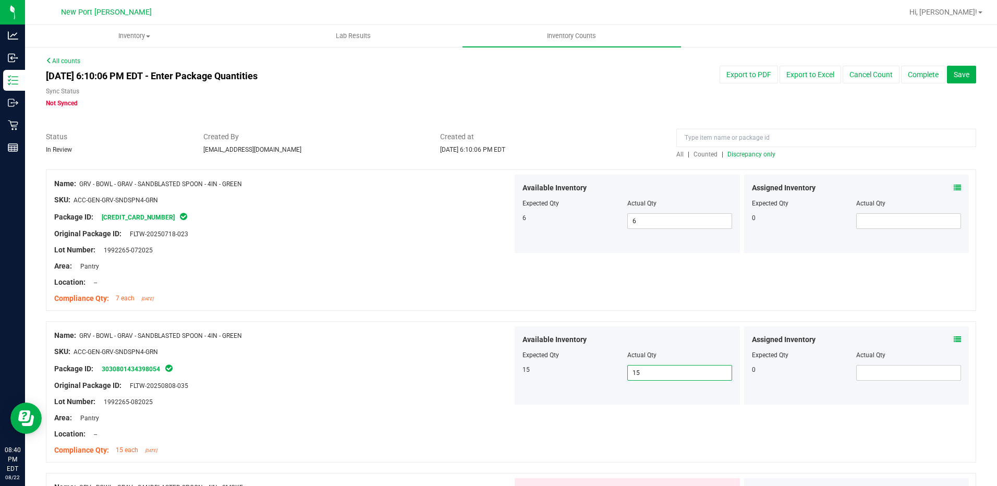
click at [738, 155] on span "Discrepancy only" at bounding box center [751, 154] width 48 height 7
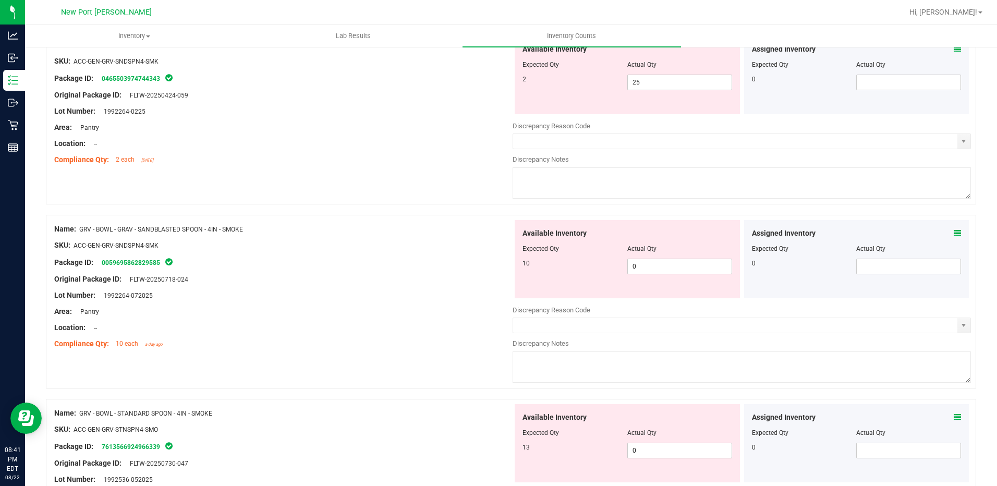
scroll to position [156, 0]
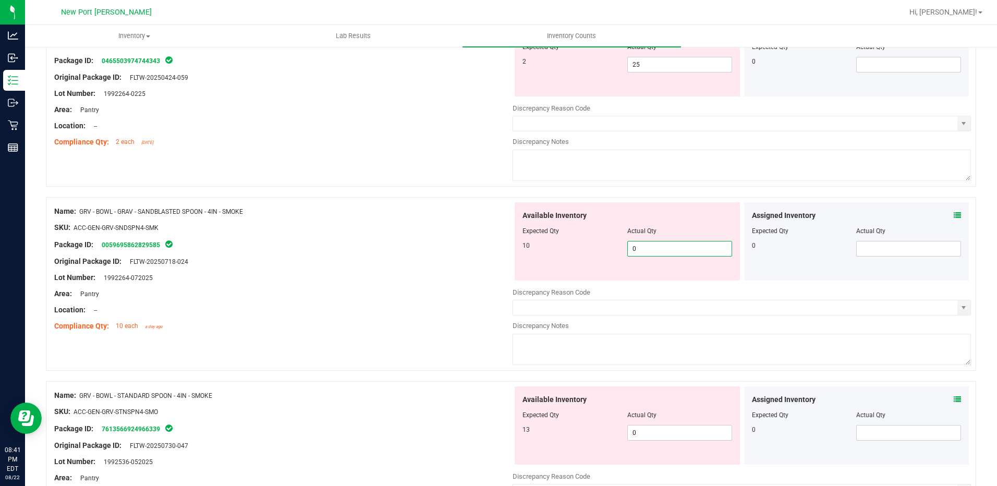
click at [627, 249] on span "0 0" at bounding box center [679, 249] width 105 height 16
type input "10"
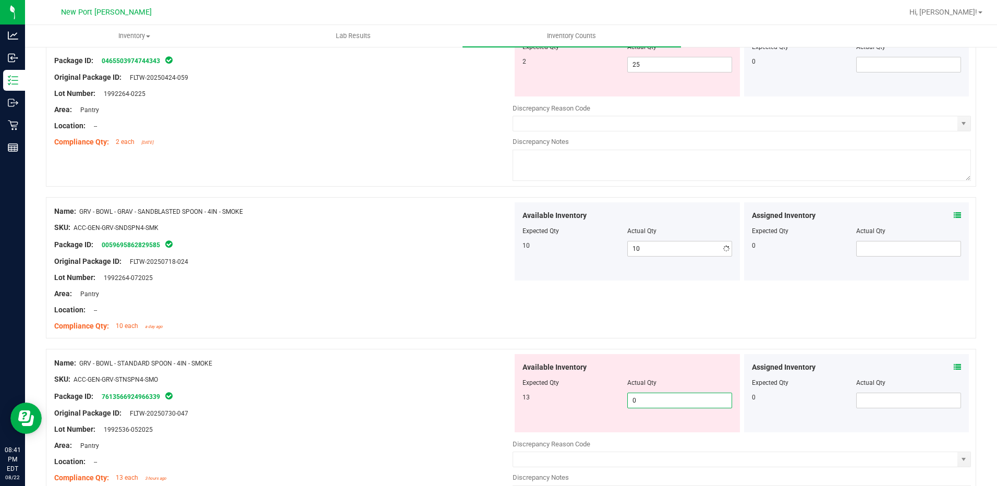
click at [630, 433] on div "Available Inventory Expected Qty Actual Qty 13 0 0" at bounding box center [741, 436] width 458 height 165
type input "13"
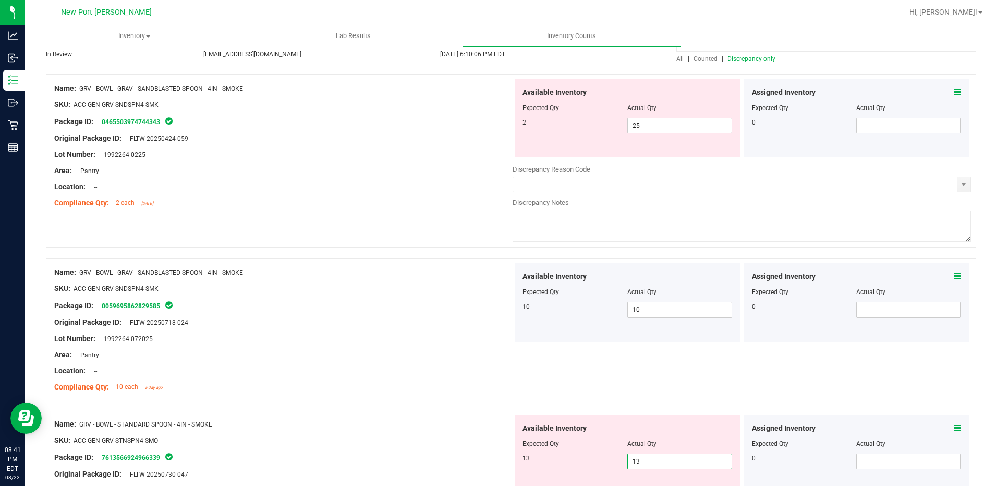
scroll to position [0, 0]
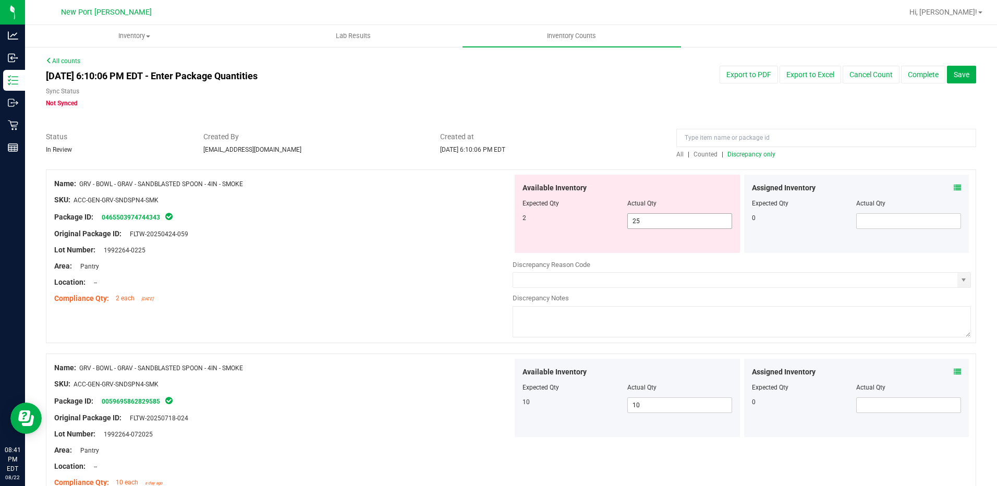
type input "13"
click at [640, 222] on span "25 25" at bounding box center [679, 221] width 105 height 16
type input "2"
click at [447, 227] on div at bounding box center [283, 225] width 458 height 5
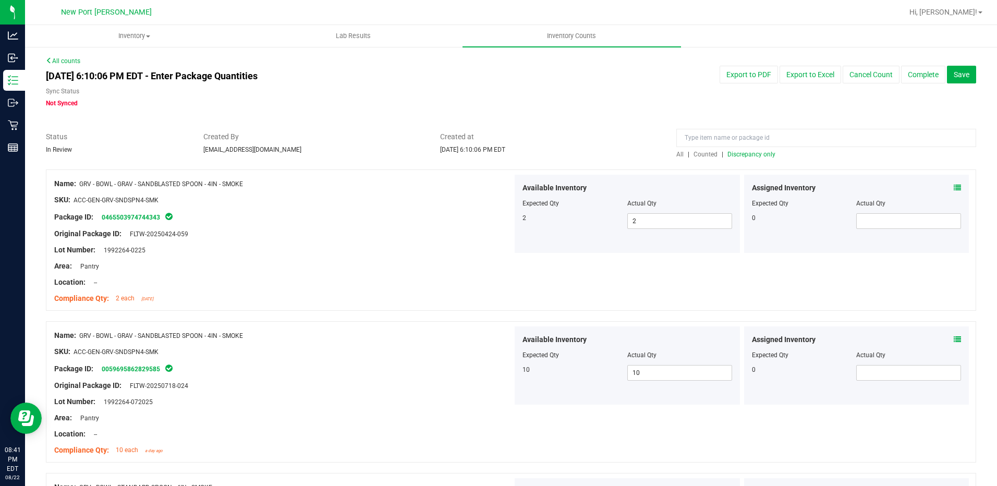
click at [746, 154] on span "Discrepancy only" at bounding box center [751, 154] width 48 height 7
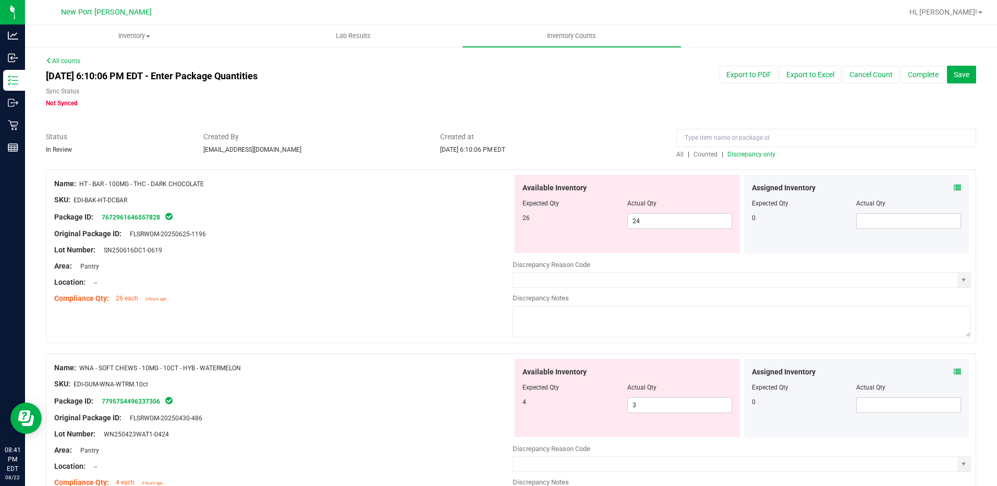
click at [953, 185] on icon at bounding box center [956, 187] width 7 height 7
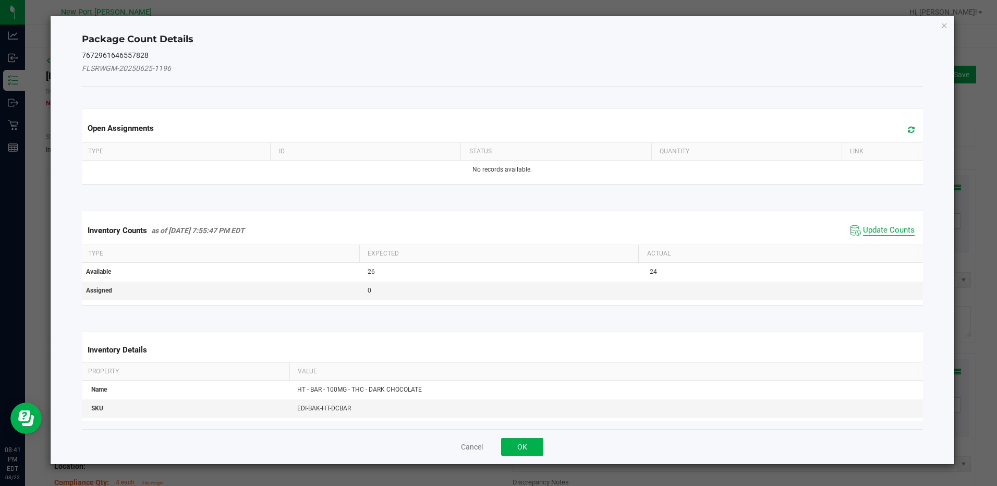
click at [877, 227] on span "Update Counts" at bounding box center [889, 230] width 52 height 10
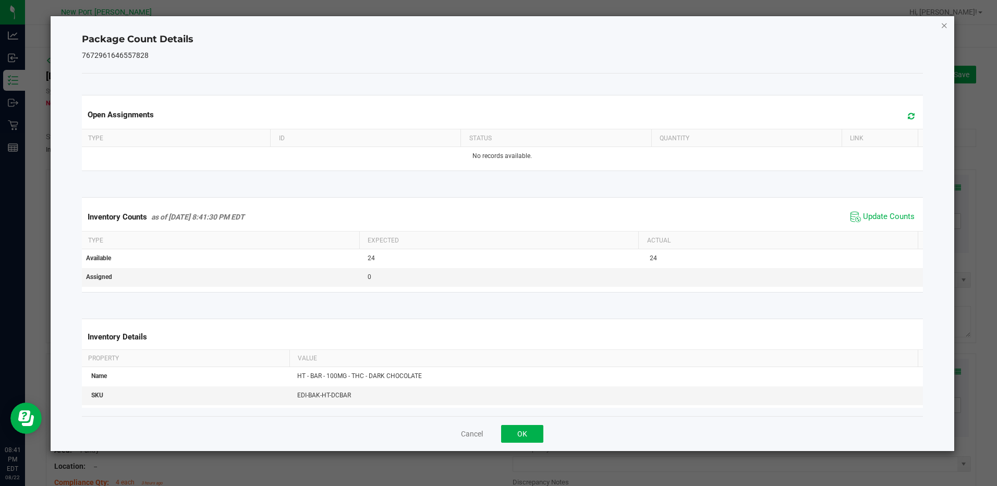
click at [944, 24] on icon "Close" at bounding box center [943, 25] width 7 height 13
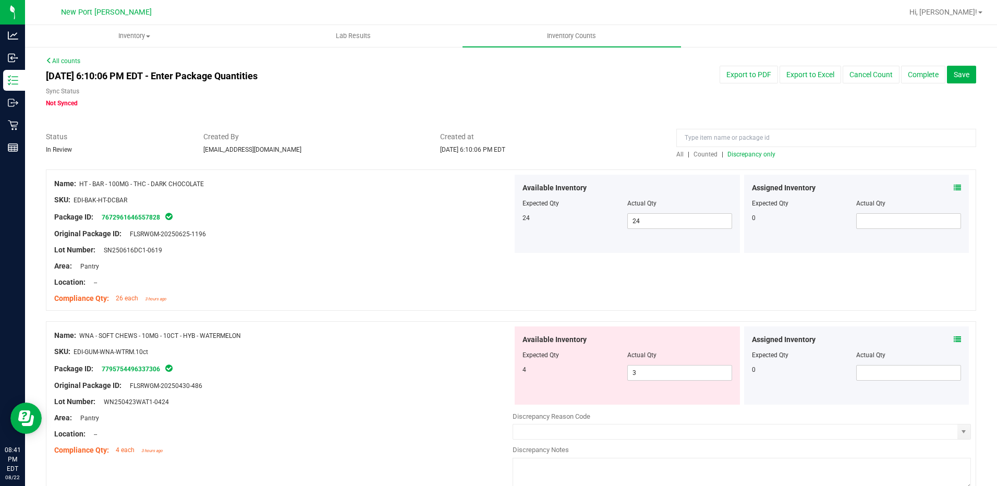
click at [953, 338] on icon at bounding box center [956, 339] width 7 height 7
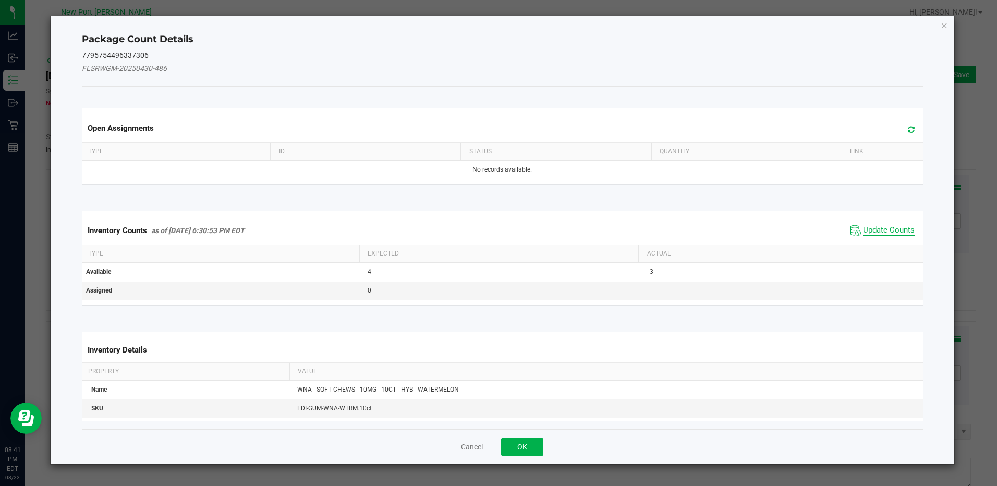
click at [878, 228] on span "Update Counts" at bounding box center [889, 230] width 52 height 10
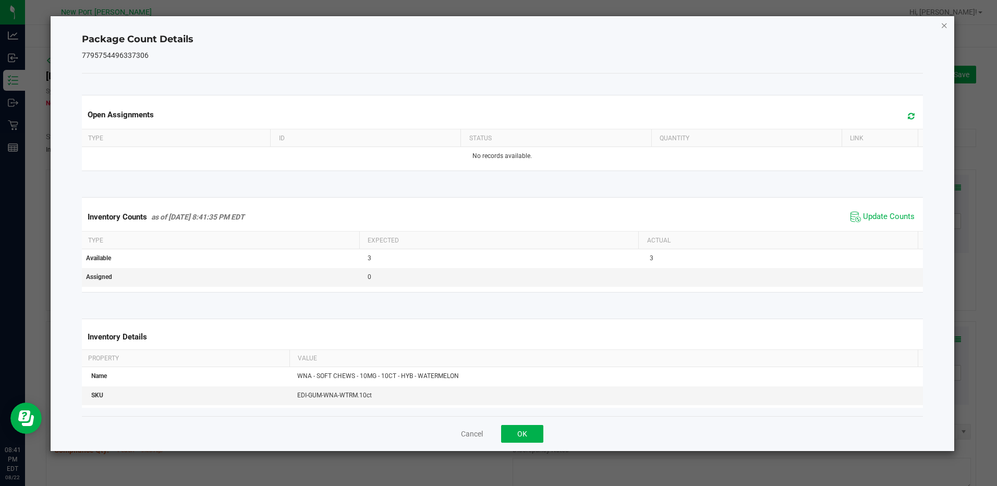
click at [941, 27] on icon "Close" at bounding box center [943, 25] width 7 height 13
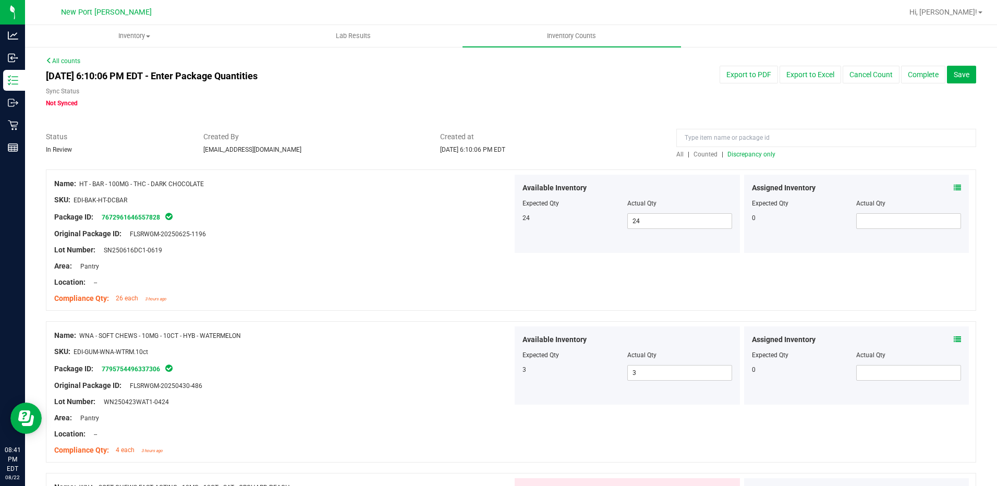
click at [753, 155] on span "Discrepancy only" at bounding box center [751, 154] width 48 height 7
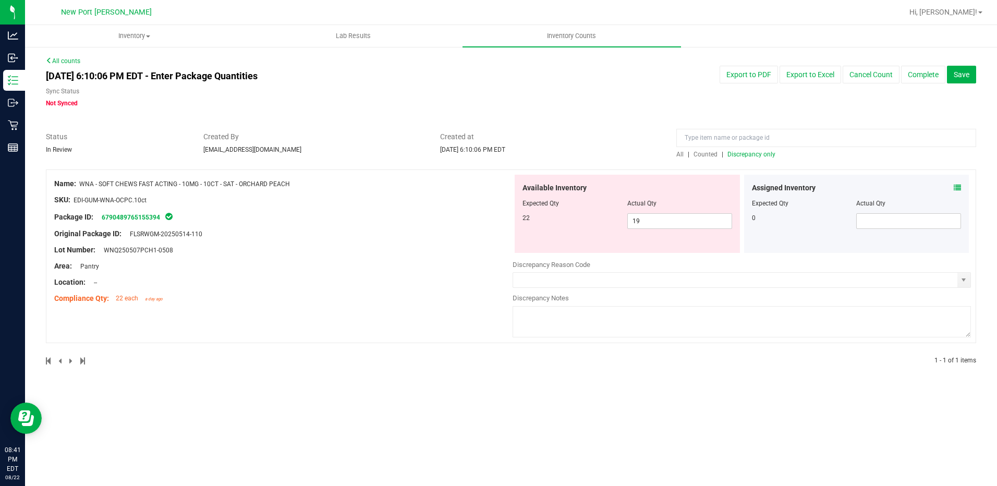
click at [957, 186] on icon at bounding box center [956, 187] width 7 height 7
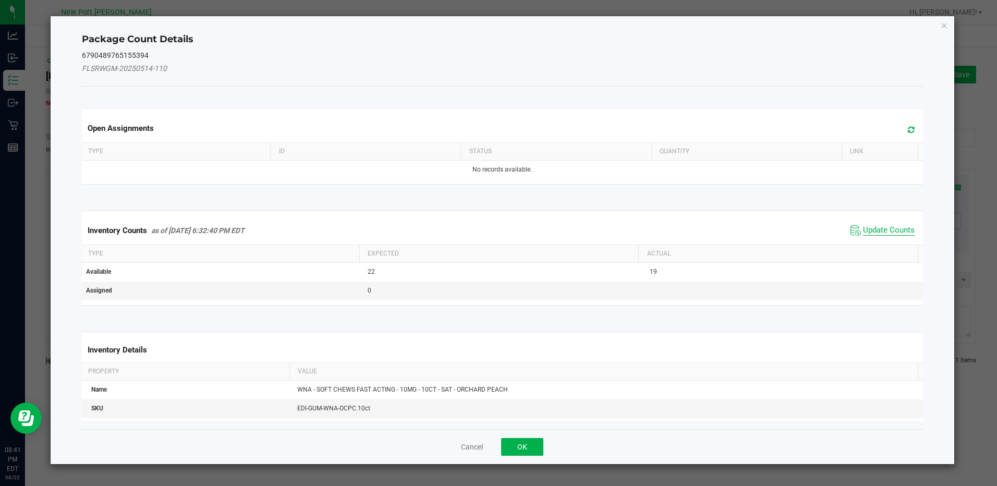
click at [883, 226] on span "Update Counts" at bounding box center [889, 230] width 52 height 10
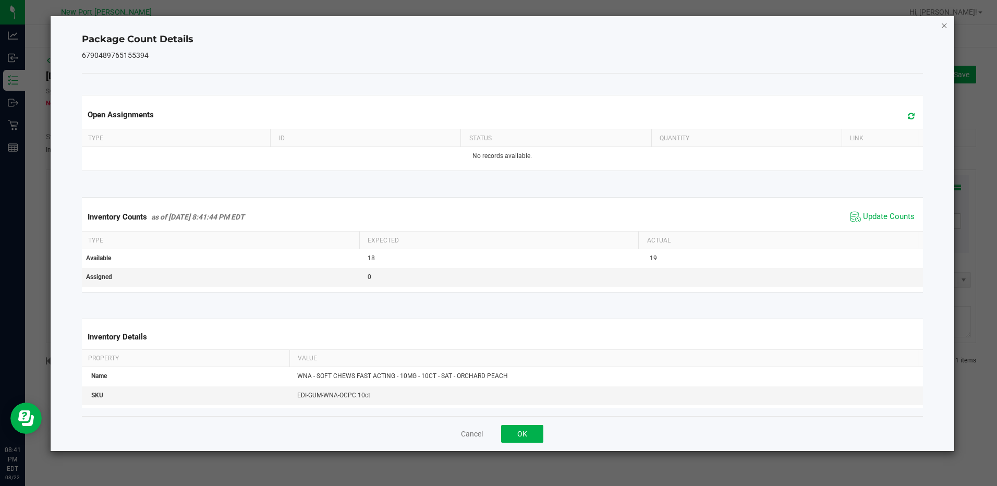
click at [945, 25] on icon "Close" at bounding box center [943, 25] width 7 height 13
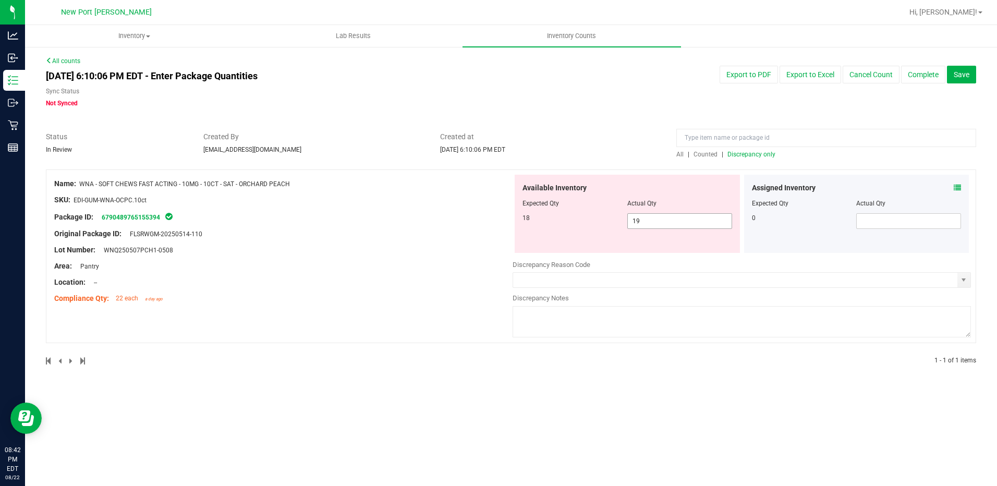
click at [650, 223] on input "19" at bounding box center [680, 221] width 104 height 15
type input "18"
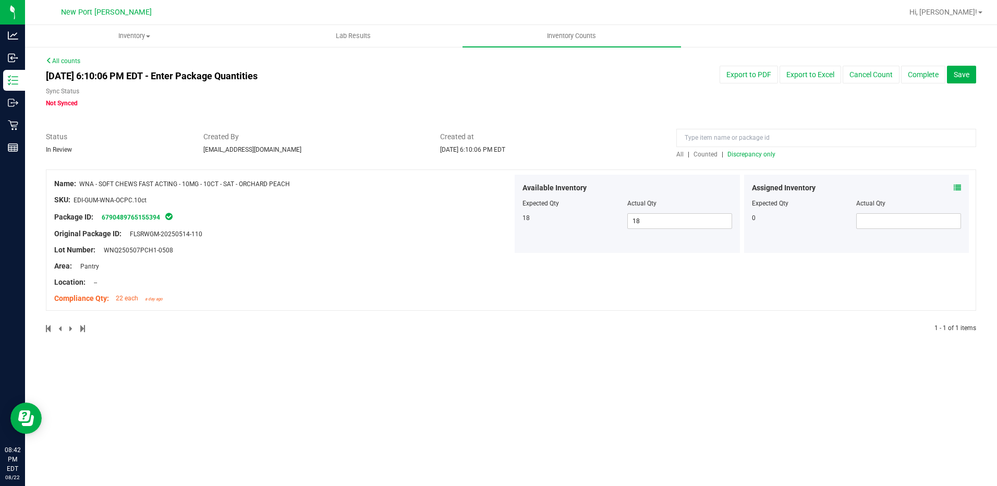
click at [749, 155] on span "Discrepancy only" at bounding box center [751, 154] width 48 height 7
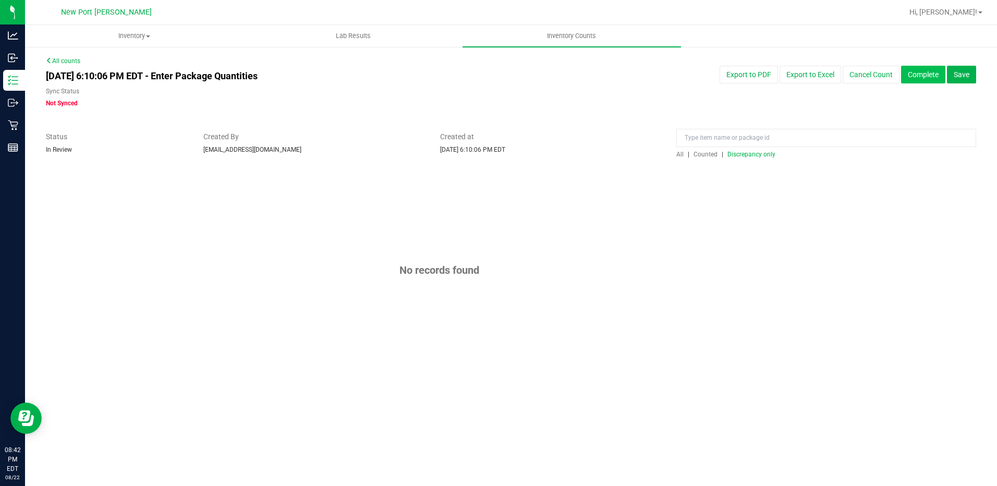
click at [921, 76] on button "Complete" at bounding box center [923, 75] width 44 height 18
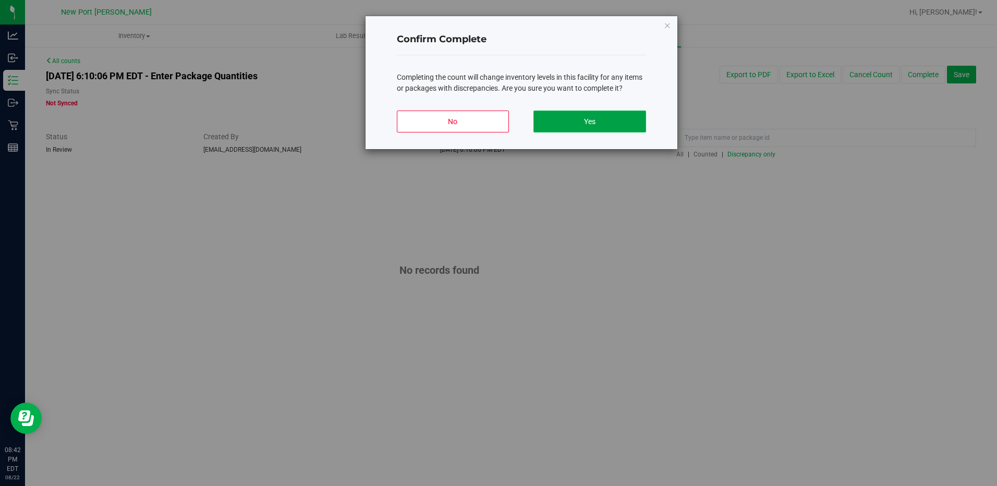
click at [643, 120] on button "Yes" at bounding box center [589, 122] width 112 height 22
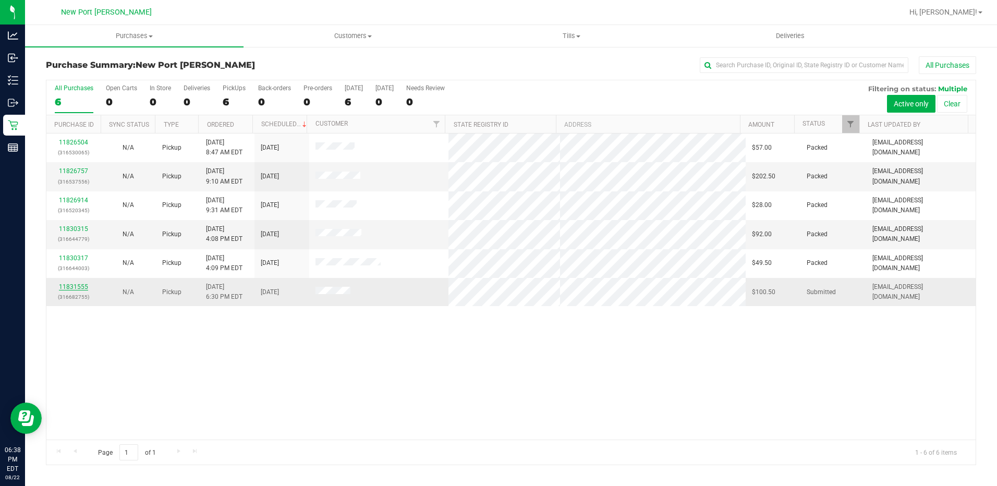
click at [78, 286] on link "11831555" at bounding box center [73, 286] width 29 height 7
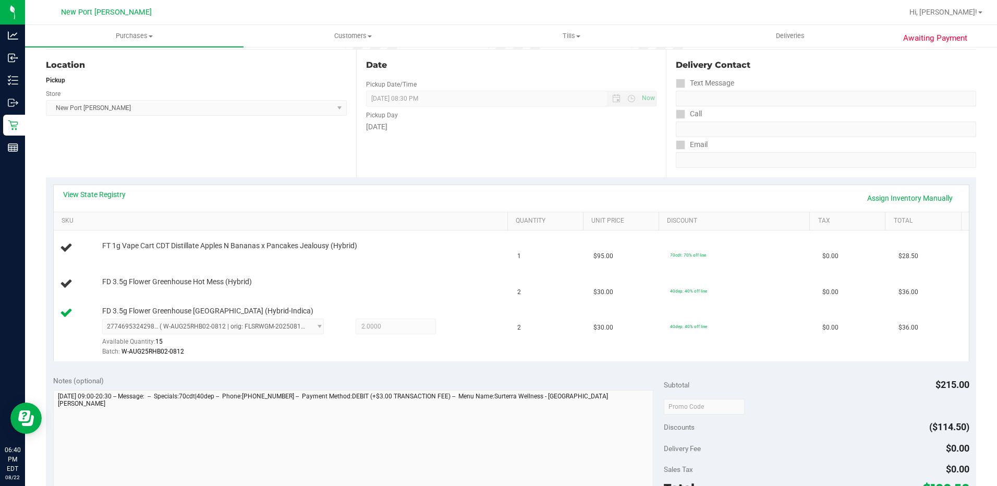
scroll to position [104, 0]
click at [410, 275] on td "FD 3.5g Flower Greenhouse Hot Mess (Hybrid)" at bounding box center [283, 283] width 458 height 35
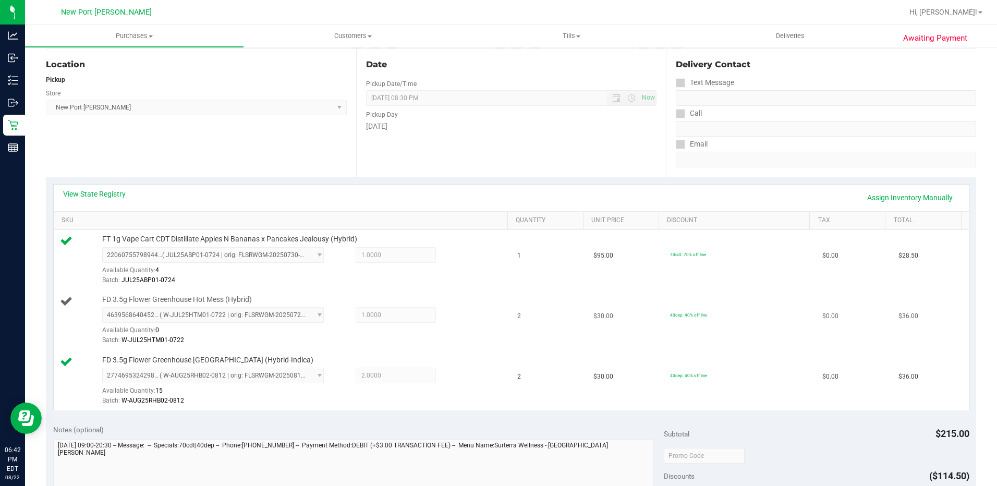
click at [421, 321] on span "1.0000 1" at bounding box center [396, 315] width 80 height 16
click at [449, 316] on div "4639568640452273 ( W-JUL25HTM01-0722 | orig: FLSRWGM-20250728-429 ) 46395686404…" at bounding box center [302, 326] width 400 height 38
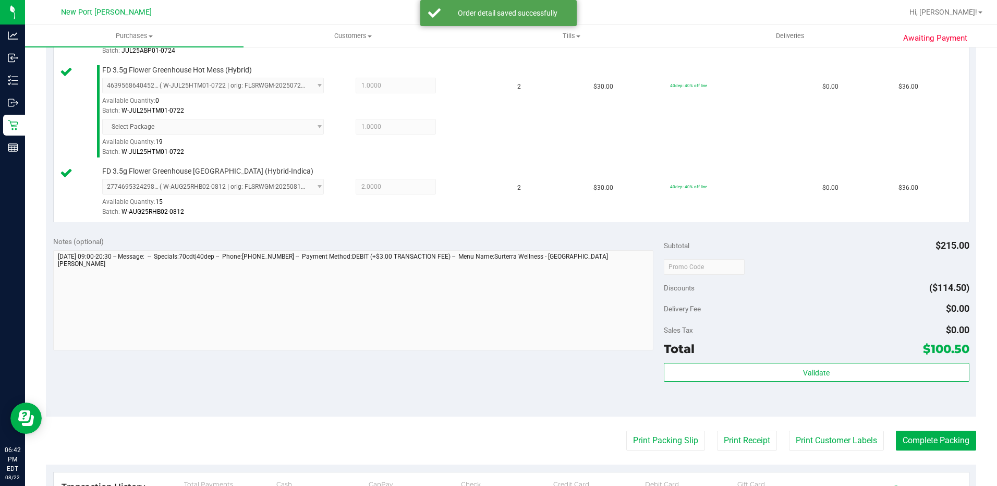
scroll to position [417, 0]
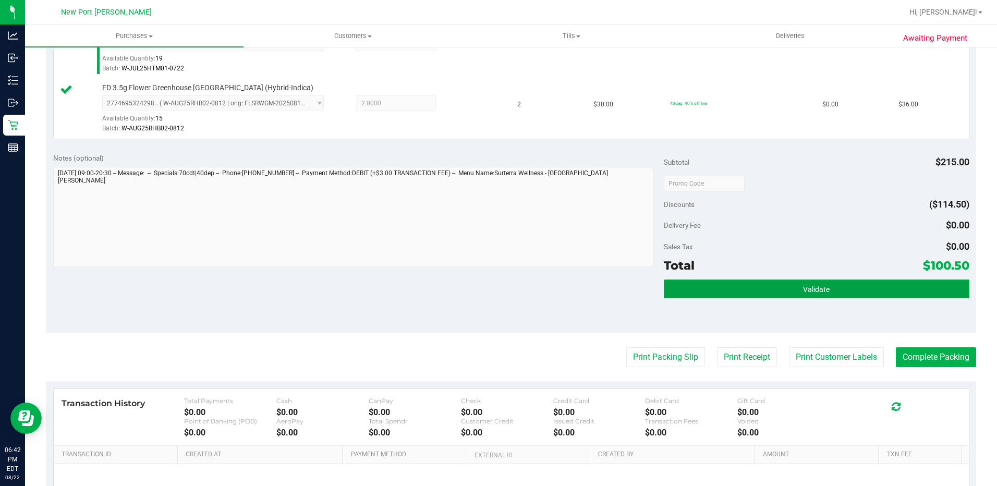
click at [776, 285] on button "Validate" at bounding box center [816, 288] width 305 height 19
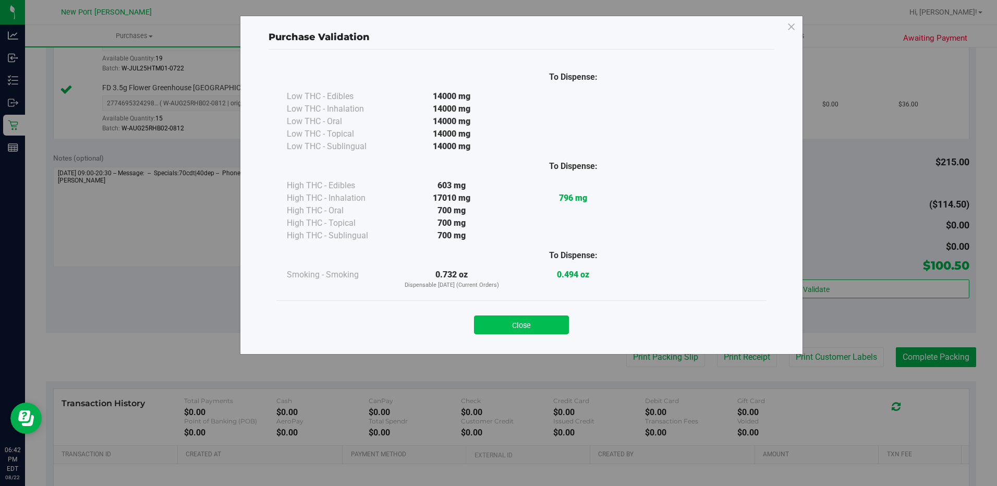
click at [544, 327] on button "Close" at bounding box center [521, 324] width 95 height 19
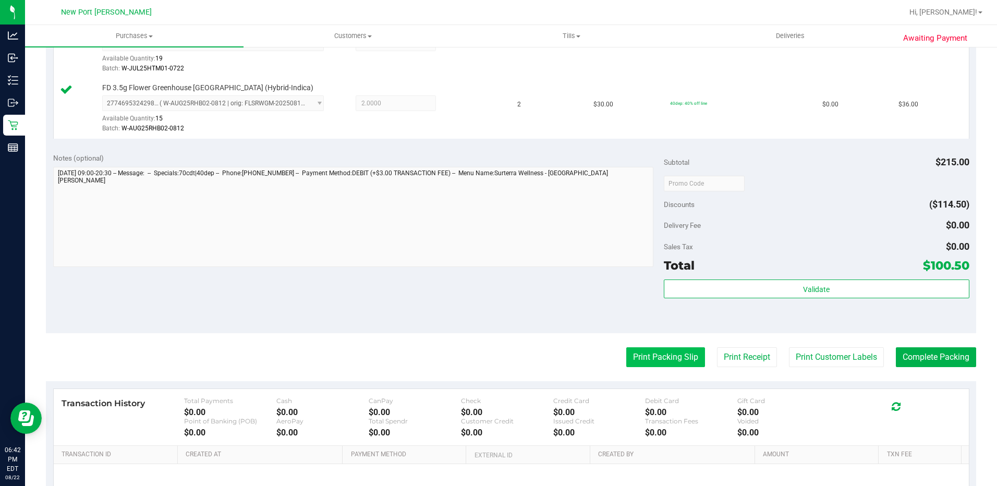
click at [638, 360] on button "Print Packing Slip" at bounding box center [665, 357] width 79 height 20
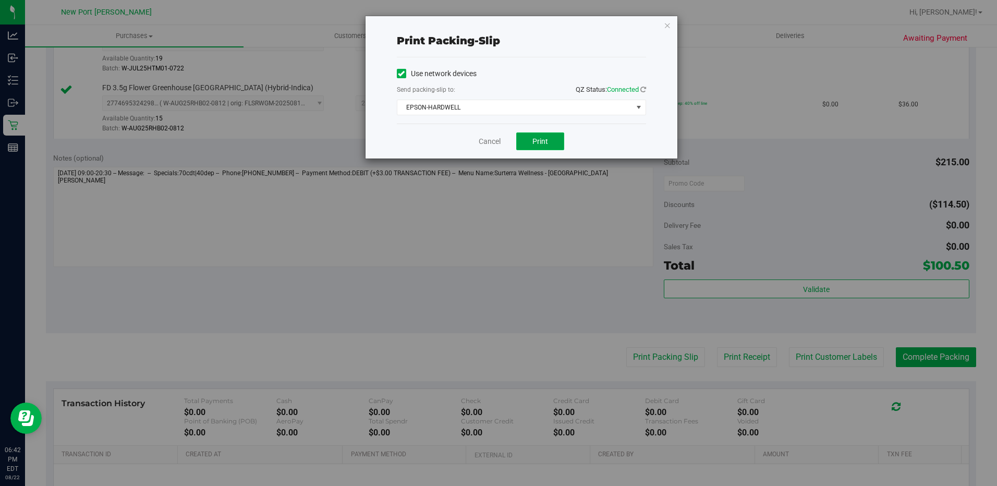
click at [541, 134] on button "Print" at bounding box center [540, 141] width 48 height 18
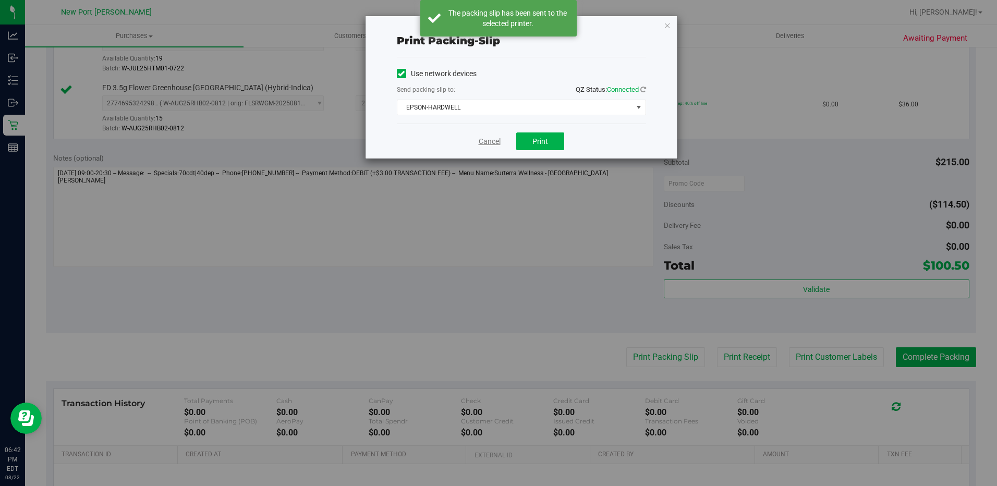
click at [487, 141] on link "Cancel" at bounding box center [490, 141] width 22 height 11
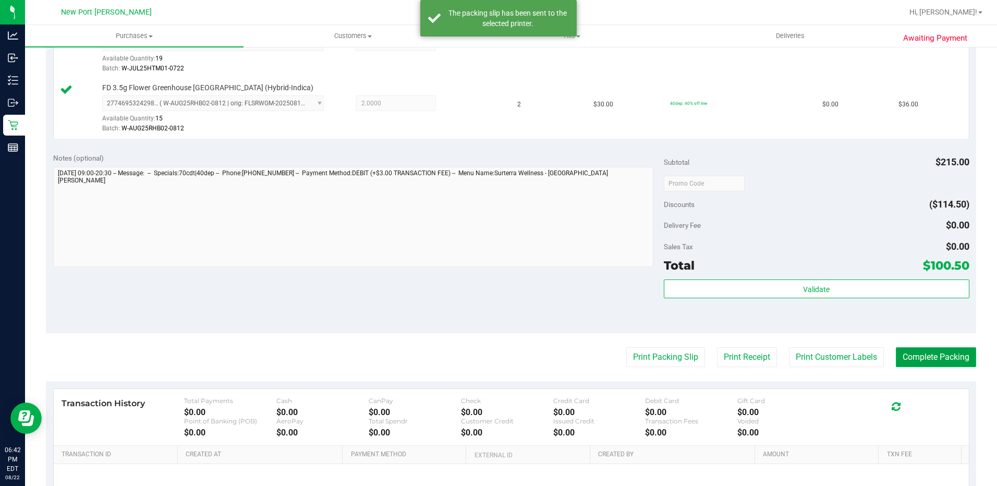
click at [909, 359] on button "Complete Packing" at bounding box center [936, 357] width 80 height 20
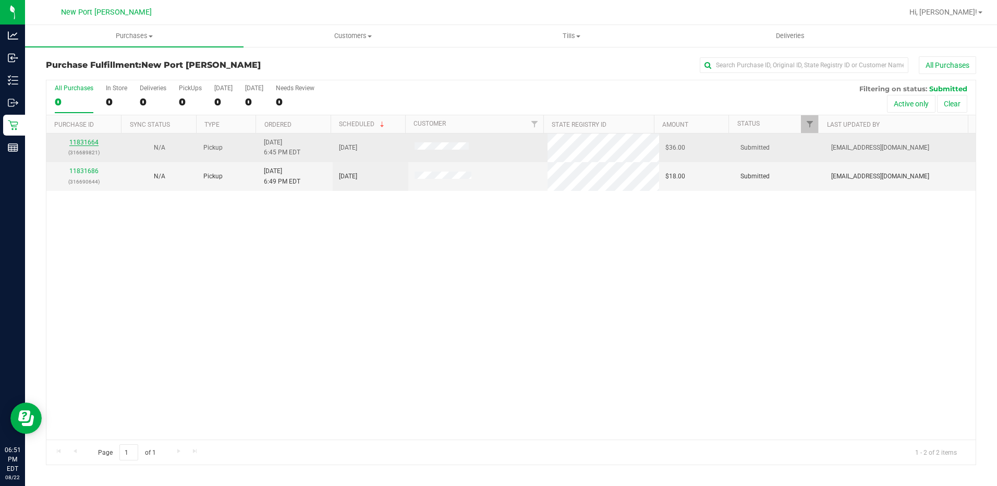
click at [88, 141] on link "11831664" at bounding box center [83, 142] width 29 height 7
click at [91, 145] on link "11831664" at bounding box center [83, 142] width 29 height 7
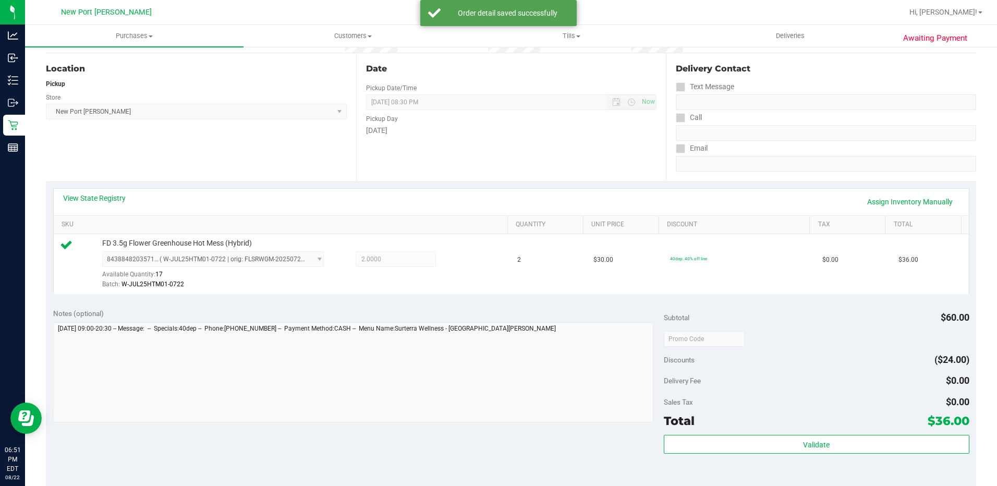
scroll to position [104, 0]
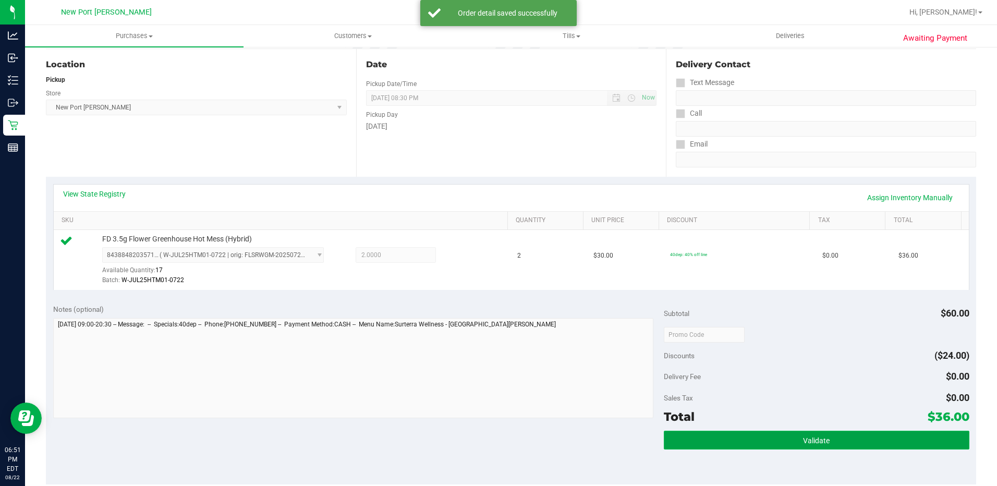
click at [817, 434] on button "Validate" at bounding box center [816, 440] width 305 height 19
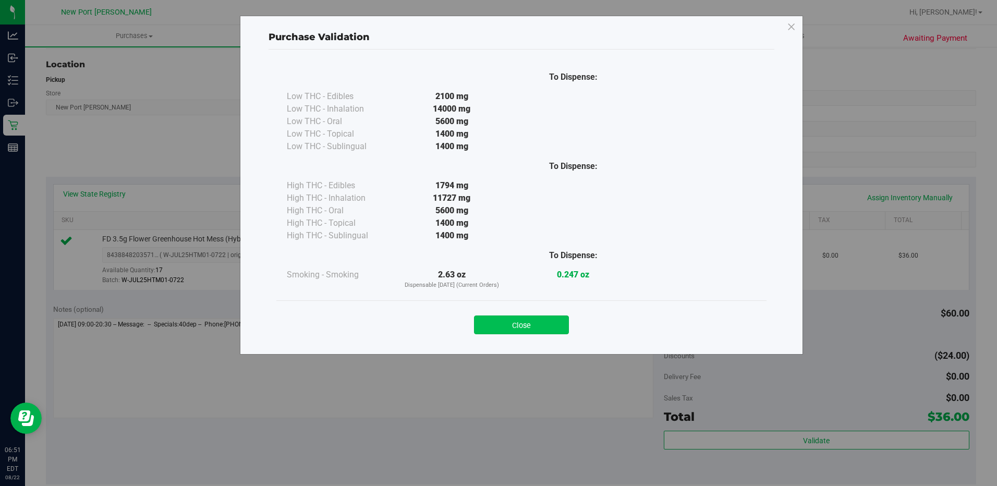
click at [544, 325] on button "Close" at bounding box center [521, 324] width 95 height 19
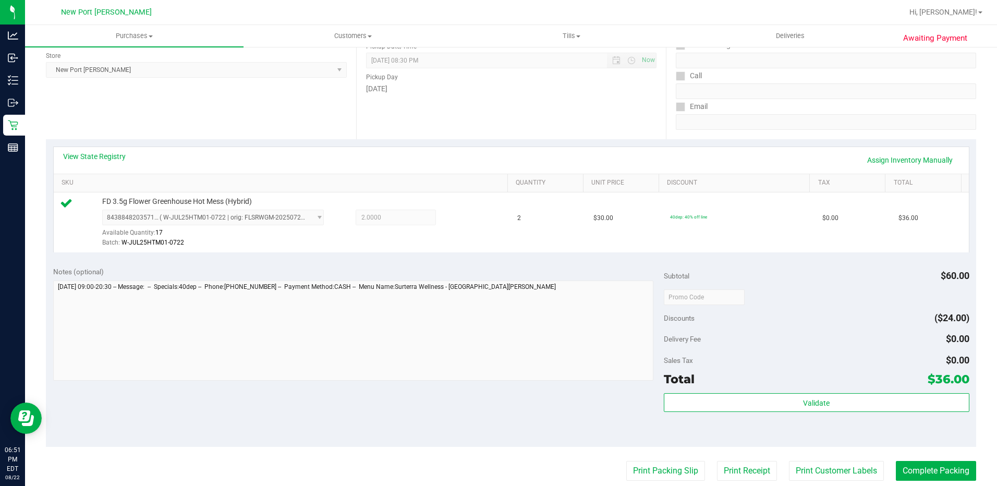
scroll to position [365, 0]
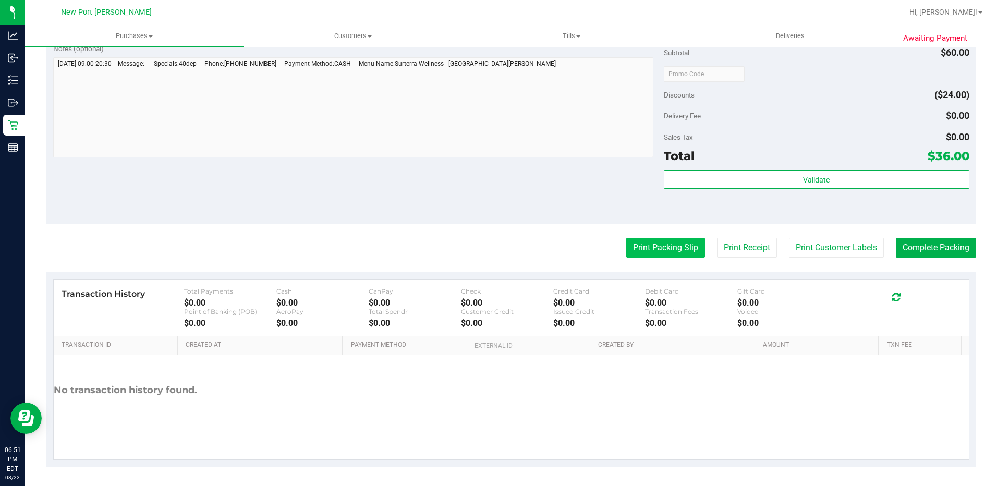
click at [640, 255] on button "Print Packing Slip" at bounding box center [665, 248] width 79 height 20
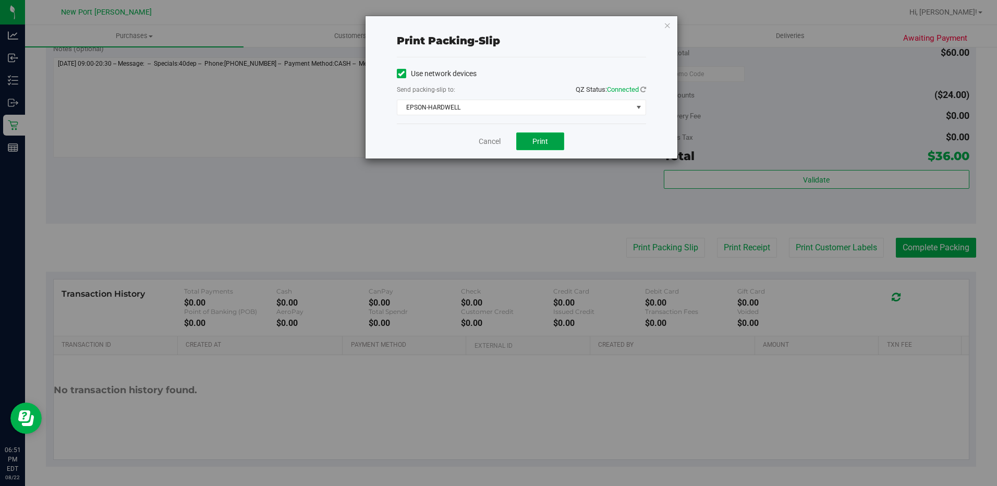
click at [542, 132] on button "Print" at bounding box center [540, 141] width 48 height 18
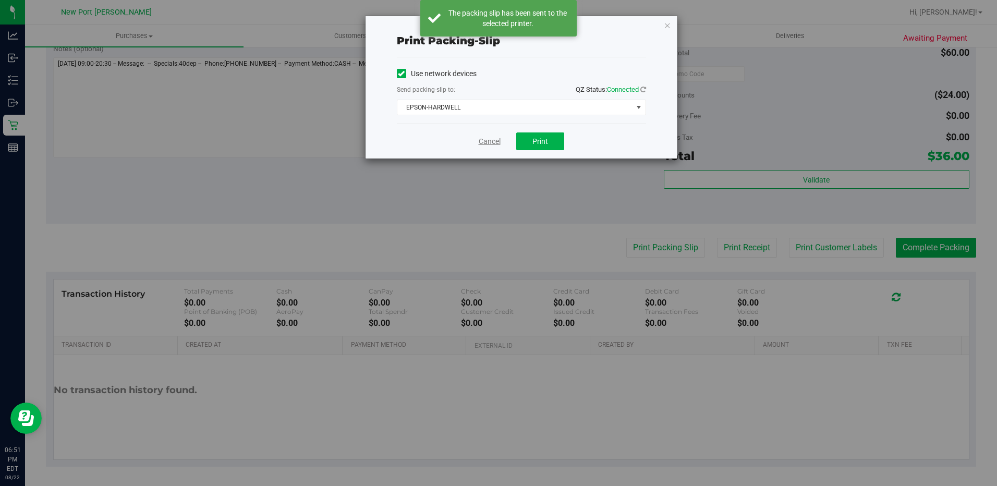
click at [488, 144] on link "Cancel" at bounding box center [490, 141] width 22 height 11
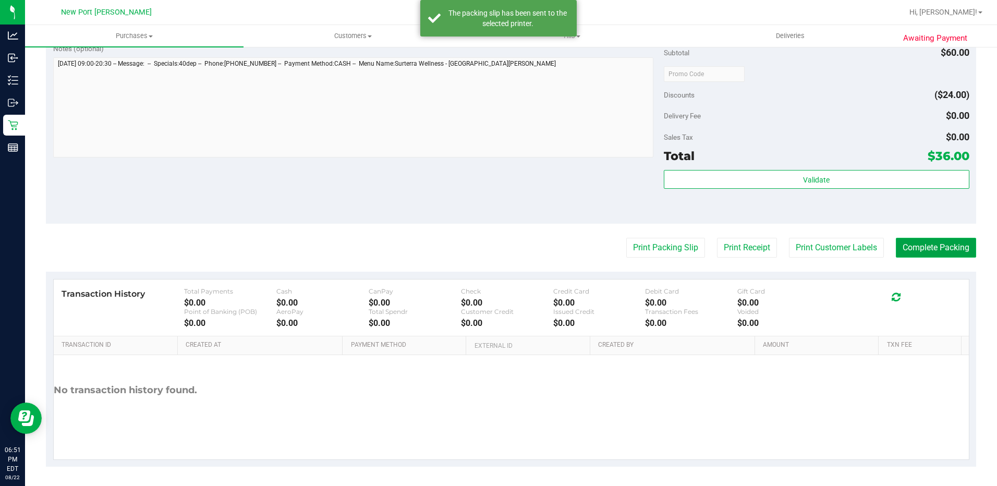
click at [909, 247] on button "Complete Packing" at bounding box center [936, 248] width 80 height 20
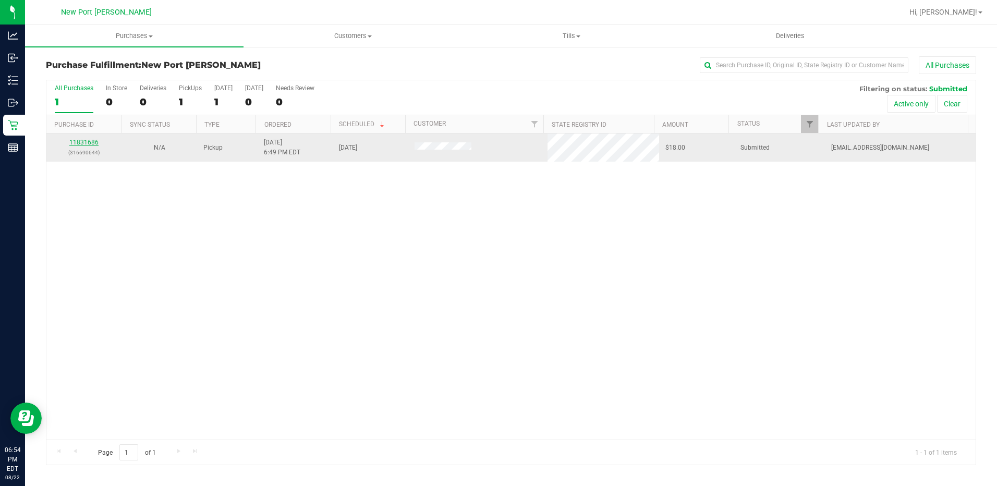
click at [91, 143] on link "11831686" at bounding box center [83, 142] width 29 height 7
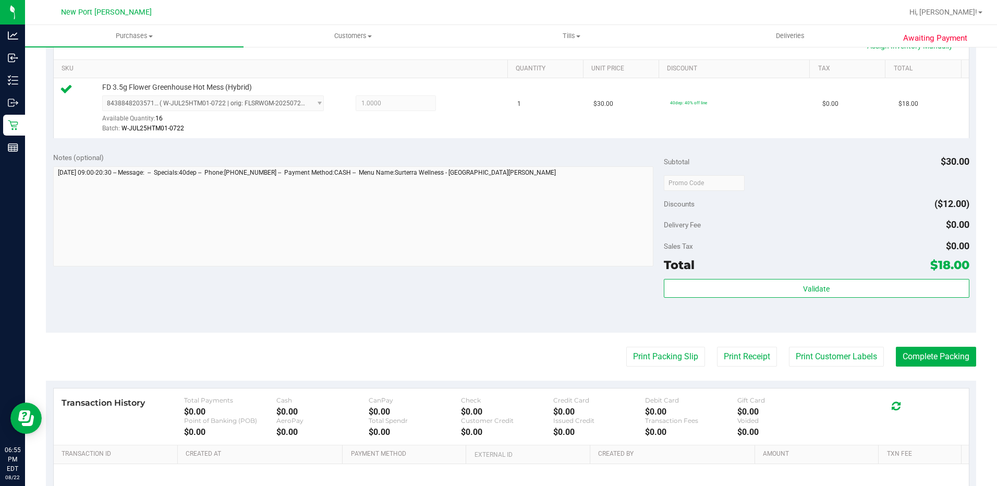
scroll to position [313, 0]
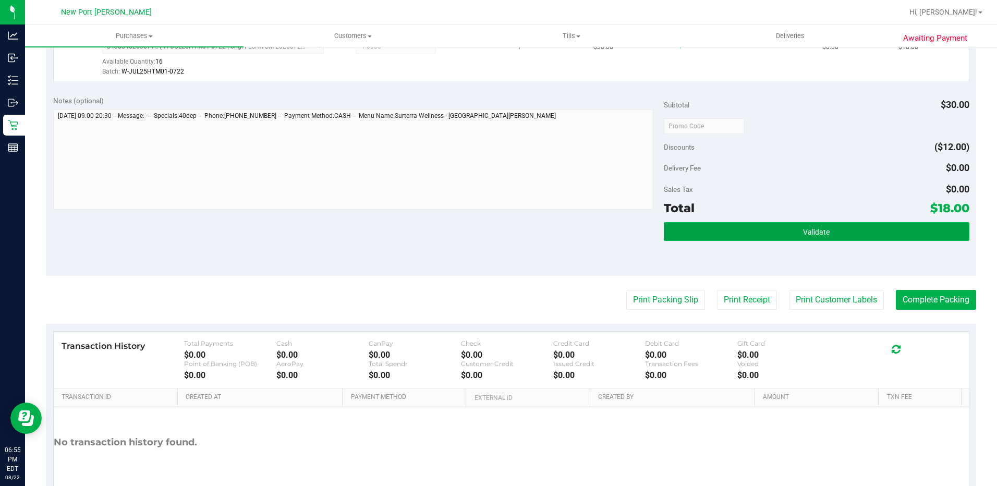
click at [805, 233] on span "Validate" at bounding box center [816, 232] width 27 height 8
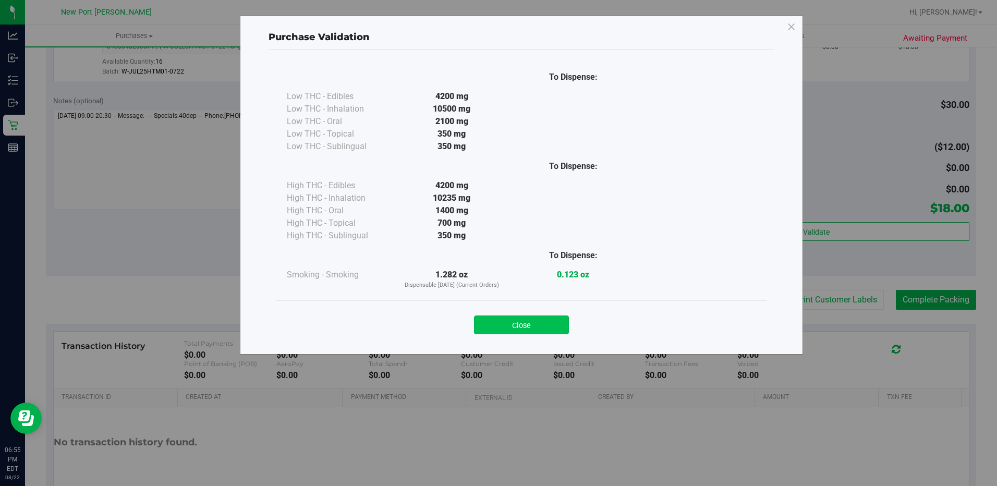
click at [555, 324] on button "Close" at bounding box center [521, 324] width 95 height 19
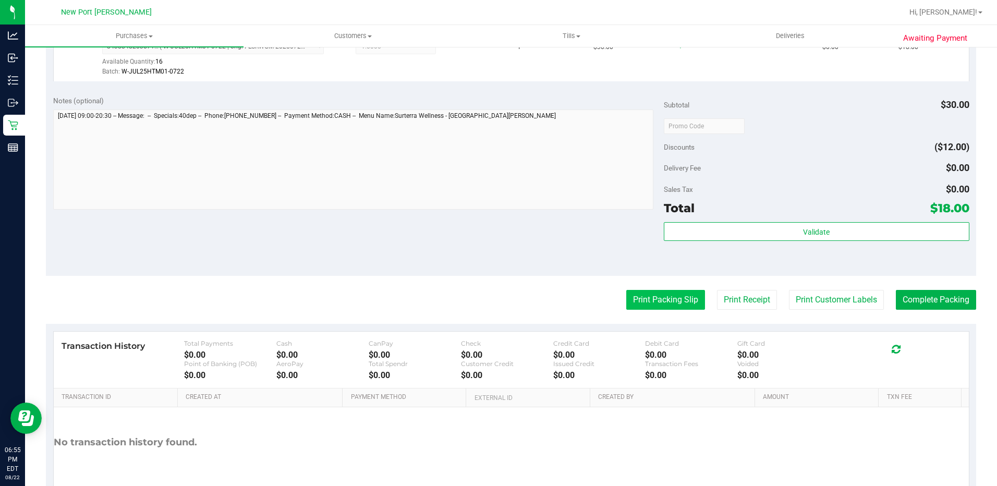
click at [681, 303] on button "Print Packing Slip" at bounding box center [665, 300] width 79 height 20
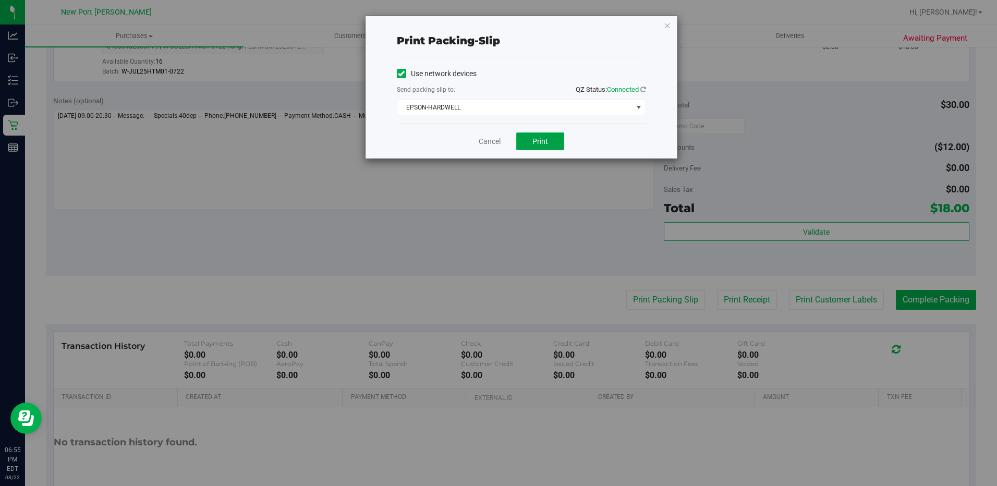
click at [533, 136] on button "Print" at bounding box center [540, 141] width 48 height 18
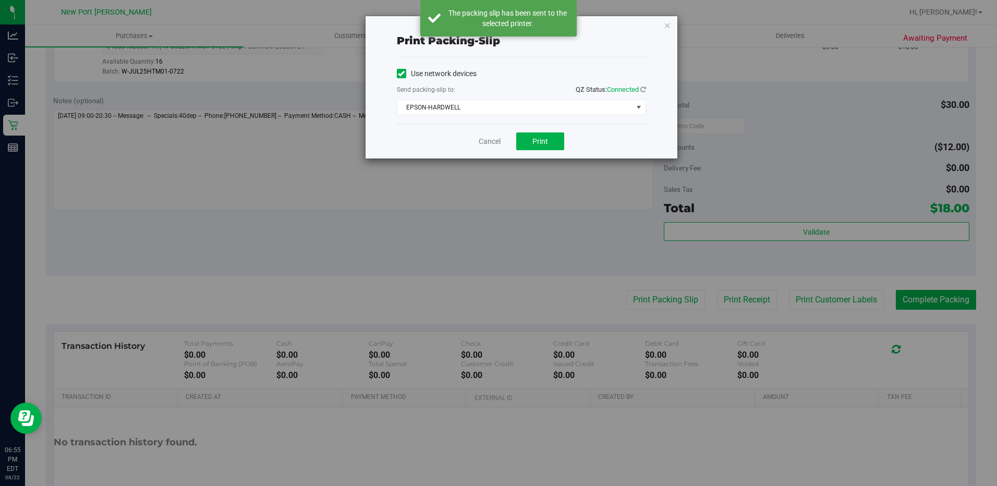
click at [671, 18] on div "Print packing-slip Use network devices Send packing-slip to: QZ Status: Connect…" at bounding box center [521, 87] width 312 height 142
drag, startPoint x: 663, startPoint y: 24, endPoint x: 695, endPoint y: 23, distance: 31.8
click at [665, 24] on icon "button" at bounding box center [667, 25] width 7 height 13
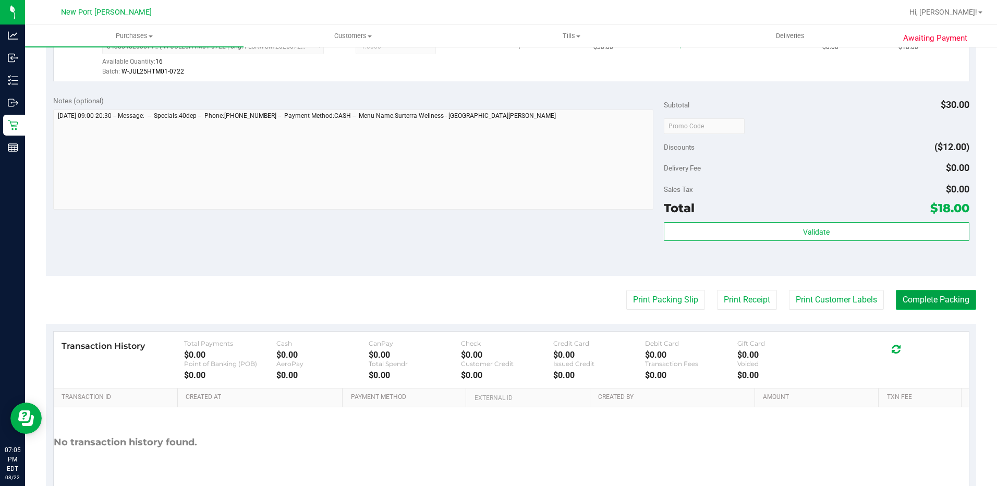
click at [908, 302] on button "Complete Packing" at bounding box center [936, 300] width 80 height 20
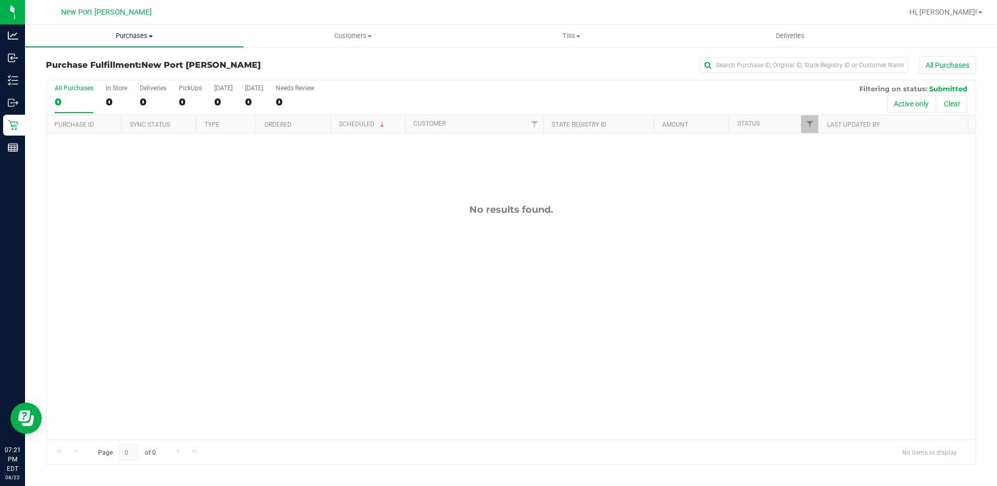
click at [139, 36] on span "Purchases" at bounding box center [134, 35] width 218 height 9
click at [113, 65] on span "Summary of purchases" at bounding box center [78, 62] width 107 height 9
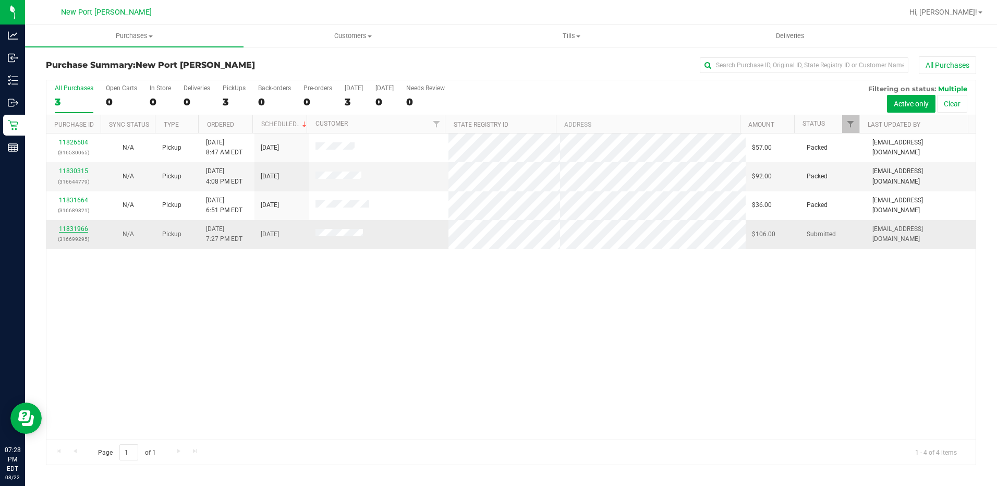
click at [81, 227] on link "11831966" at bounding box center [73, 228] width 29 height 7
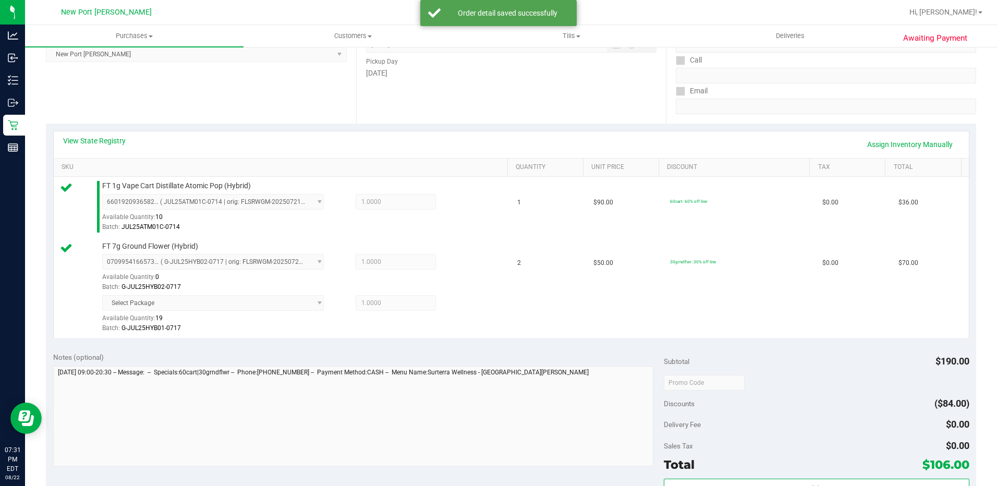
scroll to position [209, 0]
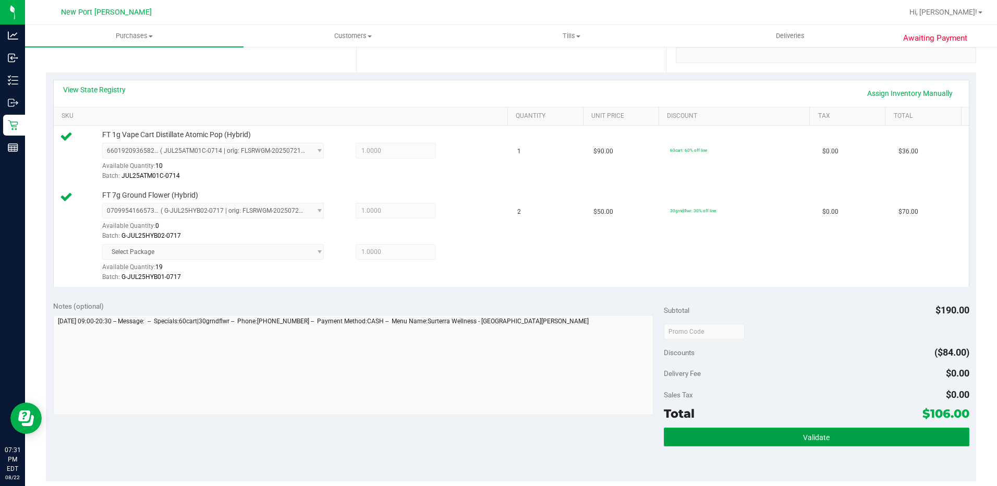
click at [749, 433] on button "Validate" at bounding box center [816, 436] width 305 height 19
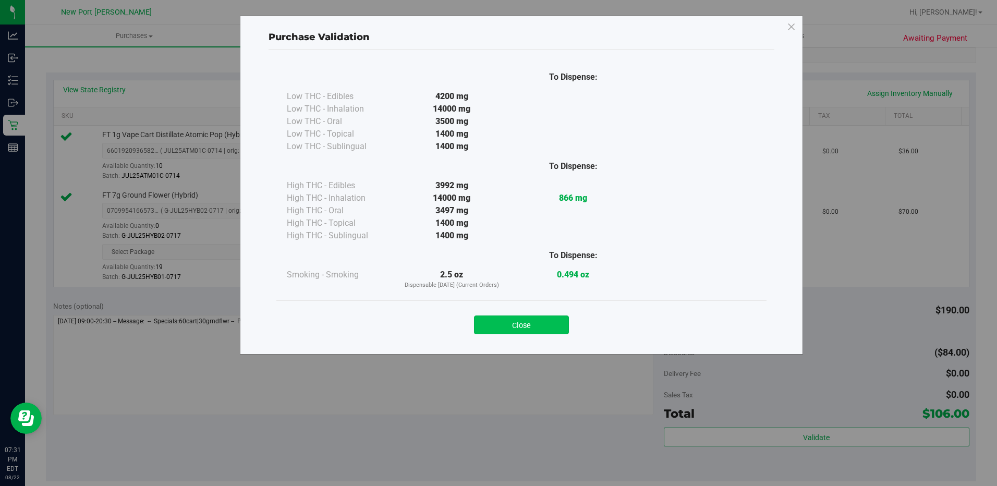
click at [532, 326] on button "Close" at bounding box center [521, 324] width 95 height 19
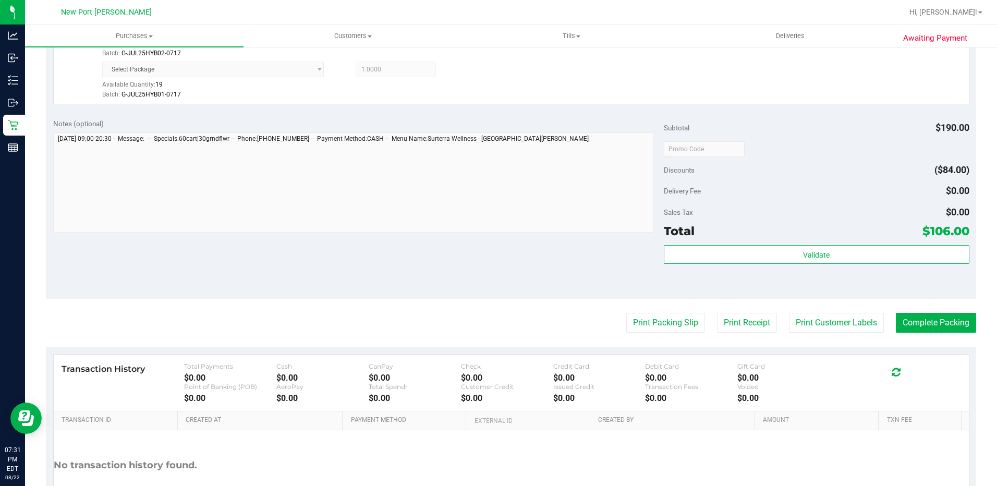
scroll to position [417, 0]
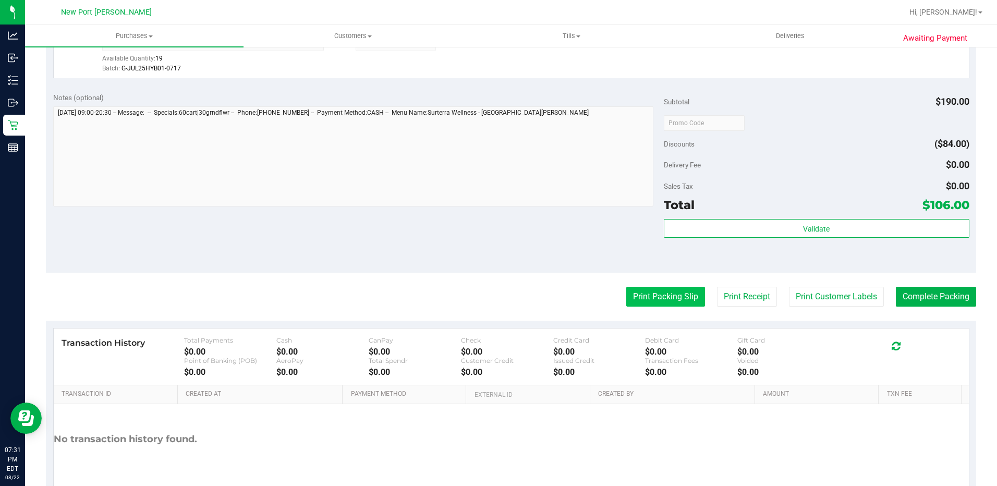
click at [667, 302] on button "Print Packing Slip" at bounding box center [665, 297] width 79 height 20
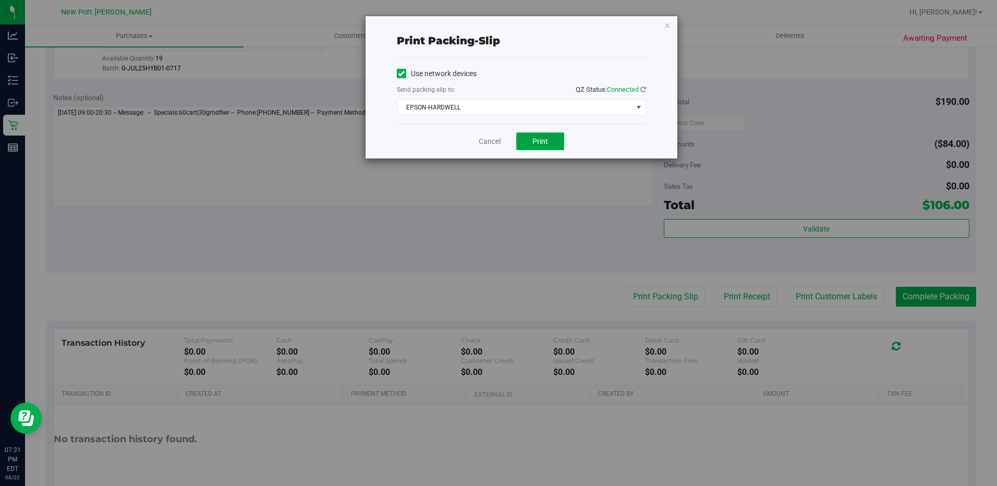
click at [538, 145] on button "Print" at bounding box center [540, 141] width 48 height 18
click at [493, 143] on link "Cancel" at bounding box center [490, 141] width 22 height 11
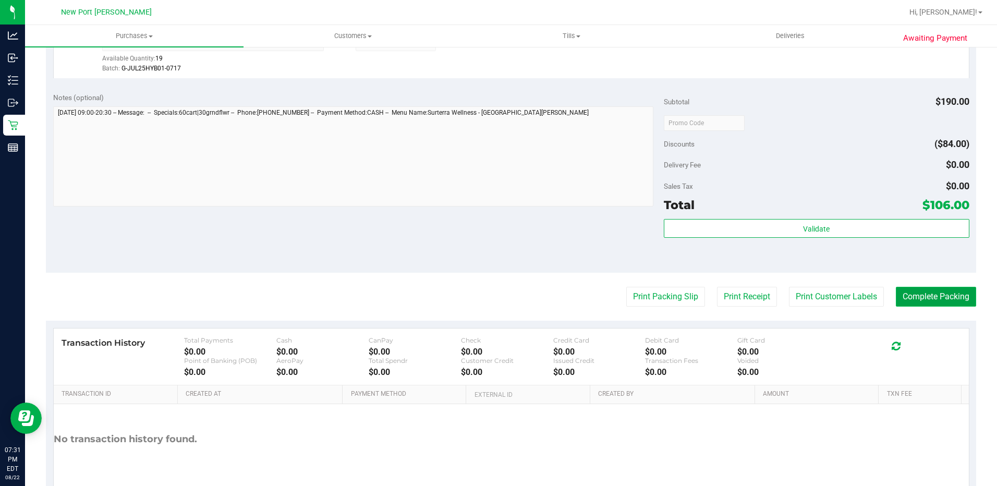
click at [916, 296] on button "Complete Packing" at bounding box center [936, 297] width 80 height 20
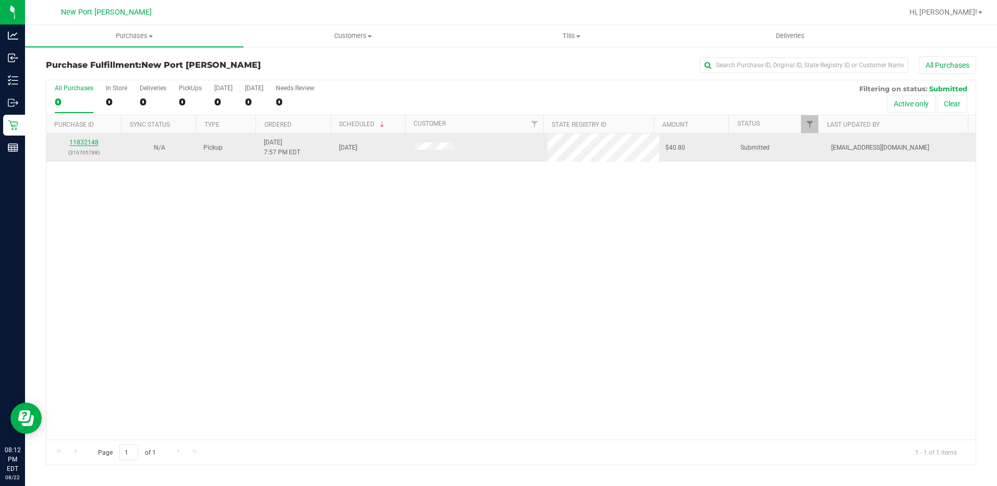
click at [79, 139] on link "11832148" at bounding box center [83, 142] width 29 height 7
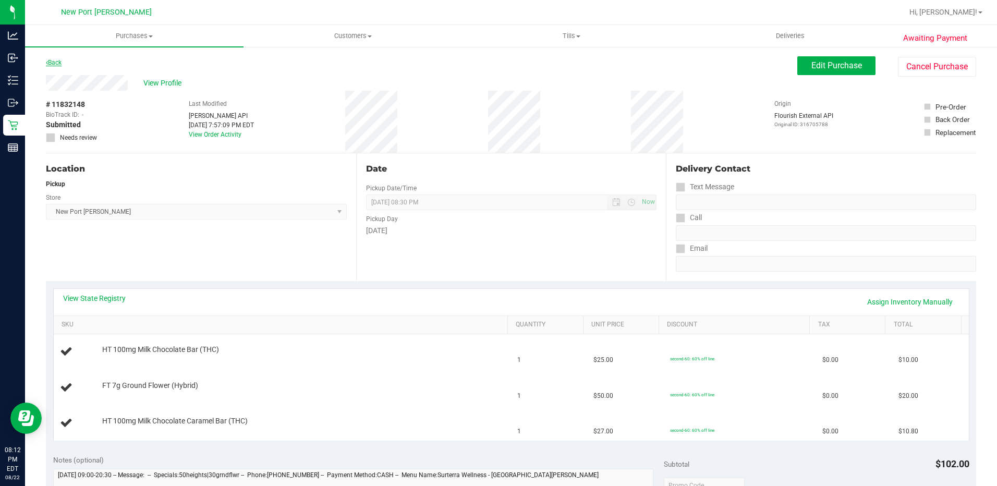
click at [55, 63] on link "Back" at bounding box center [54, 62] width 16 height 7
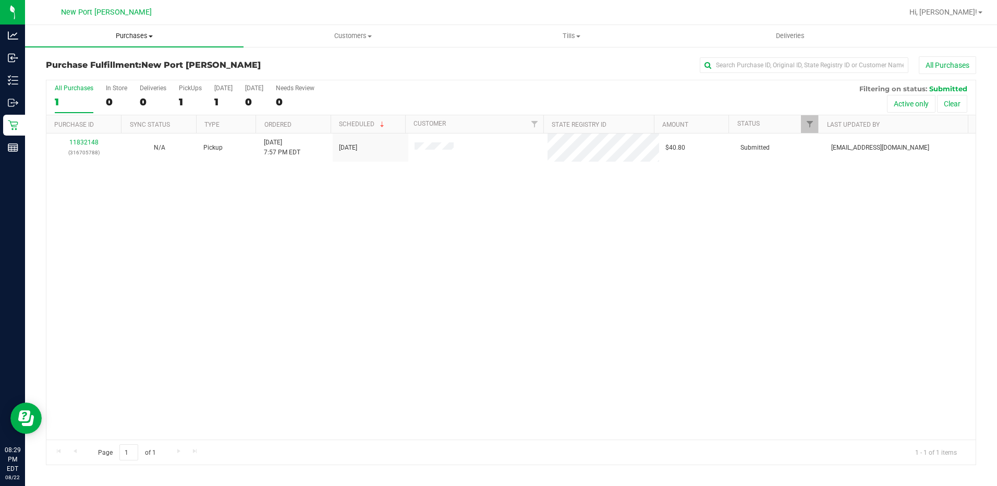
click at [138, 34] on span "Purchases" at bounding box center [134, 35] width 218 height 9
click at [103, 58] on span "Summary of purchases" at bounding box center [78, 62] width 107 height 9
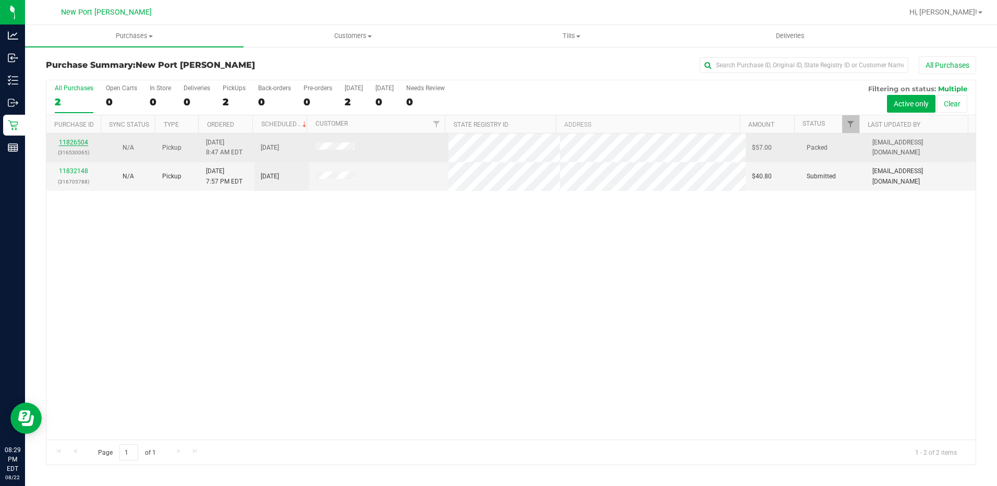
click at [68, 142] on link "11826504" at bounding box center [73, 142] width 29 height 7
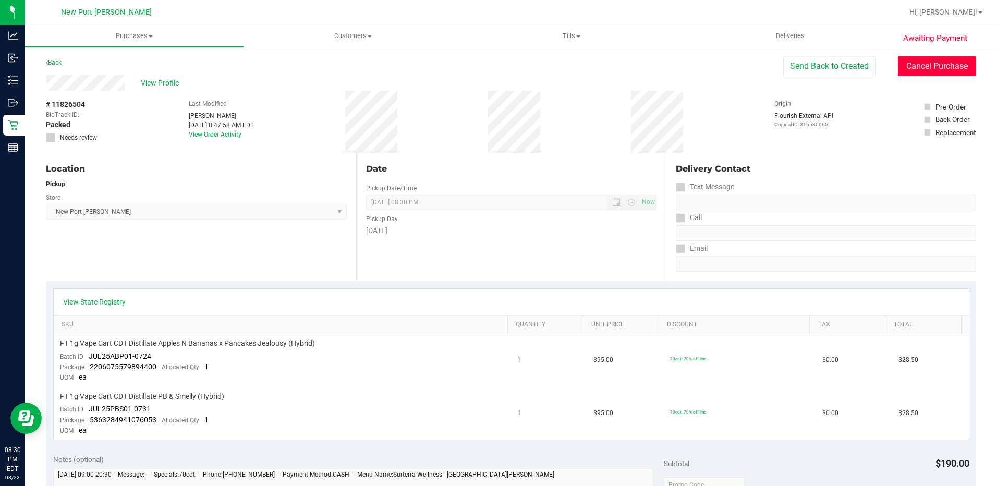
click at [921, 69] on button "Cancel Purchase" at bounding box center [937, 66] width 78 height 20
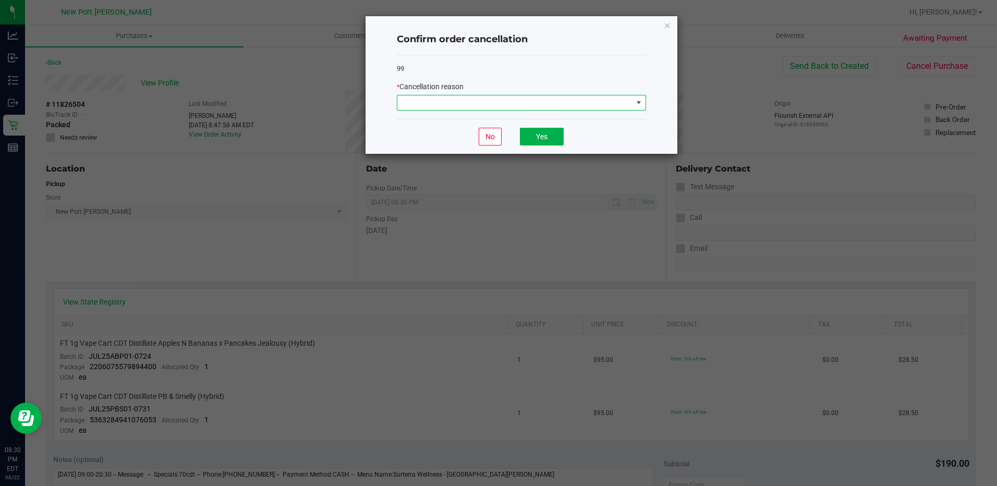
click at [639, 104] on span at bounding box center [638, 103] width 8 height 8
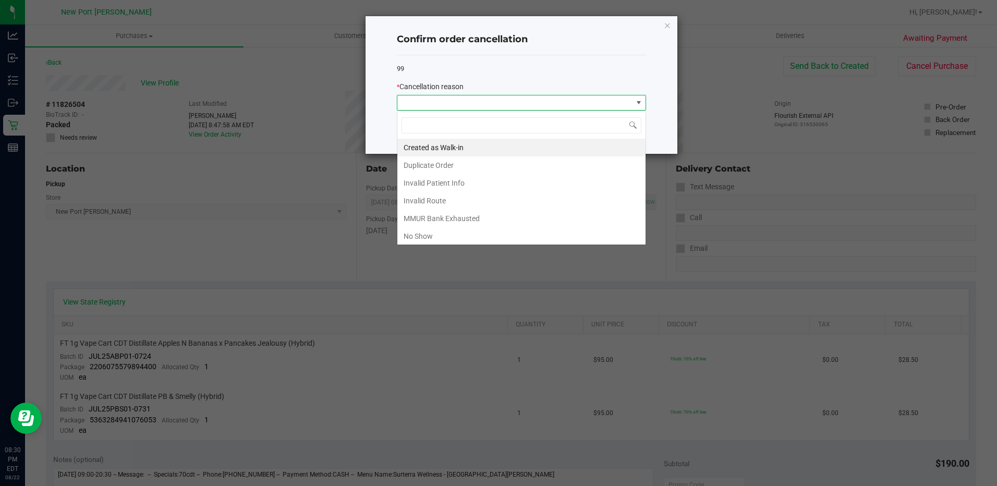
scroll to position [16, 249]
click at [433, 232] on li "No Show" at bounding box center [521, 236] width 248 height 18
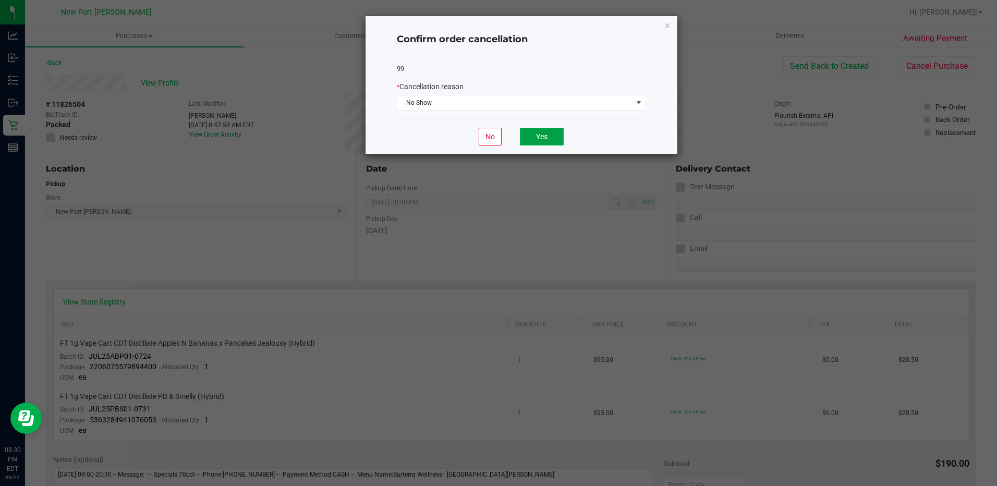
click at [549, 139] on button "Yes" at bounding box center [542, 137] width 44 height 18
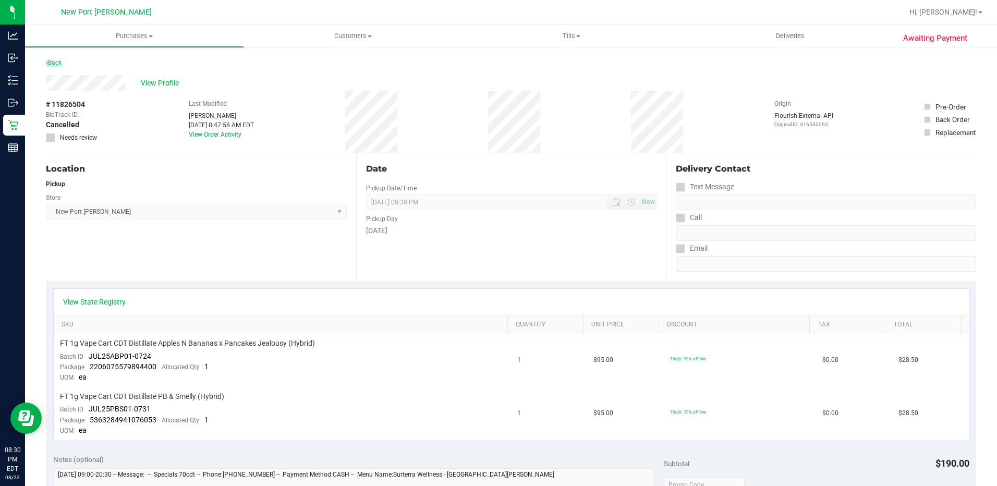
click at [54, 63] on link "Back" at bounding box center [54, 62] width 16 height 7
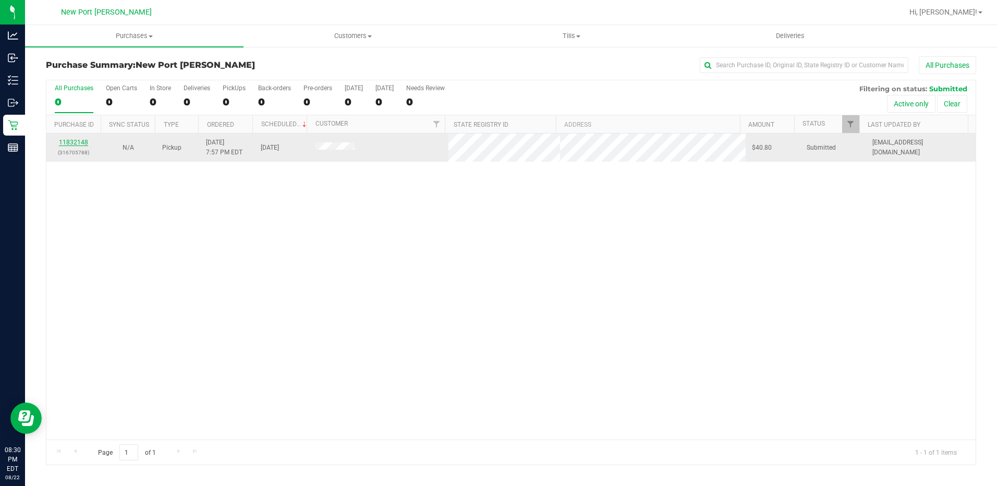
click at [71, 142] on link "11832148" at bounding box center [73, 142] width 29 height 7
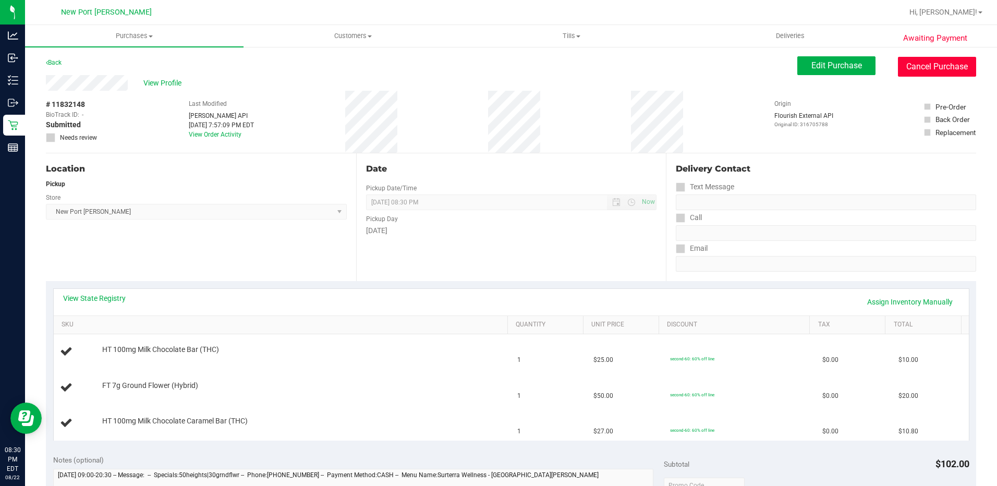
click at [922, 72] on button "Cancel Purchase" at bounding box center [937, 67] width 78 height 20
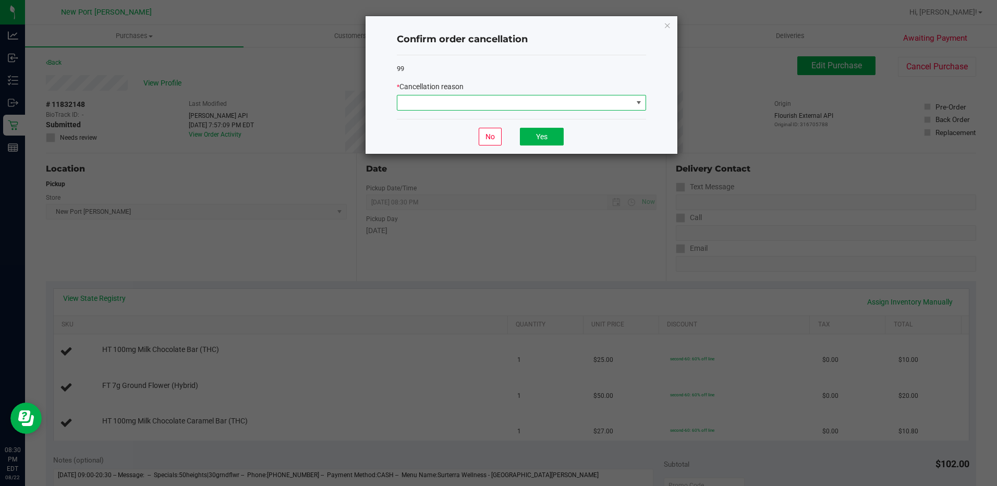
click at [627, 105] on span at bounding box center [514, 102] width 235 height 15
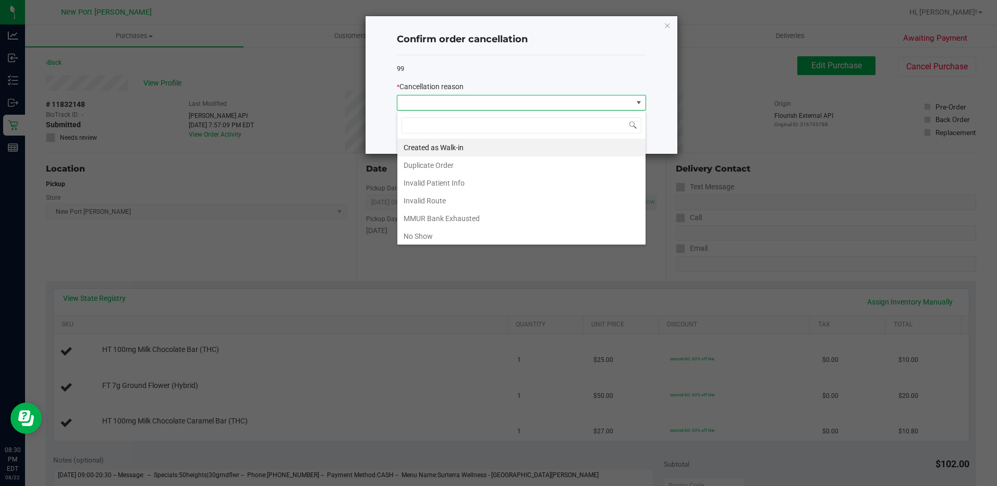
scroll to position [16, 249]
click at [464, 233] on li "No Show" at bounding box center [521, 236] width 248 height 18
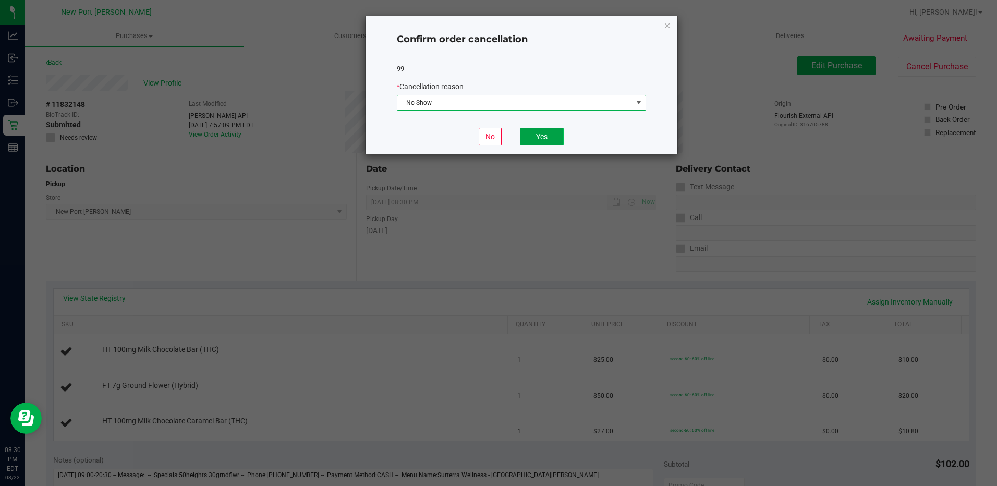
click at [546, 142] on button "Yes" at bounding box center [542, 137] width 44 height 18
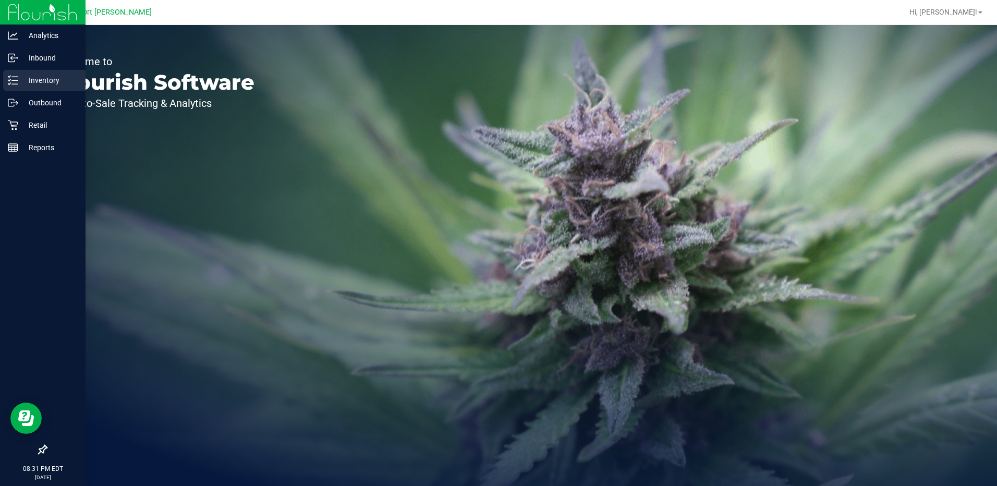
click at [11, 79] on icon at bounding box center [13, 80] width 10 height 10
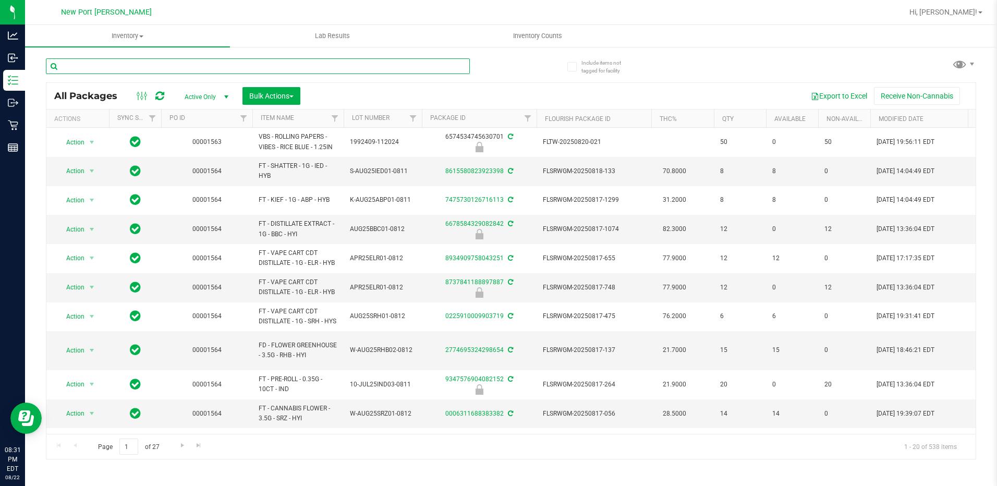
click at [126, 65] on input "text" at bounding box center [258, 66] width 424 height 16
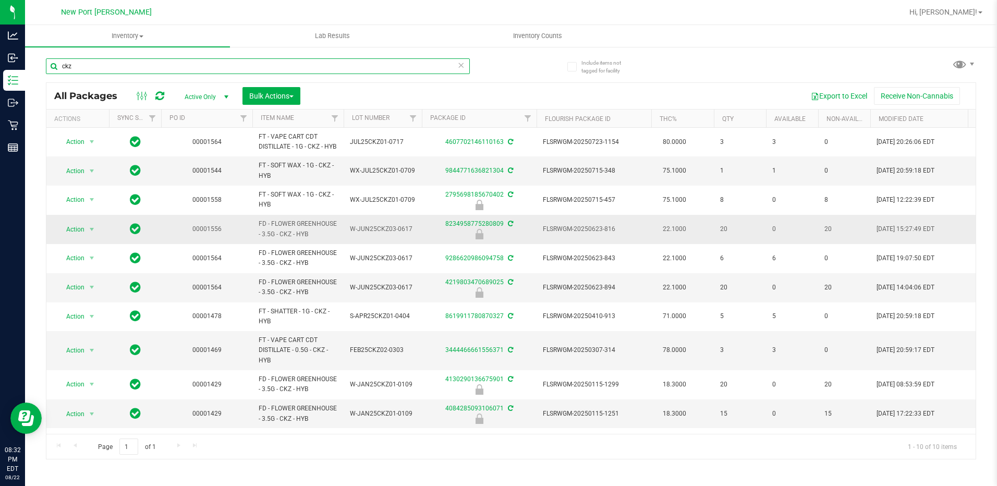
scroll to position [12, 0]
type input "c"
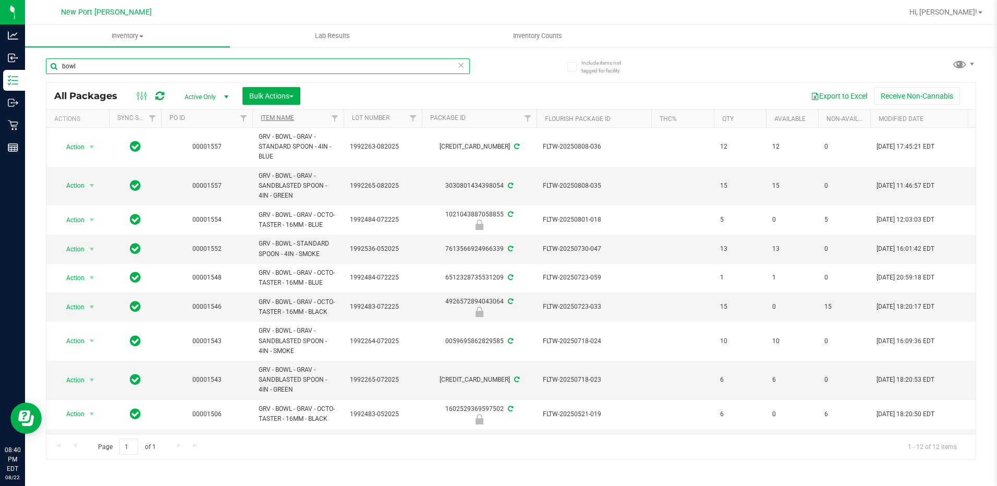
type input "bowl"
click at [273, 116] on link "Item Name" at bounding box center [277, 117] width 33 height 7
